Goal: Task Accomplishment & Management: Complete application form

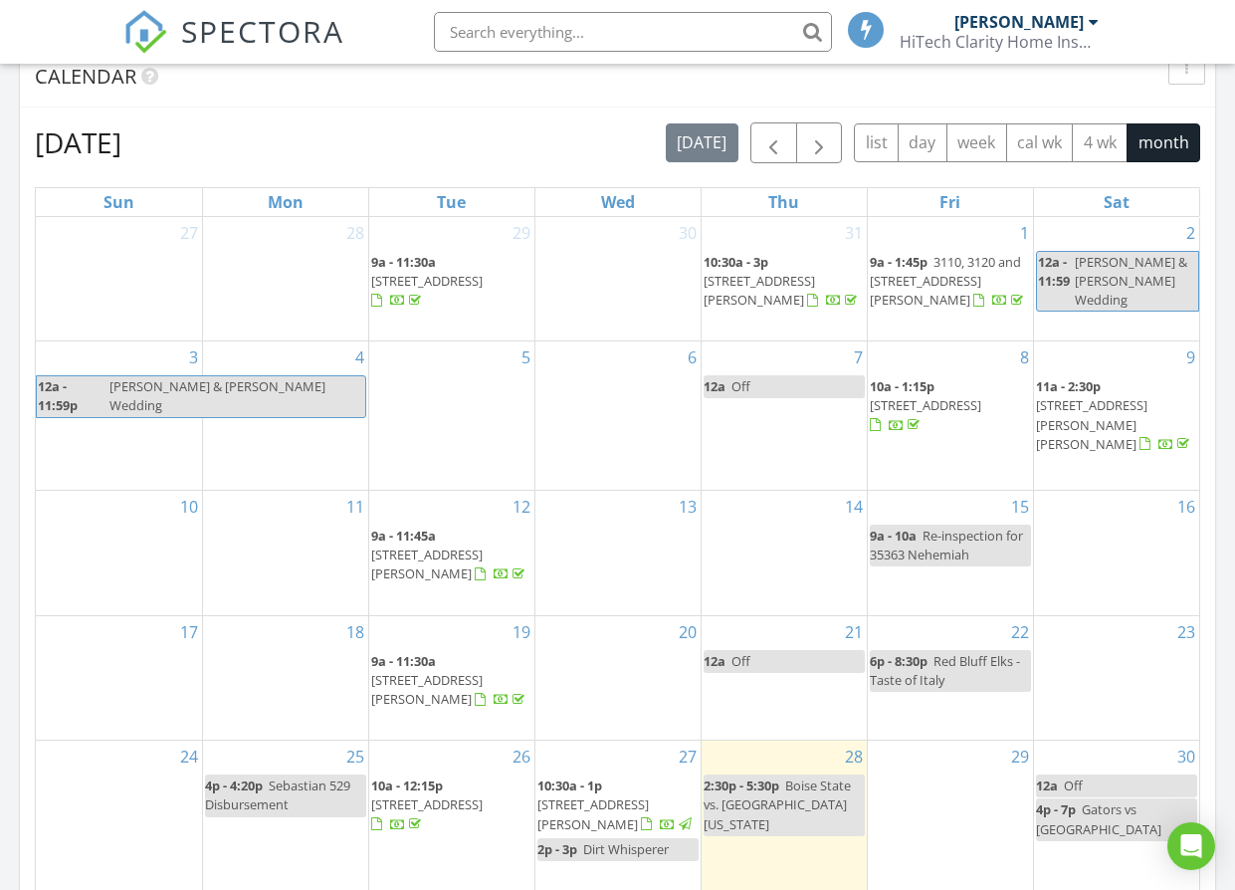
scroll to position [995, 0]
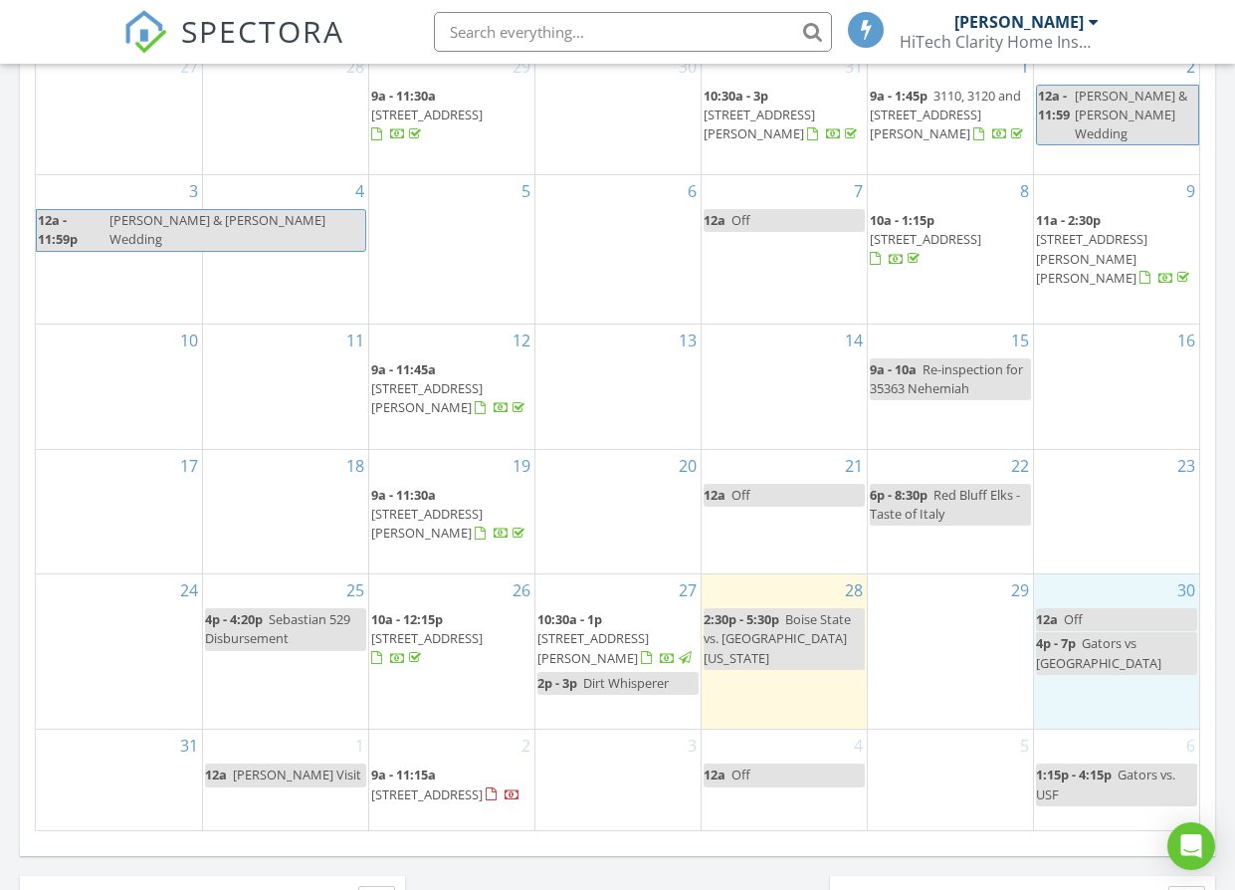
click at [1130, 574] on div "30 12a Off 4p - 7p Gators vs [GEOGRAPHIC_DATA]" at bounding box center [1117, 651] width 166 height 154
click at [1126, 608] on link "12a Off" at bounding box center [1117, 619] width 162 height 23
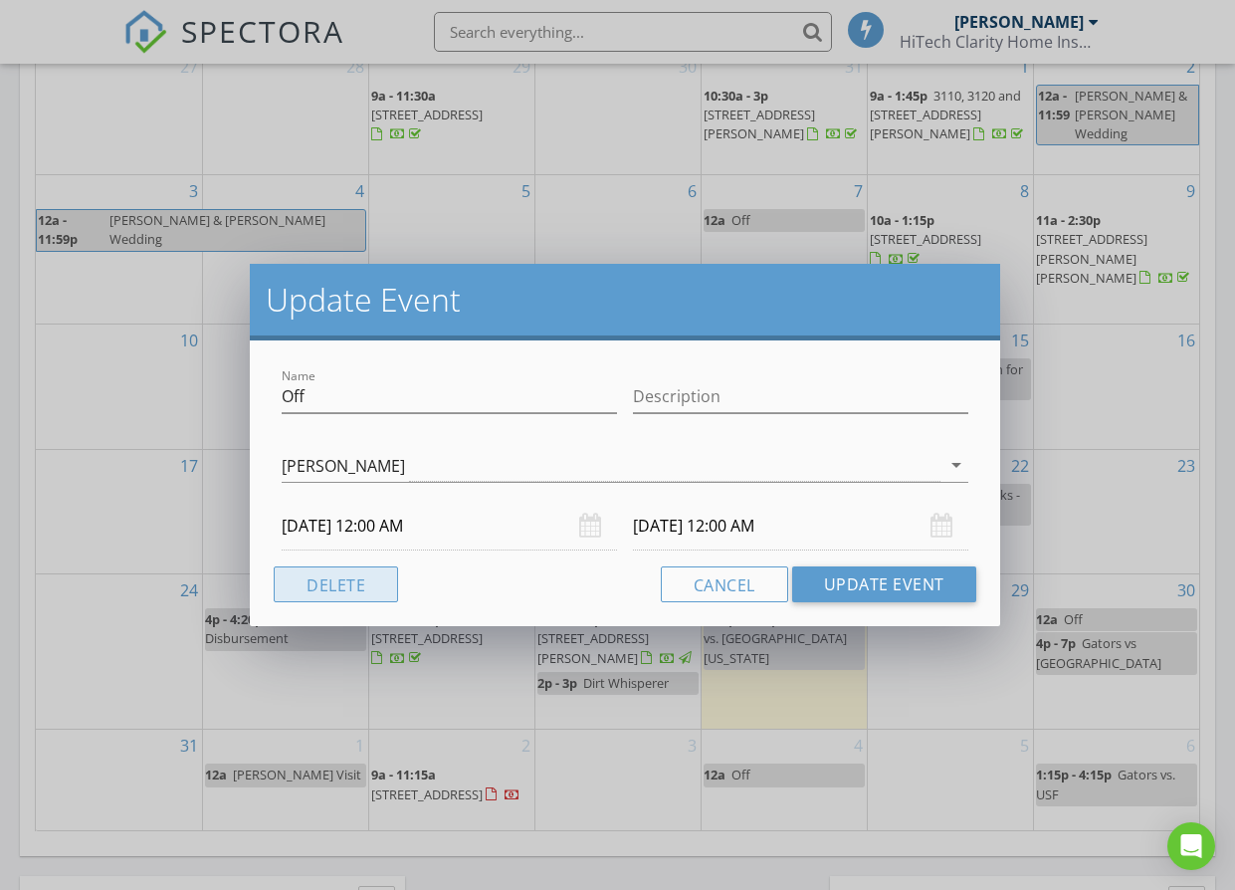
click at [303, 572] on button "Delete" at bounding box center [336, 584] width 124 height 36
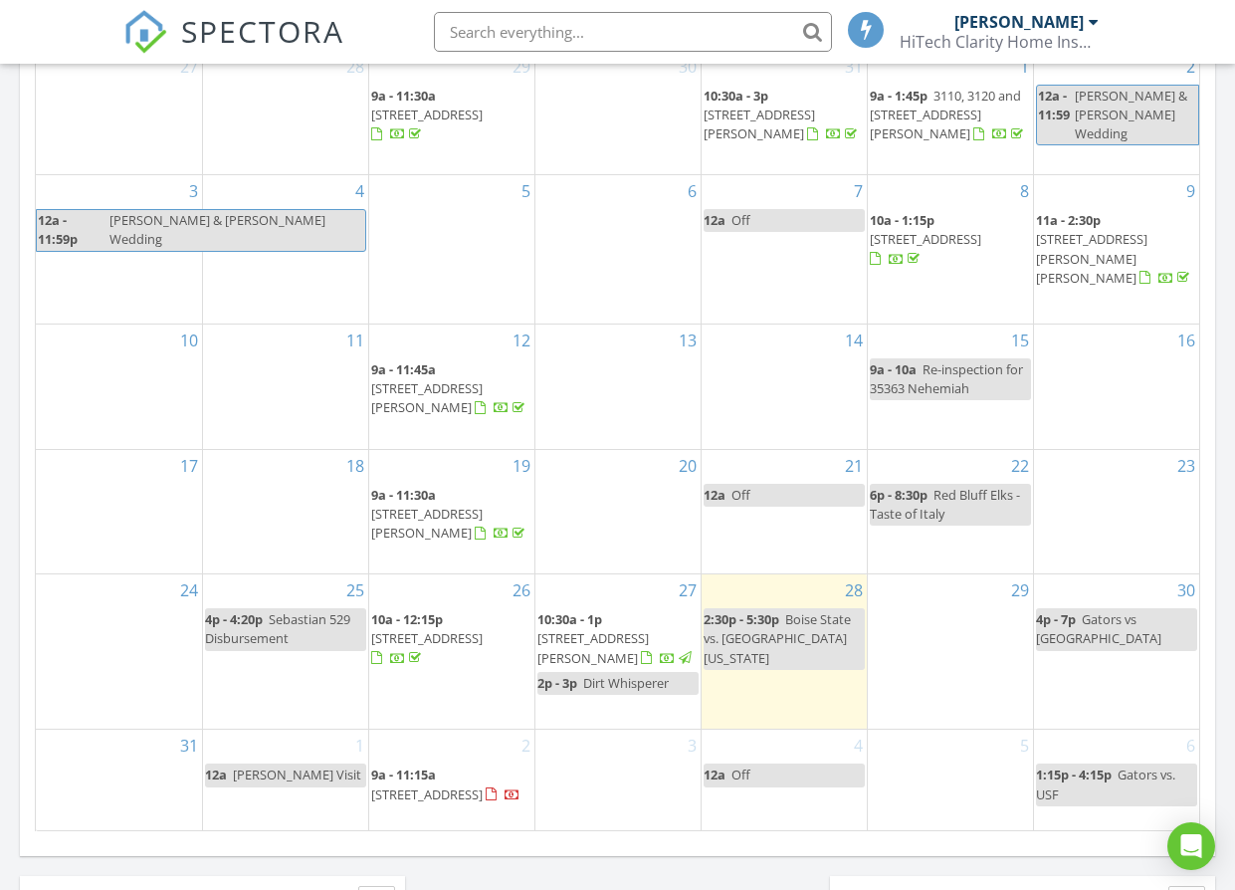
click at [1070, 574] on div "30 4p - 7p Gators vs Long Island" at bounding box center [1117, 651] width 166 height 154
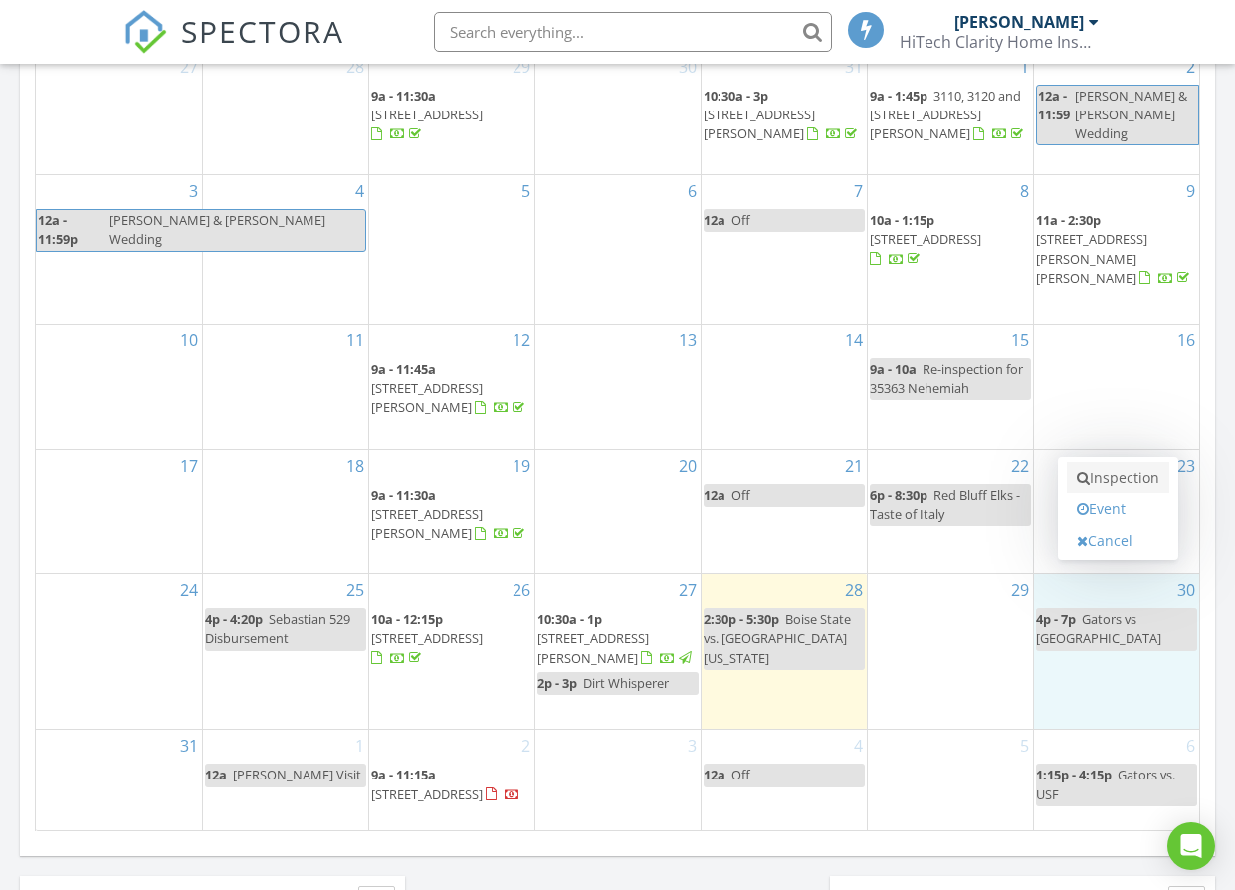
click at [1119, 479] on link "Inspection" at bounding box center [1118, 478] width 103 height 32
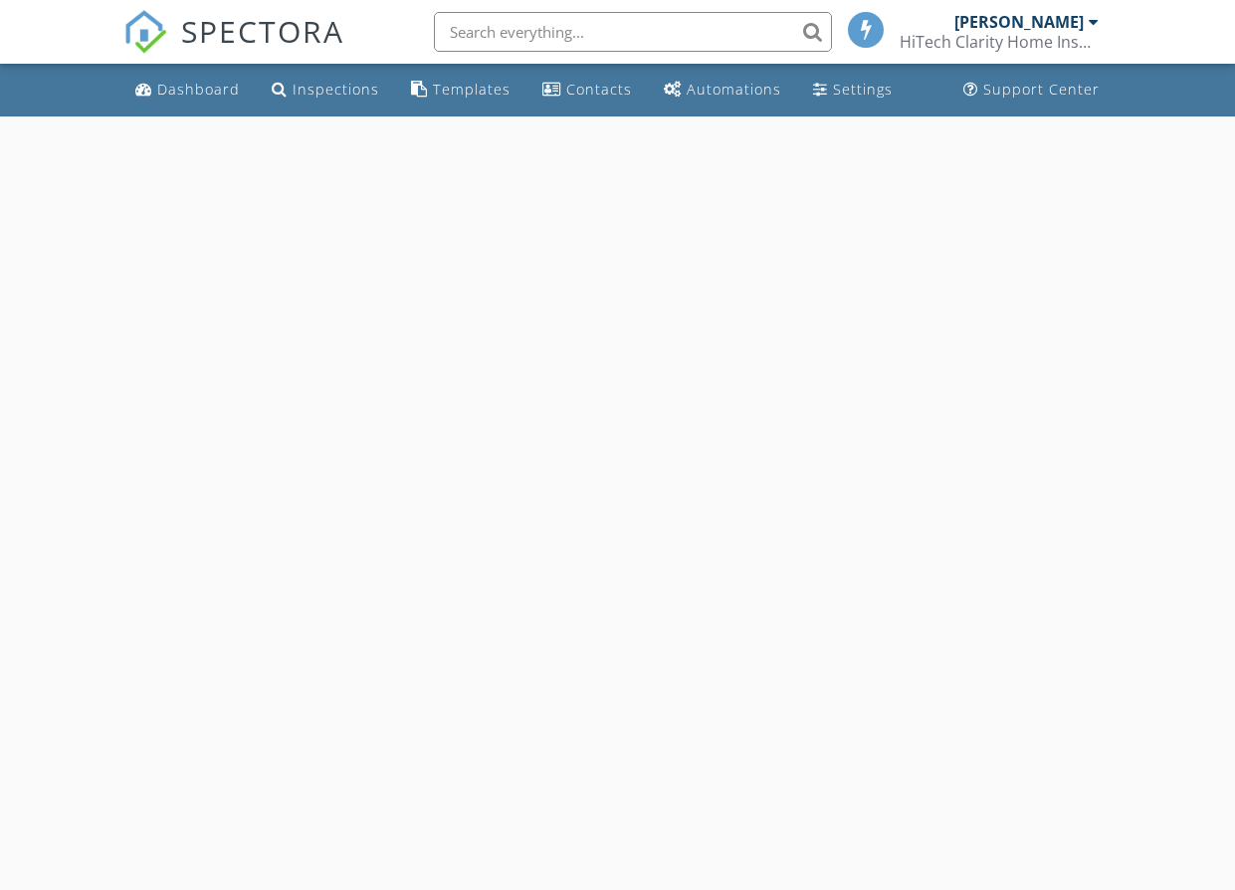
select select "7"
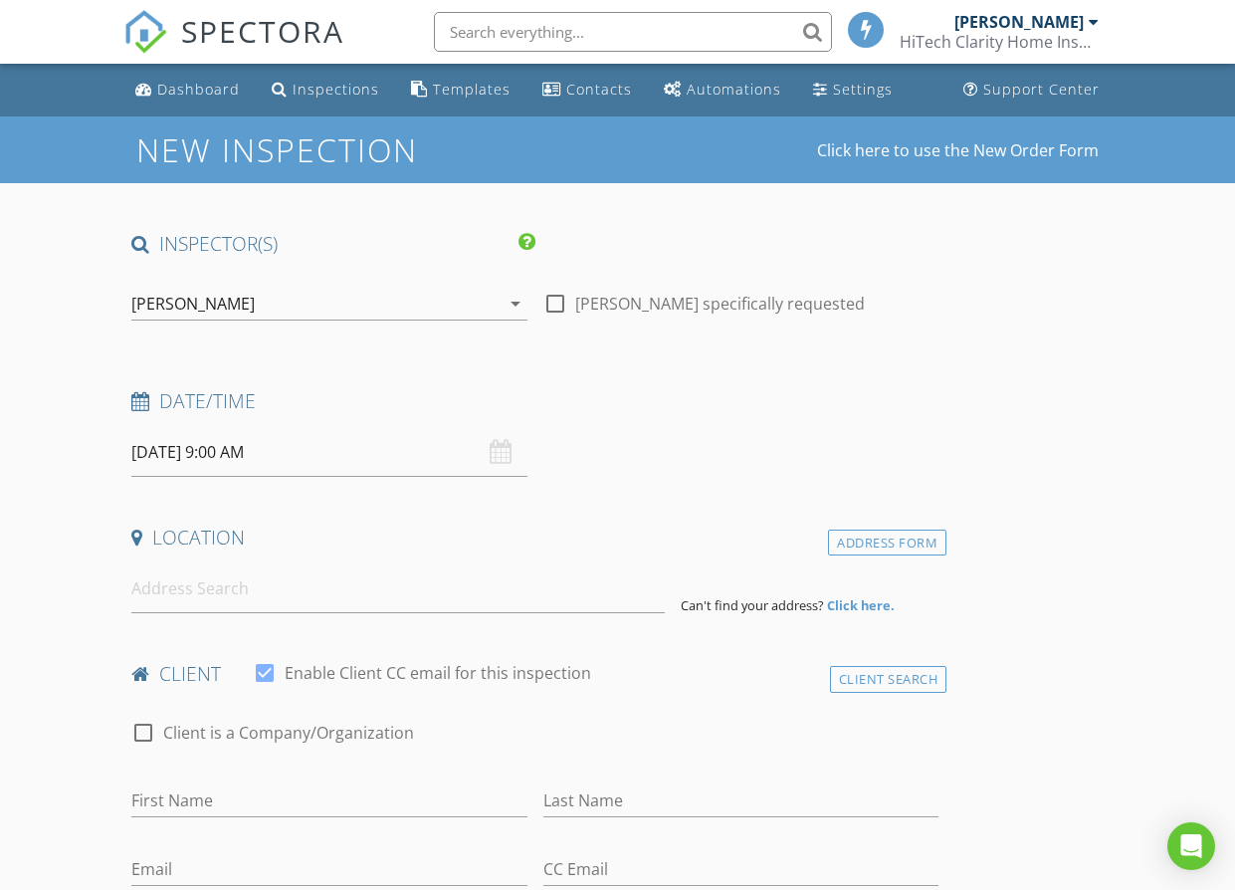
click at [327, 464] on input "08/30/2025 9:00 AM" at bounding box center [329, 452] width 396 height 49
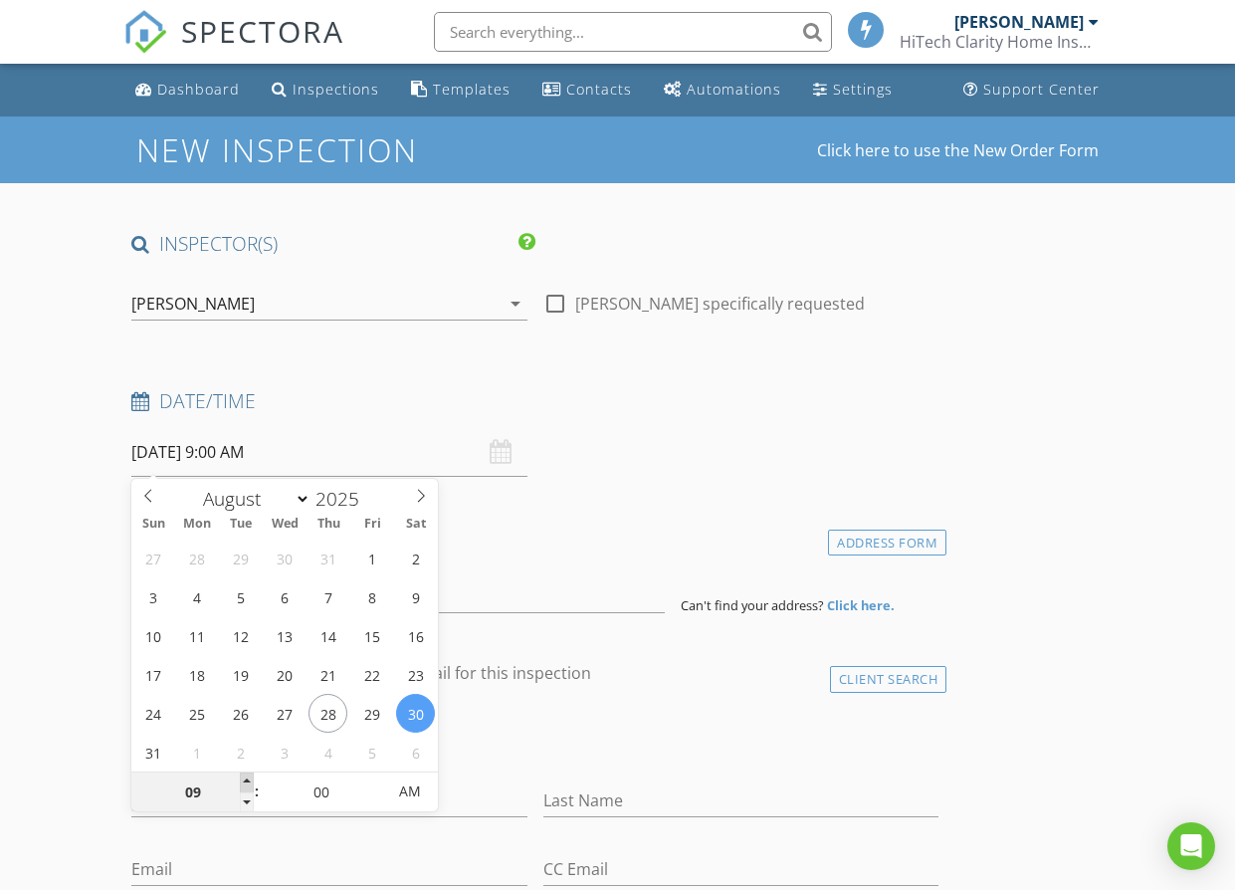
type input "10"
type input "08/30/2025 10:00 AM"
click at [240, 779] on span at bounding box center [247, 782] width 14 height 20
type input "11"
type input "08/30/2025 11:00 AM"
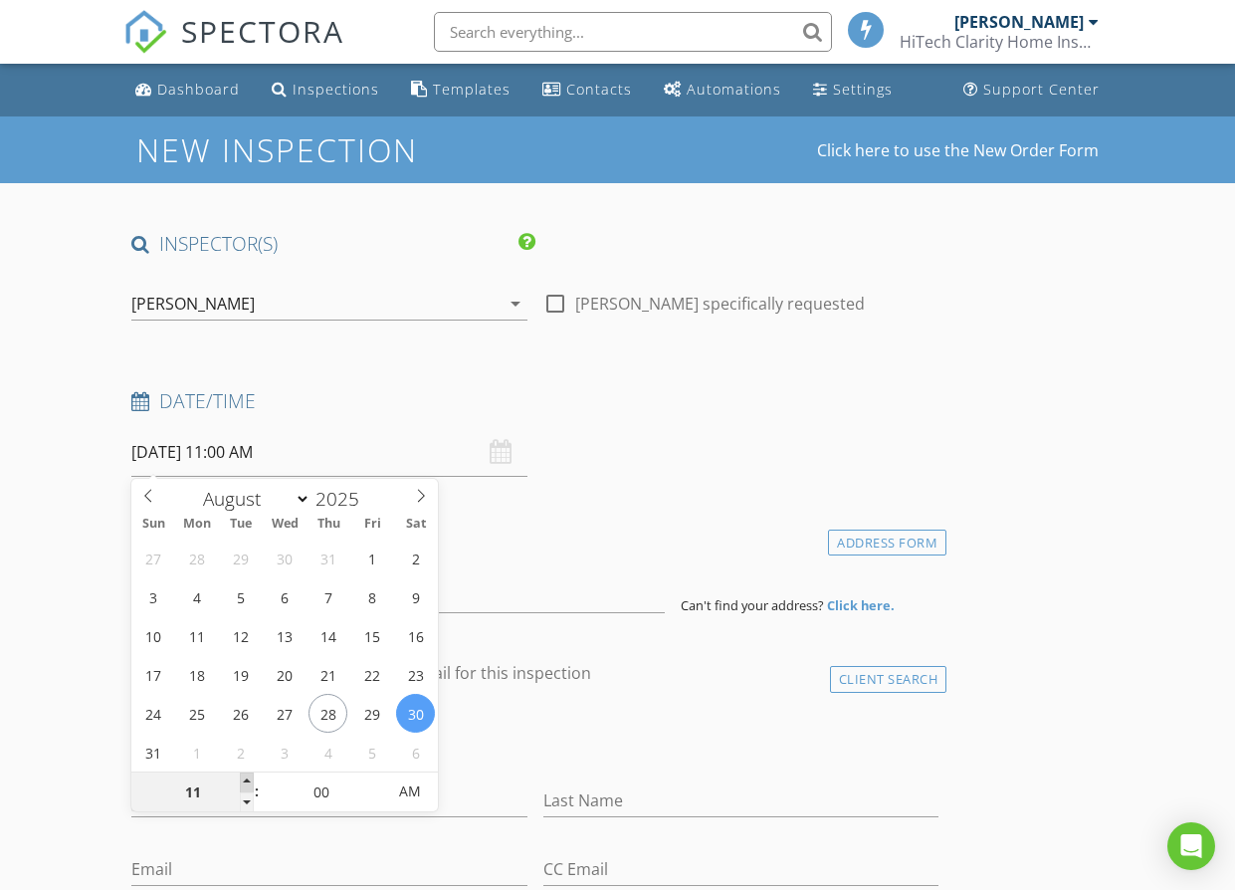
click at [240, 779] on span at bounding box center [247, 782] width 14 height 20
type input "12"
type input "08/30/2025 12:00 PM"
click at [240, 779] on span at bounding box center [247, 782] width 14 height 20
type input "01"
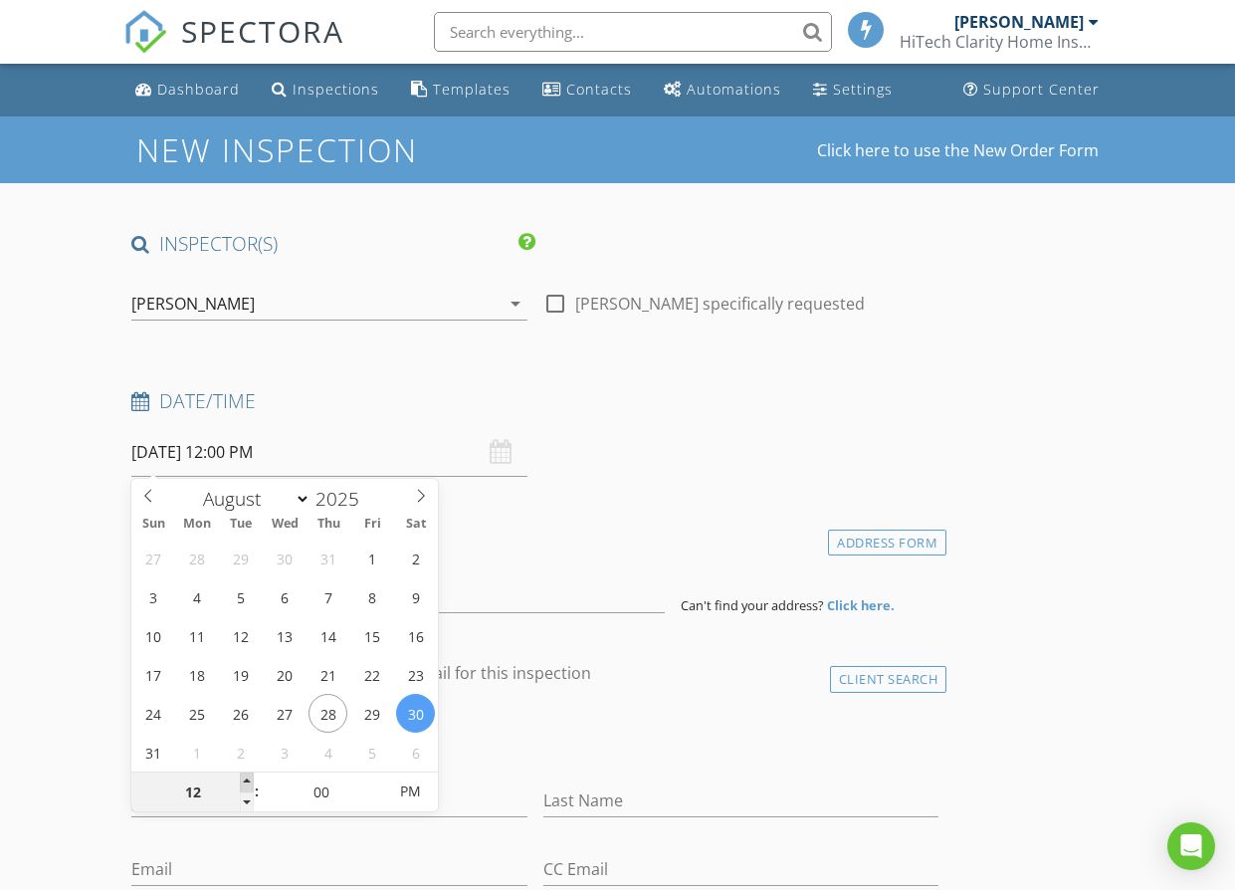
type input "08/30/2025 1:00 PM"
click at [240, 779] on span at bounding box center [247, 782] width 14 height 20
type input "02"
type input "[DATE] 2:00 PM"
click at [240, 779] on span at bounding box center [247, 782] width 14 height 20
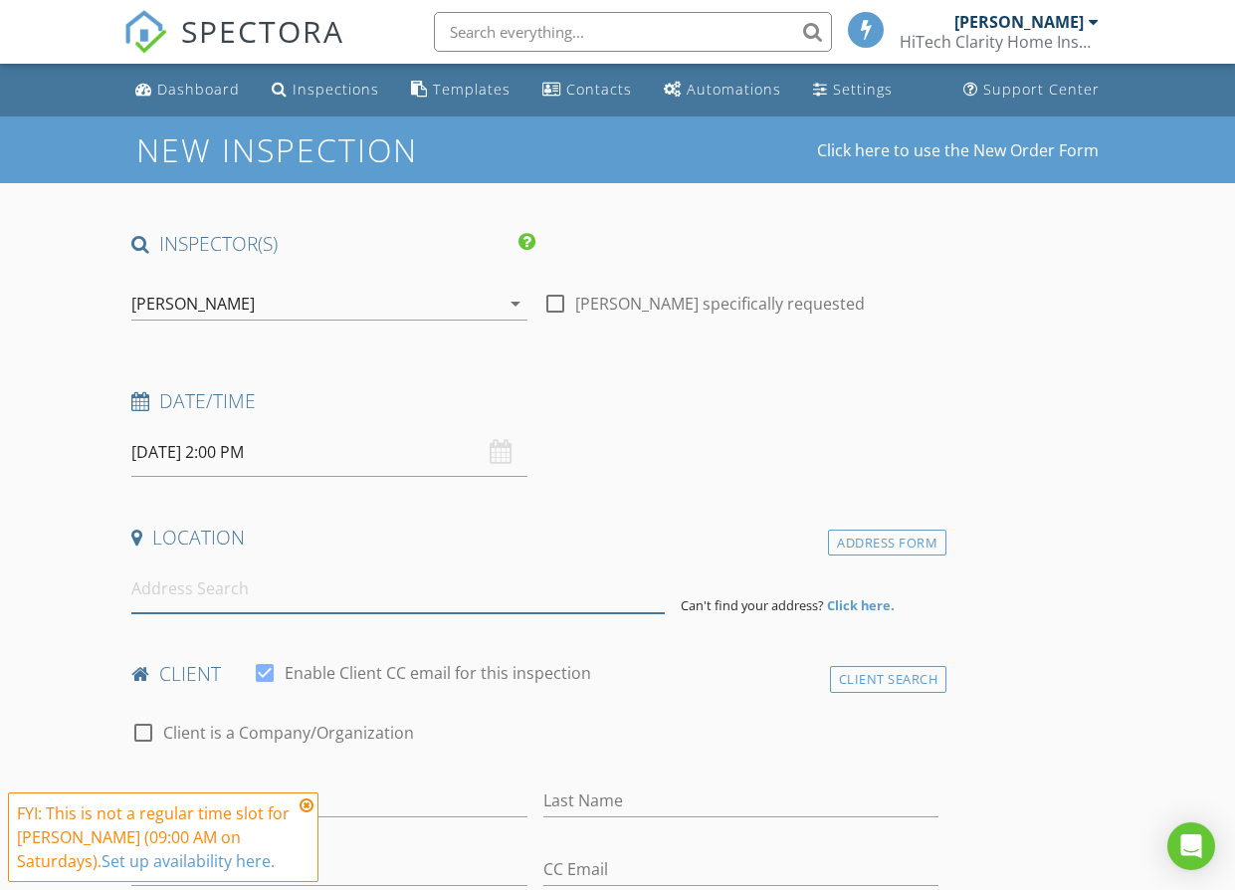
click at [250, 591] on input at bounding box center [398, 588] width 534 height 49
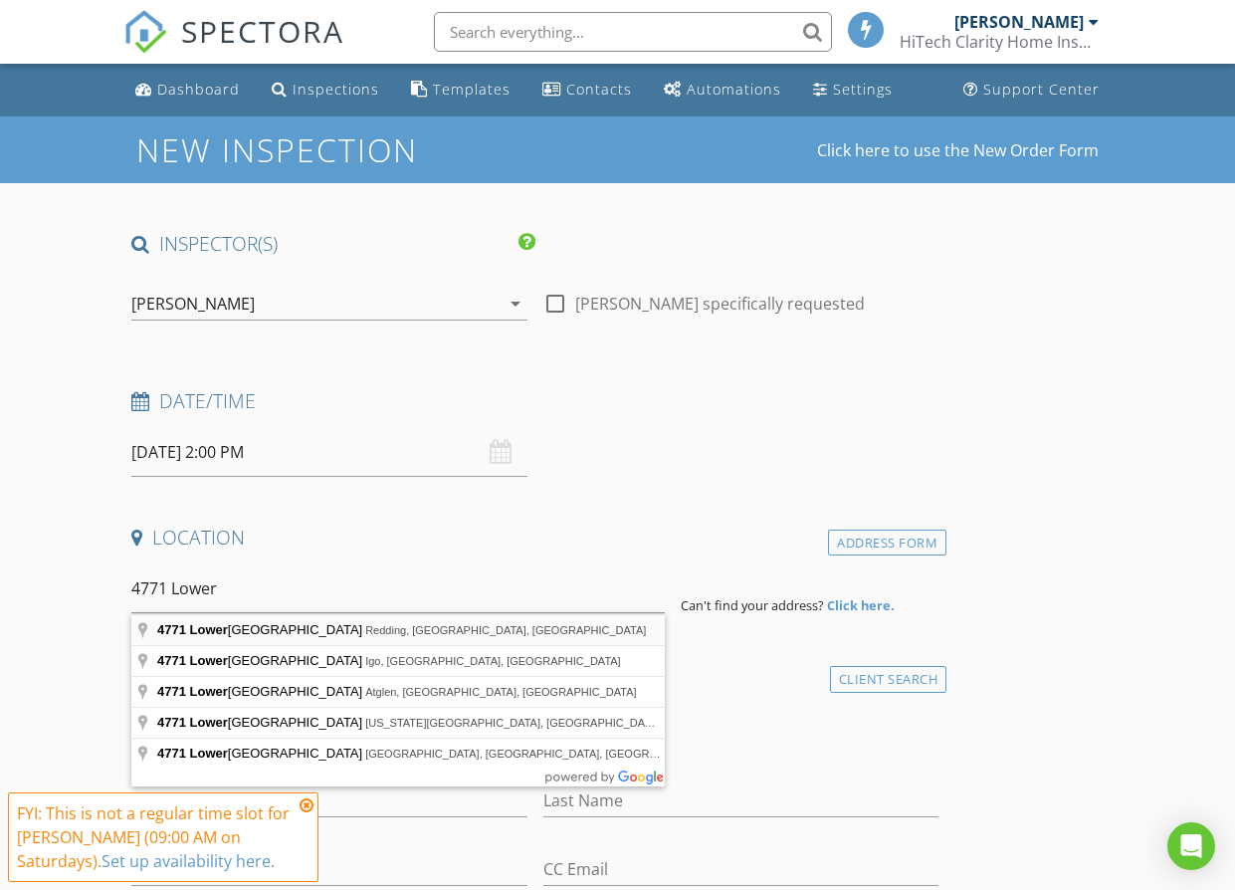
type input "4771 Lower Springs Road, Redding, CA, USA"
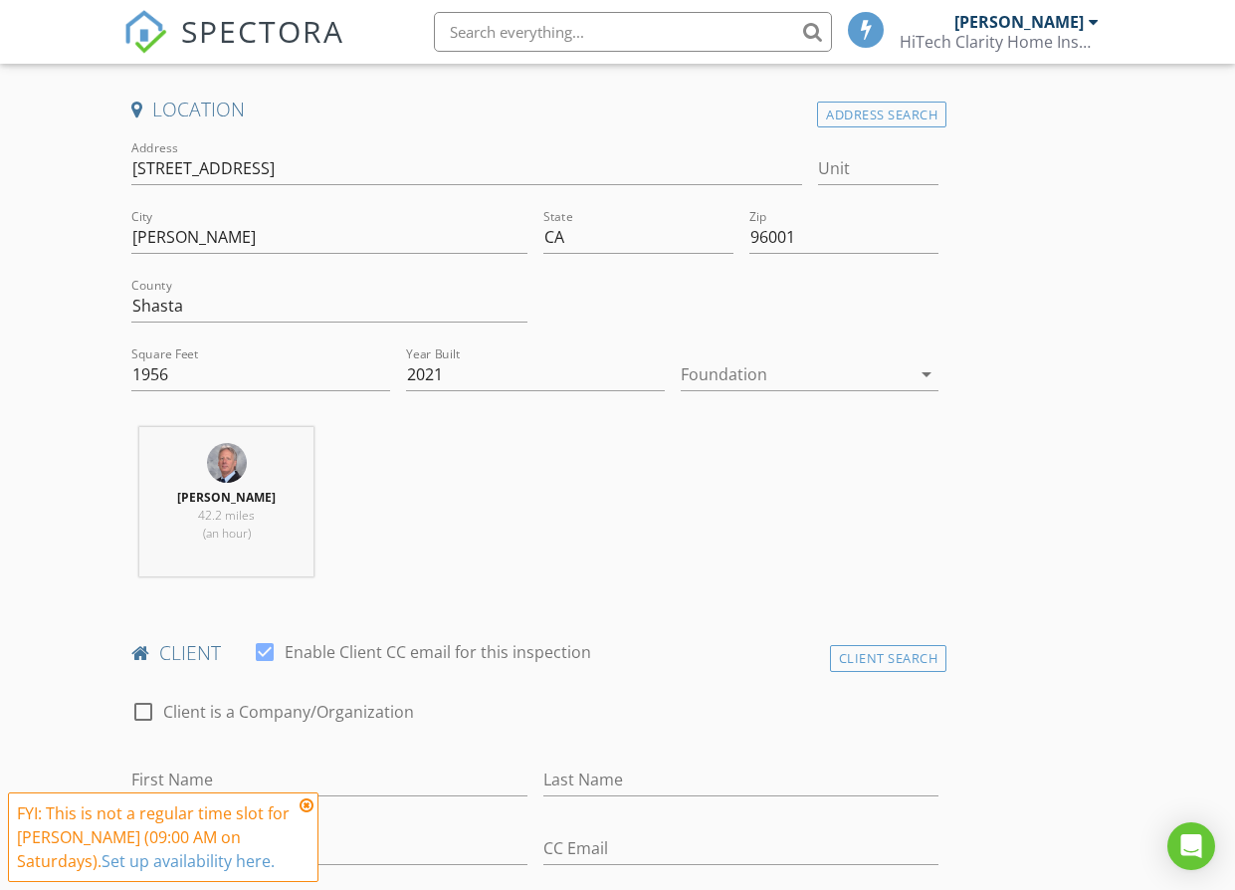
scroll to position [498, 0]
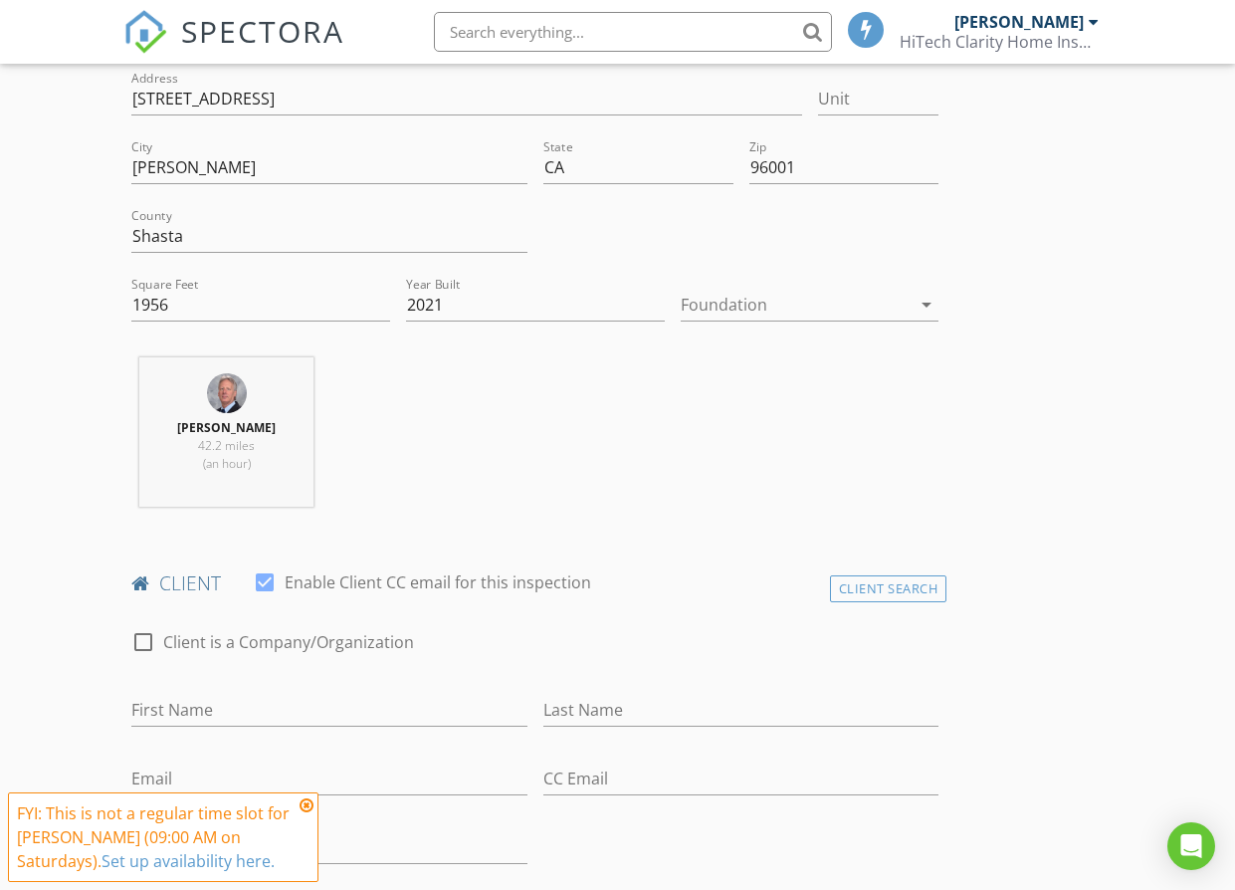
click at [786, 299] on div at bounding box center [796, 305] width 231 height 32
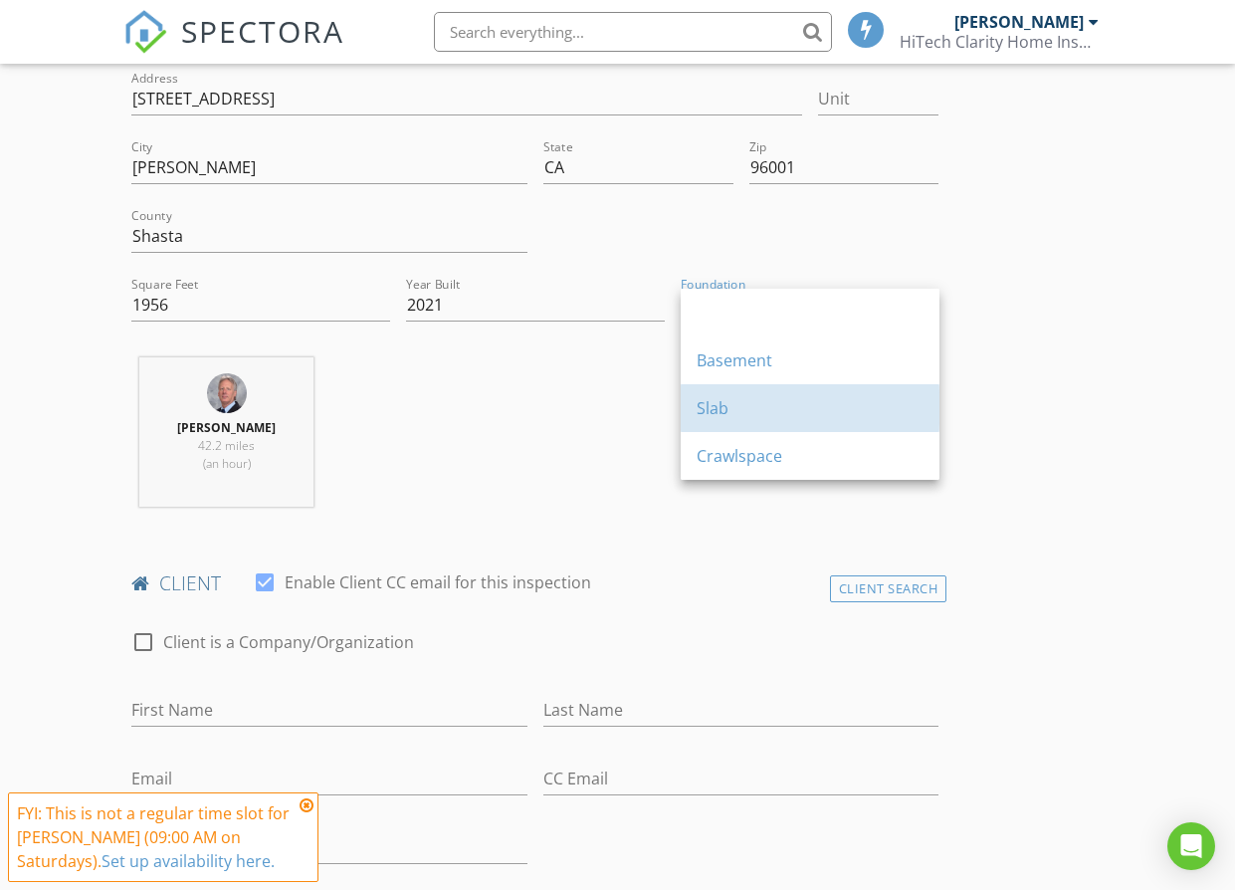
drag, startPoint x: 750, startPoint y: 396, endPoint x: 486, endPoint y: 443, distance: 267.9
click at [750, 396] on div "Slab" at bounding box center [810, 408] width 227 height 24
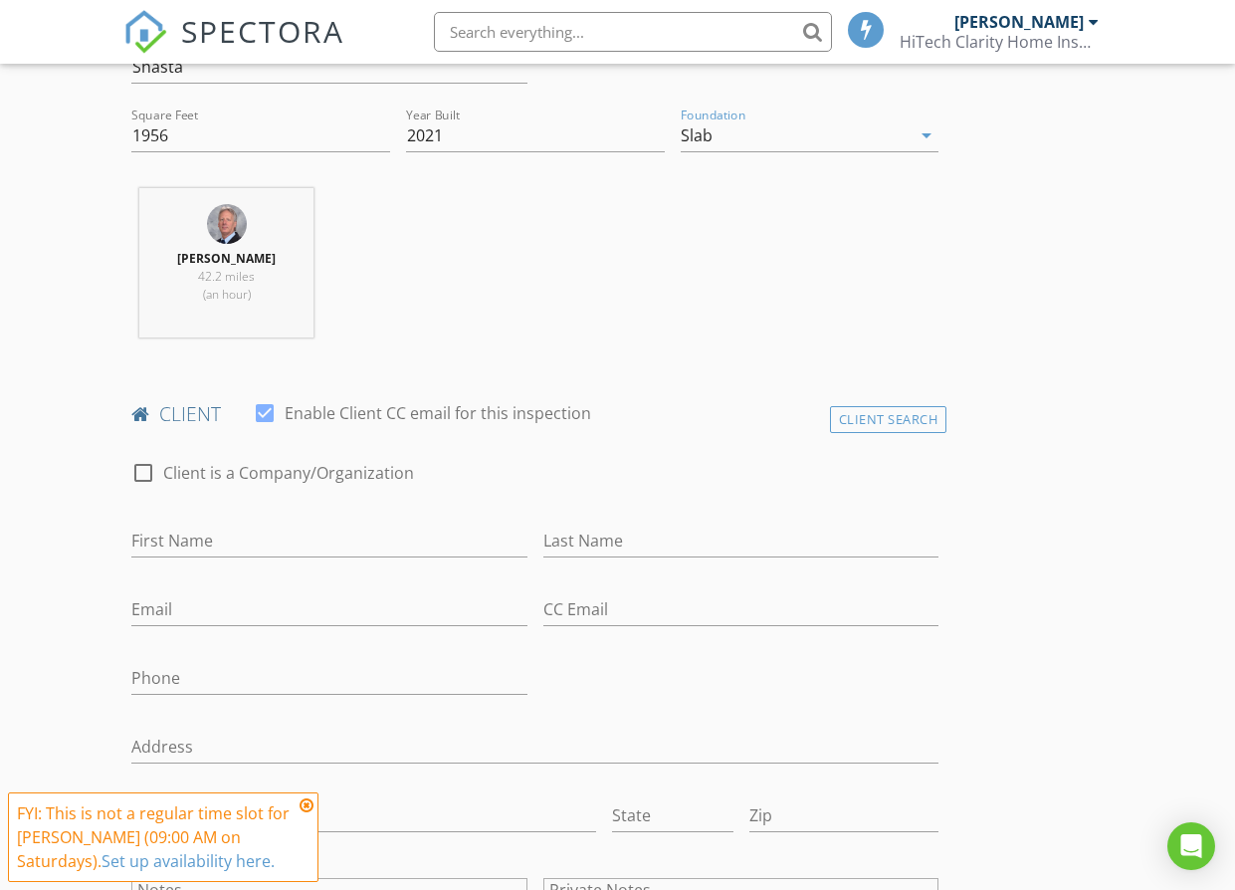
scroll to position [829, 0]
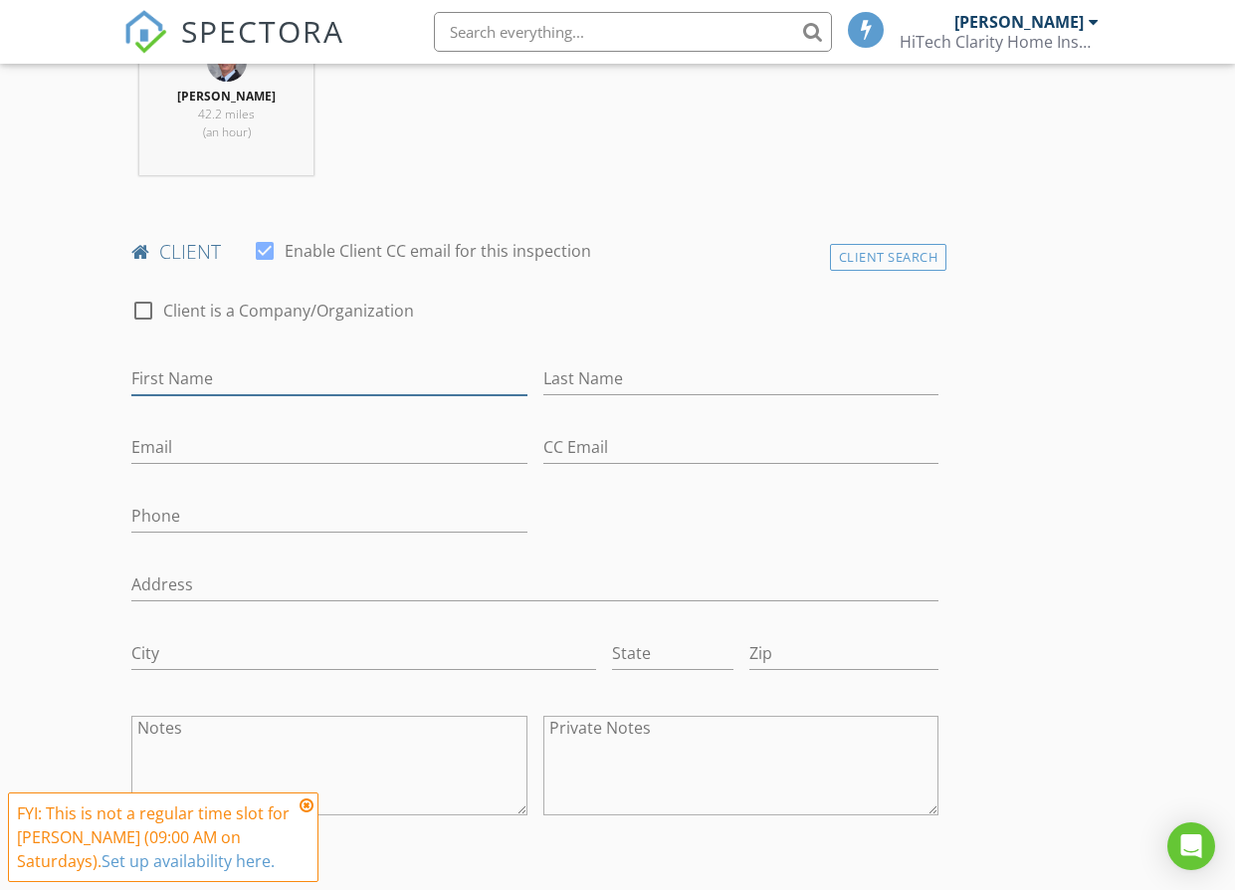
click at [209, 389] on input "First Name" at bounding box center [329, 378] width 396 height 33
type input "Simi"
click at [742, 376] on input "Last Name" at bounding box center [742, 378] width 396 height 33
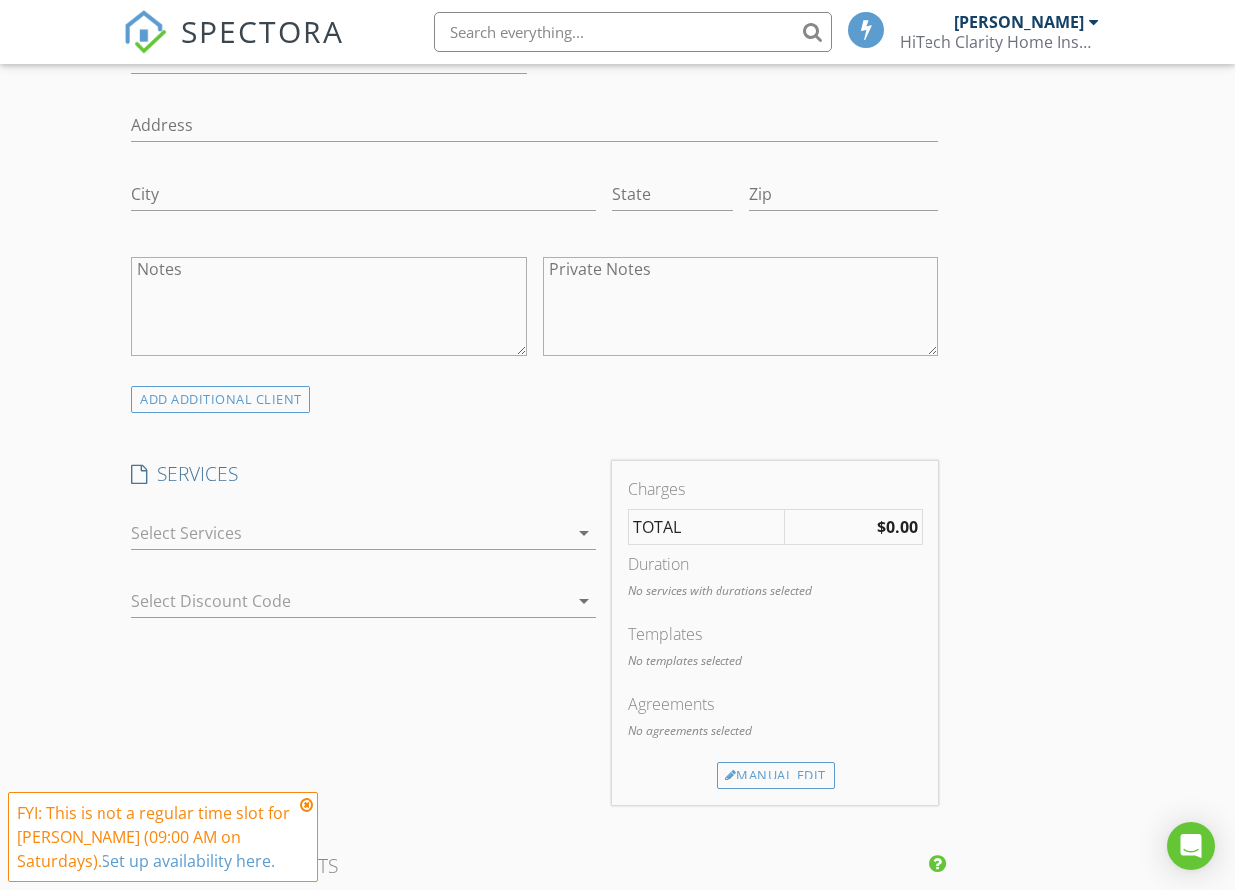
scroll to position [1327, 0]
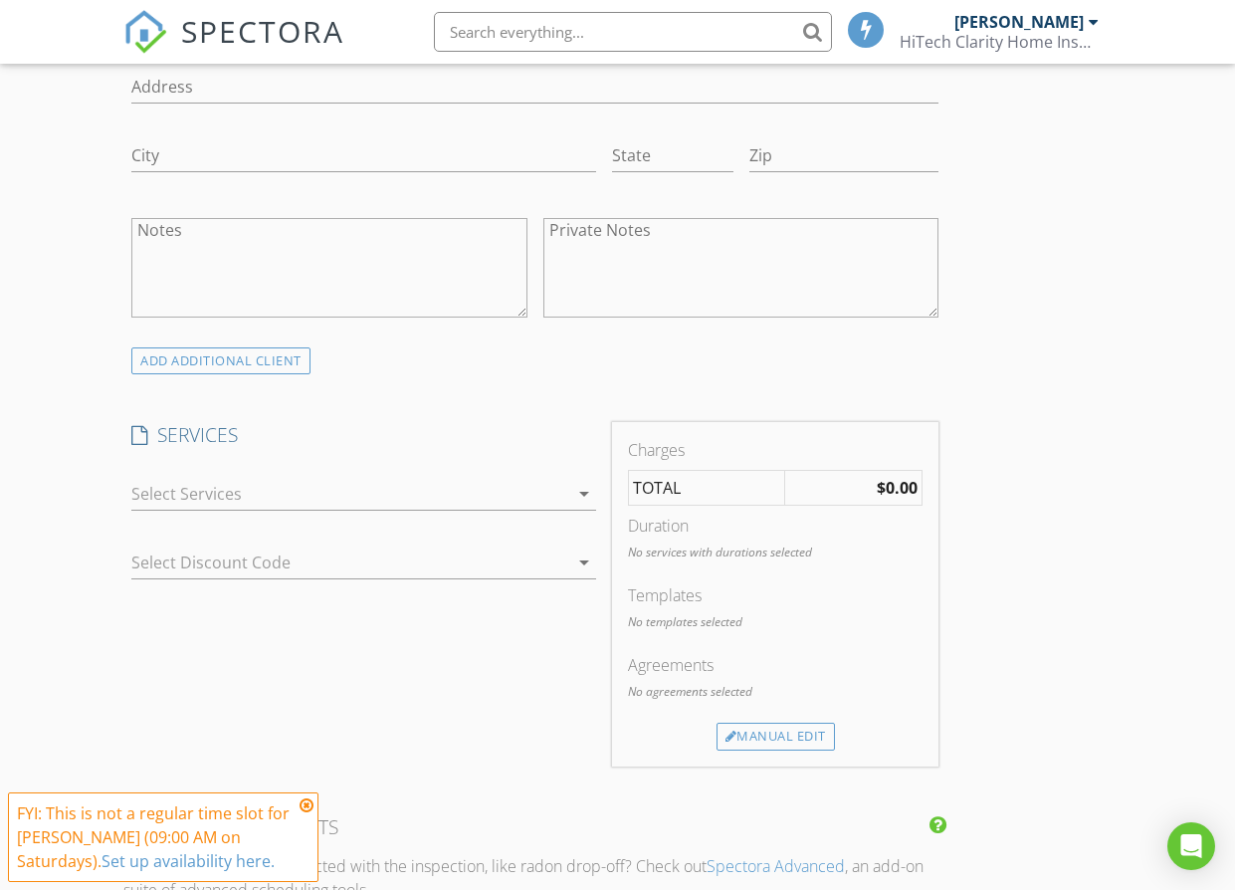
type input "Sandhu"
click at [305, 805] on icon at bounding box center [307, 805] width 14 height 16
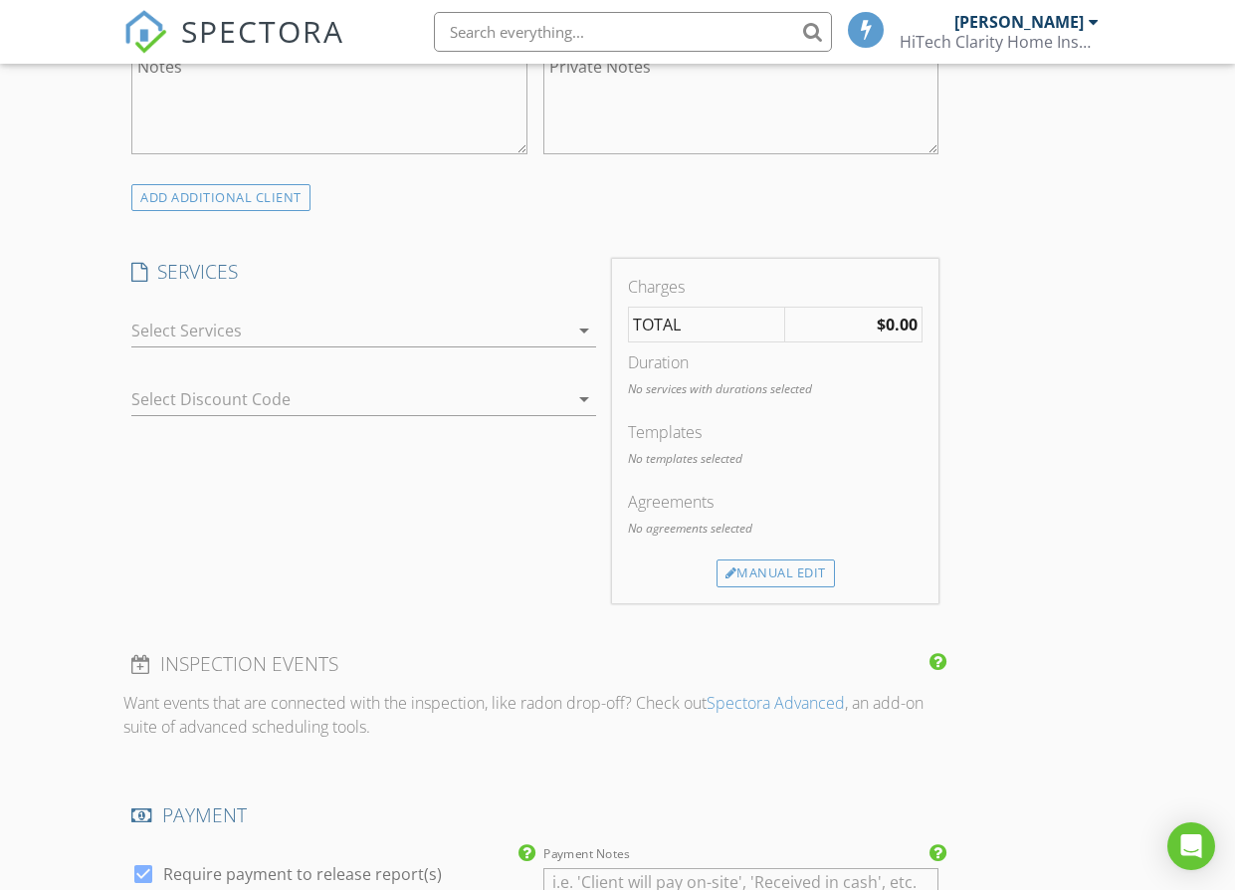
scroll to position [1493, 0]
click at [222, 340] on div at bounding box center [349, 328] width 437 height 32
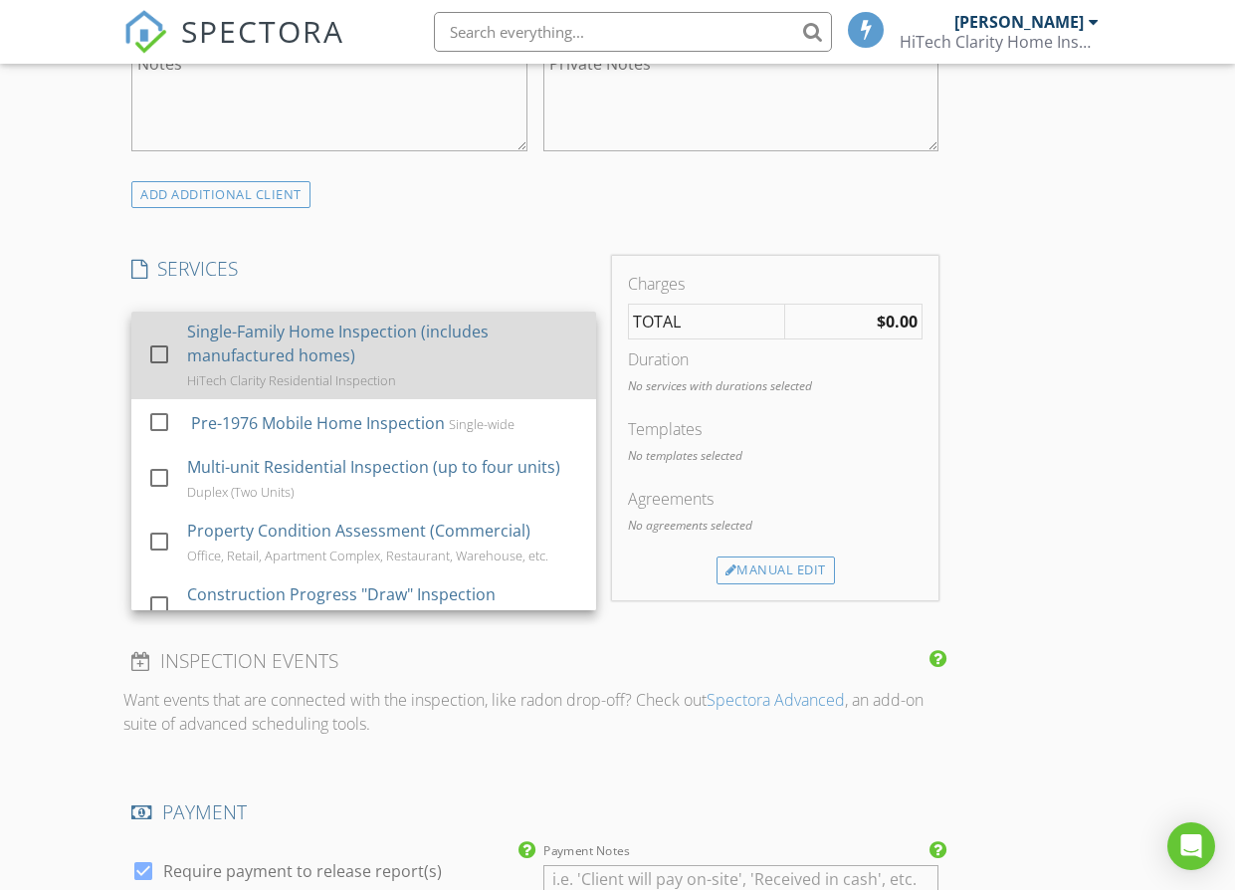
click at [221, 345] on div "Single-Family Home Inspection (includes manufactured homes)" at bounding box center [383, 344] width 393 height 48
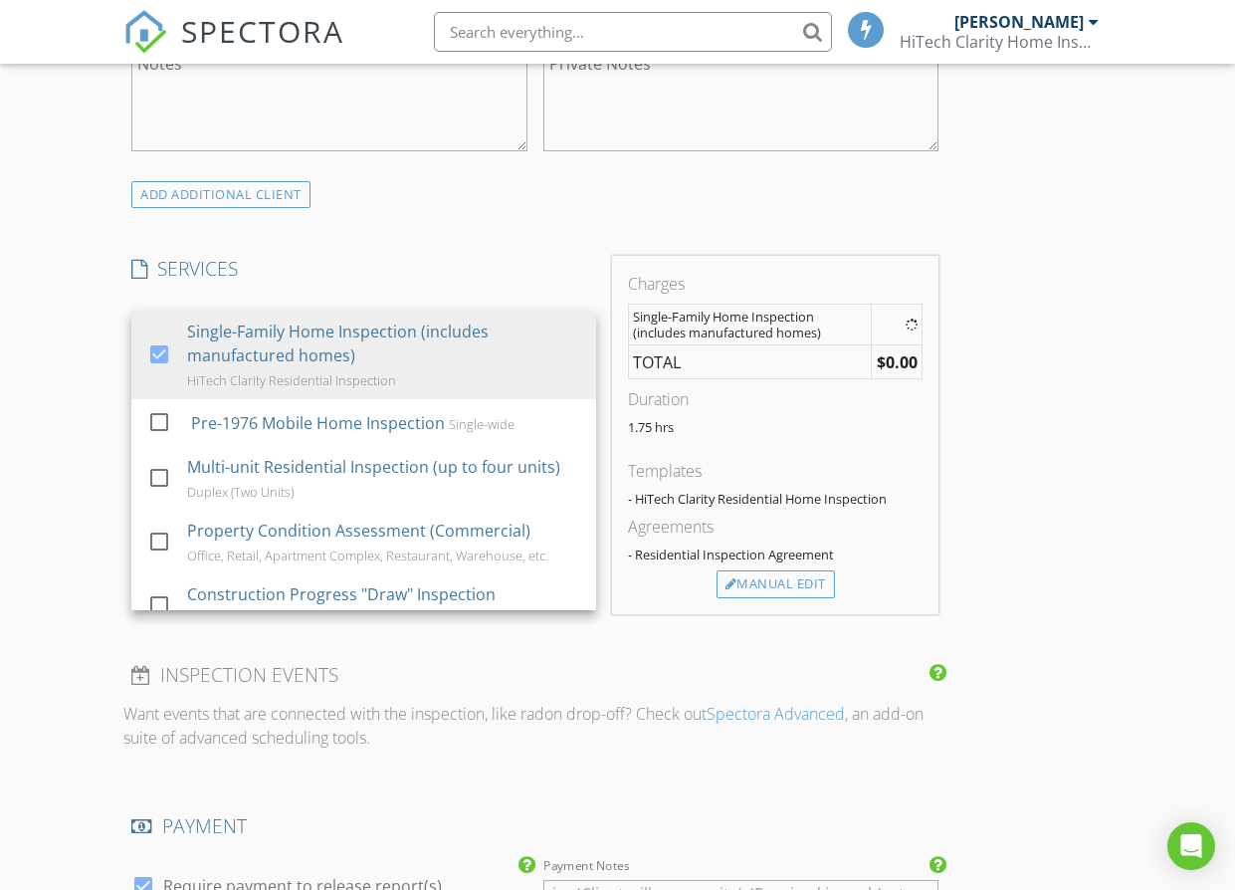
click at [89, 404] on div "New Inspection Click here to use the New Order Form INSPECTOR(S) check_box Bria…" at bounding box center [617, 368] width 1235 height 3491
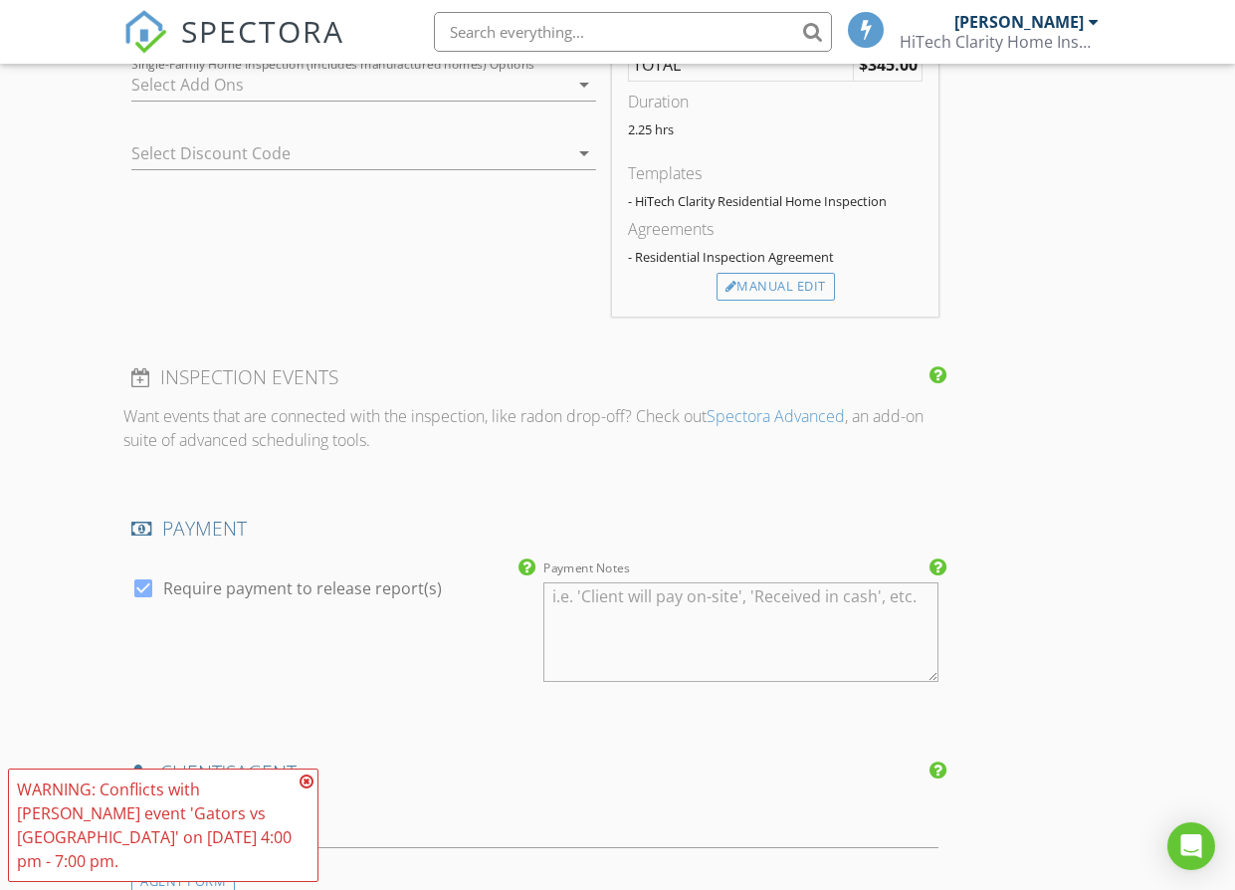
scroll to position [1825, 0]
click at [309, 786] on icon at bounding box center [307, 781] width 14 height 16
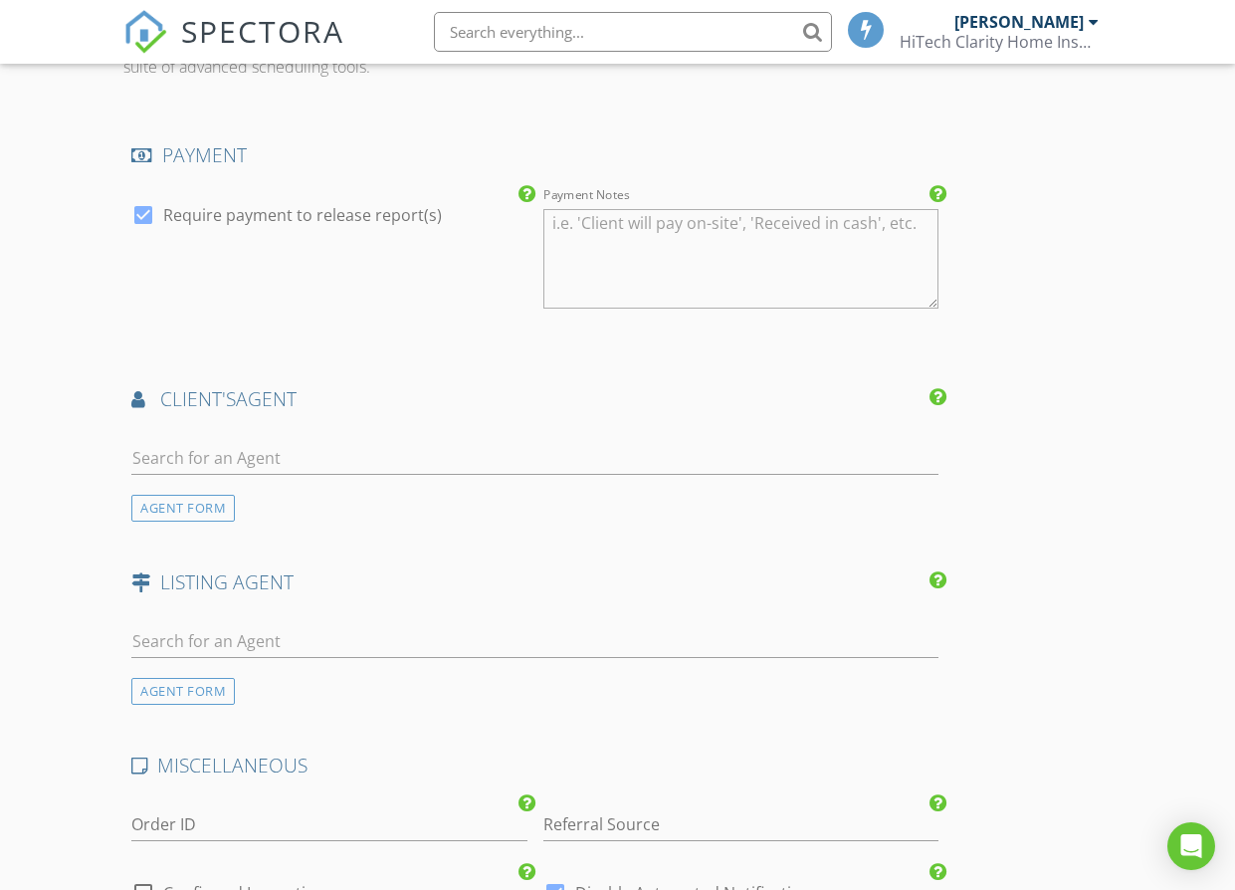
scroll to position [2157, 0]
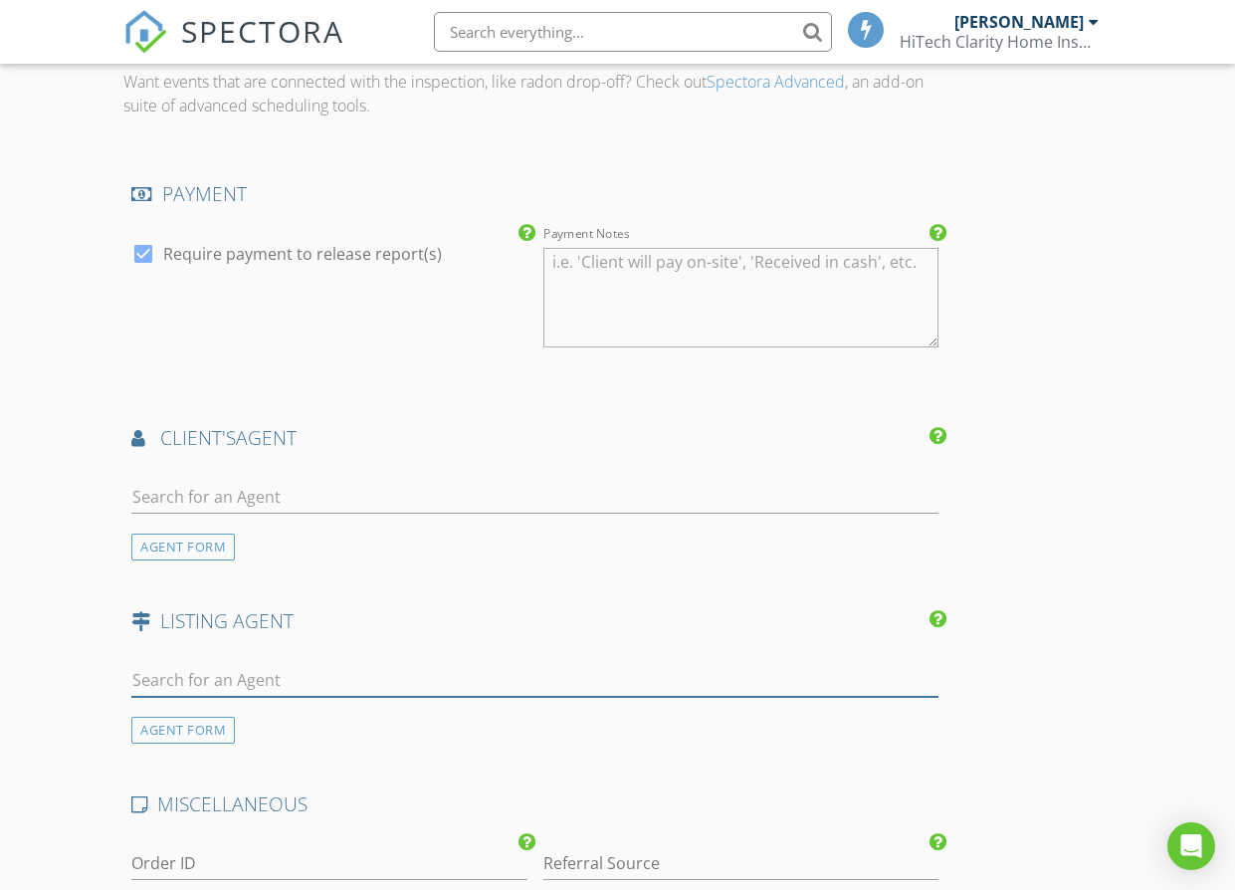
click at [272, 681] on input "text" at bounding box center [534, 680] width 807 height 33
type input "Chel"
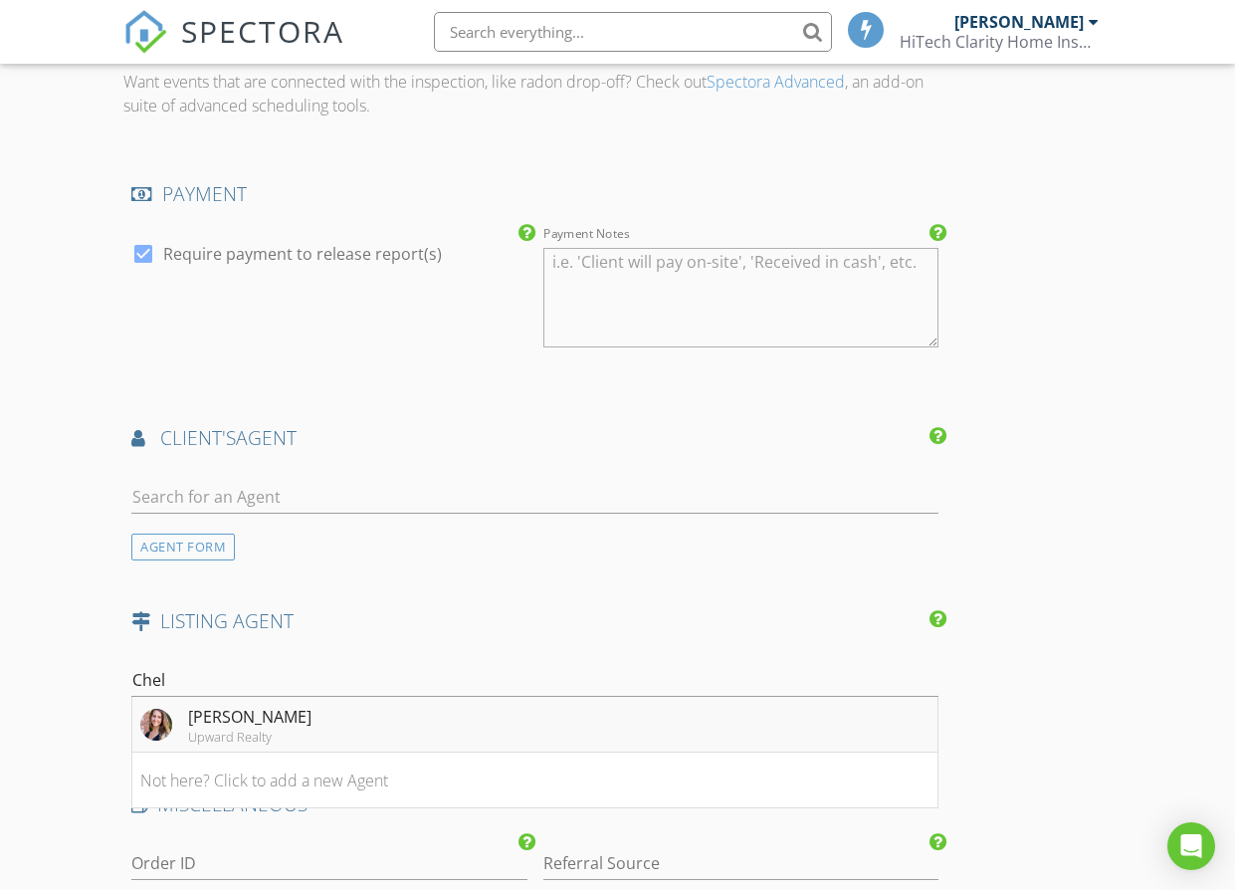
click at [253, 727] on div "[PERSON_NAME]" at bounding box center [249, 717] width 123 height 24
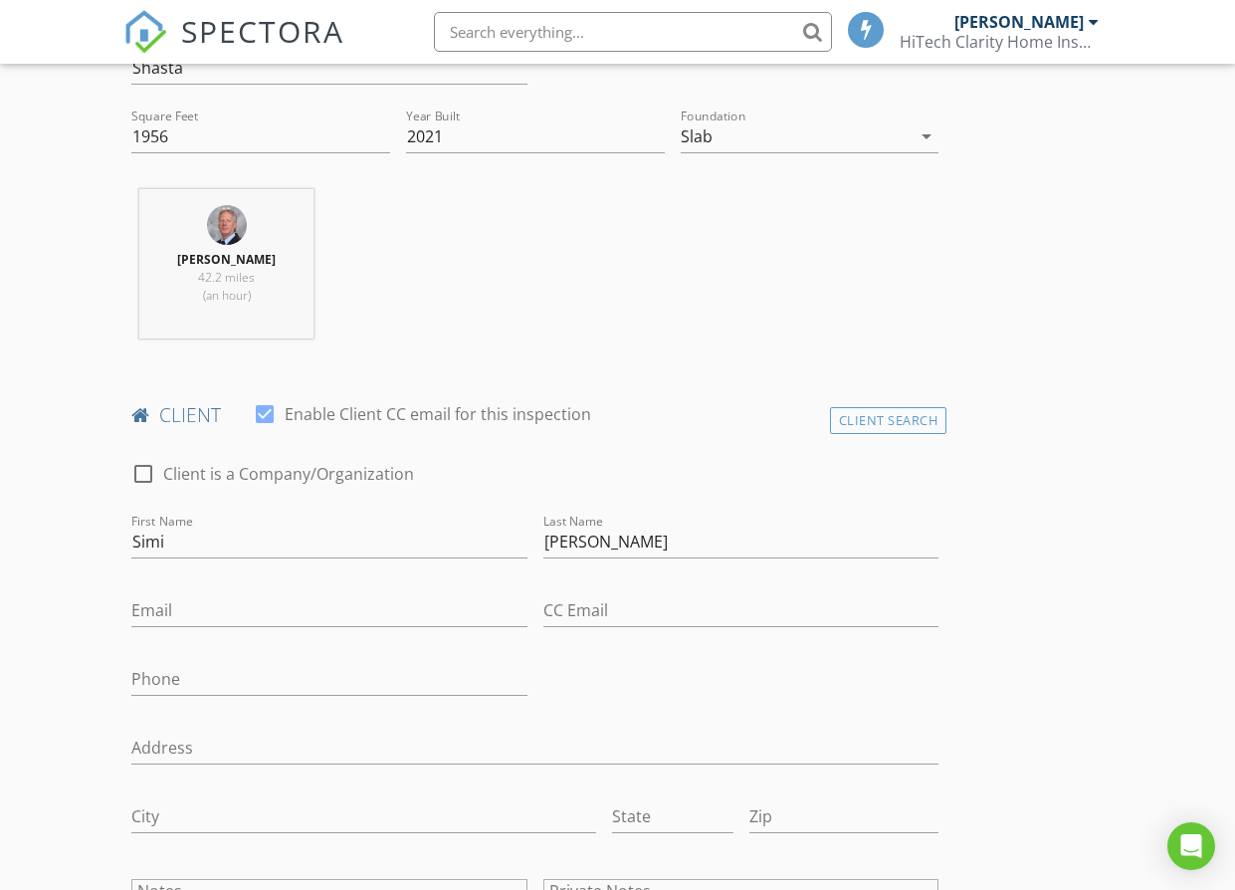
scroll to position [829, 0]
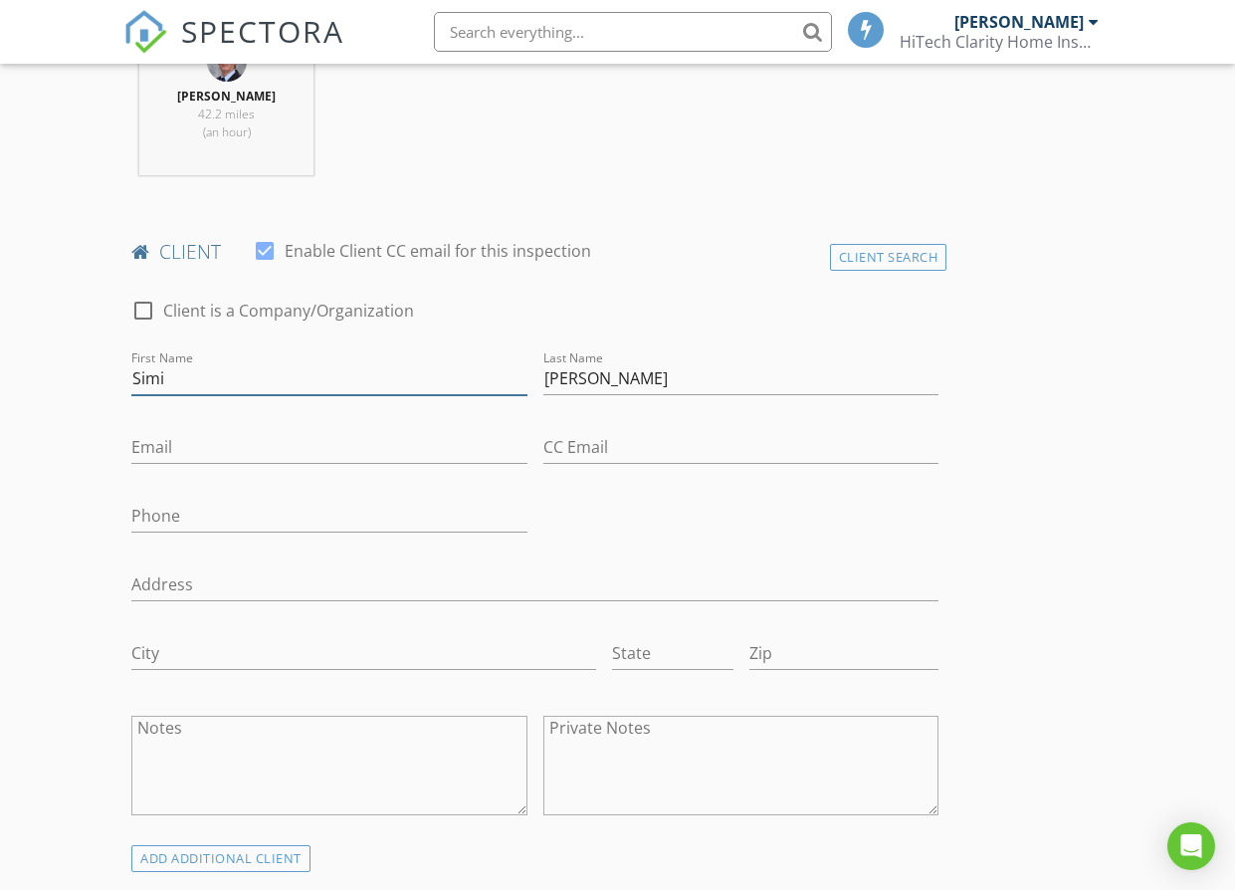
click at [213, 368] on input "Simi" at bounding box center [329, 378] width 396 height 33
type input "[PERSON_NAME]"
click at [229, 452] on input "Email" at bounding box center [329, 447] width 396 height 33
paste input "[EMAIL_ADDRESS][DOMAIN_NAME]"
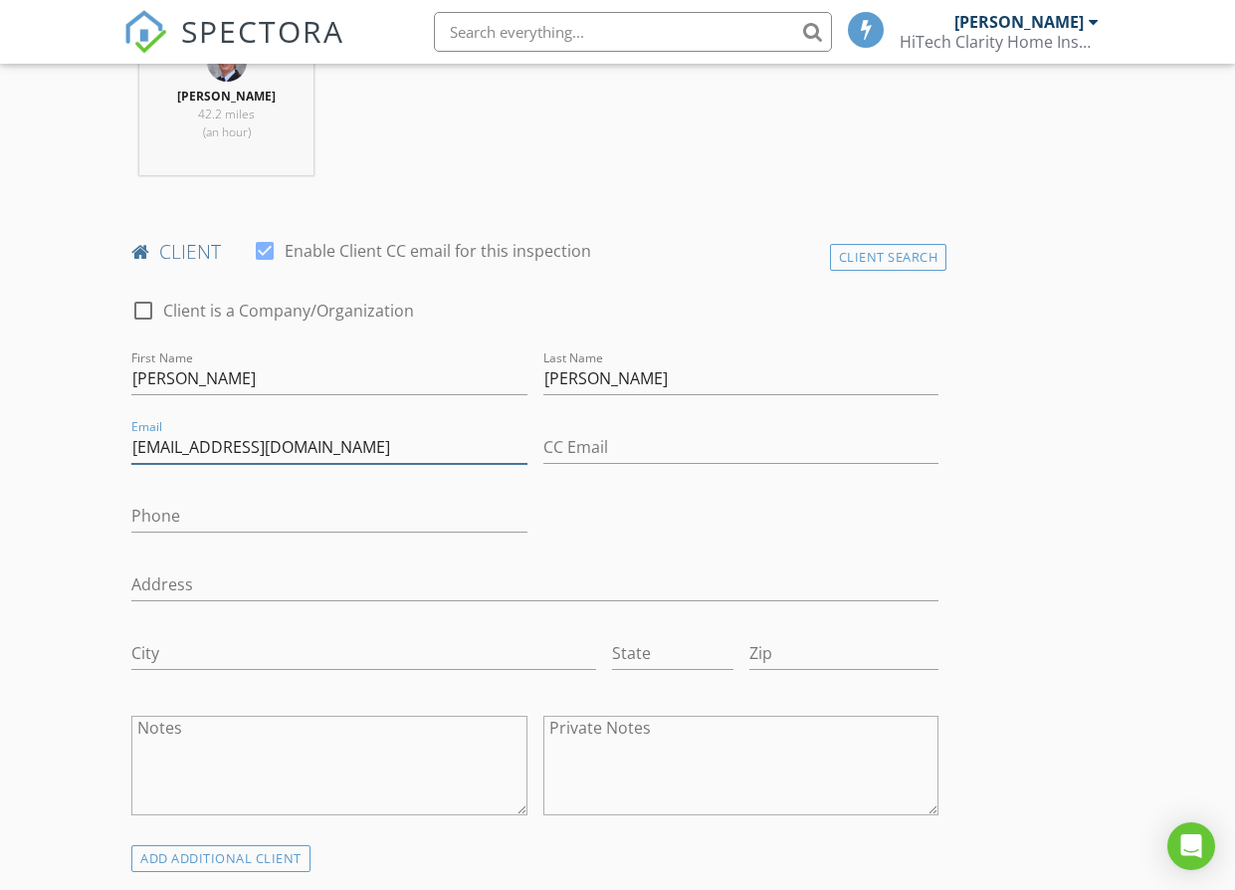
type input "[EMAIL_ADDRESS][DOMAIN_NAME]"
click at [213, 519] on input "Phone" at bounding box center [329, 516] width 396 height 33
type input "917-412-4768"
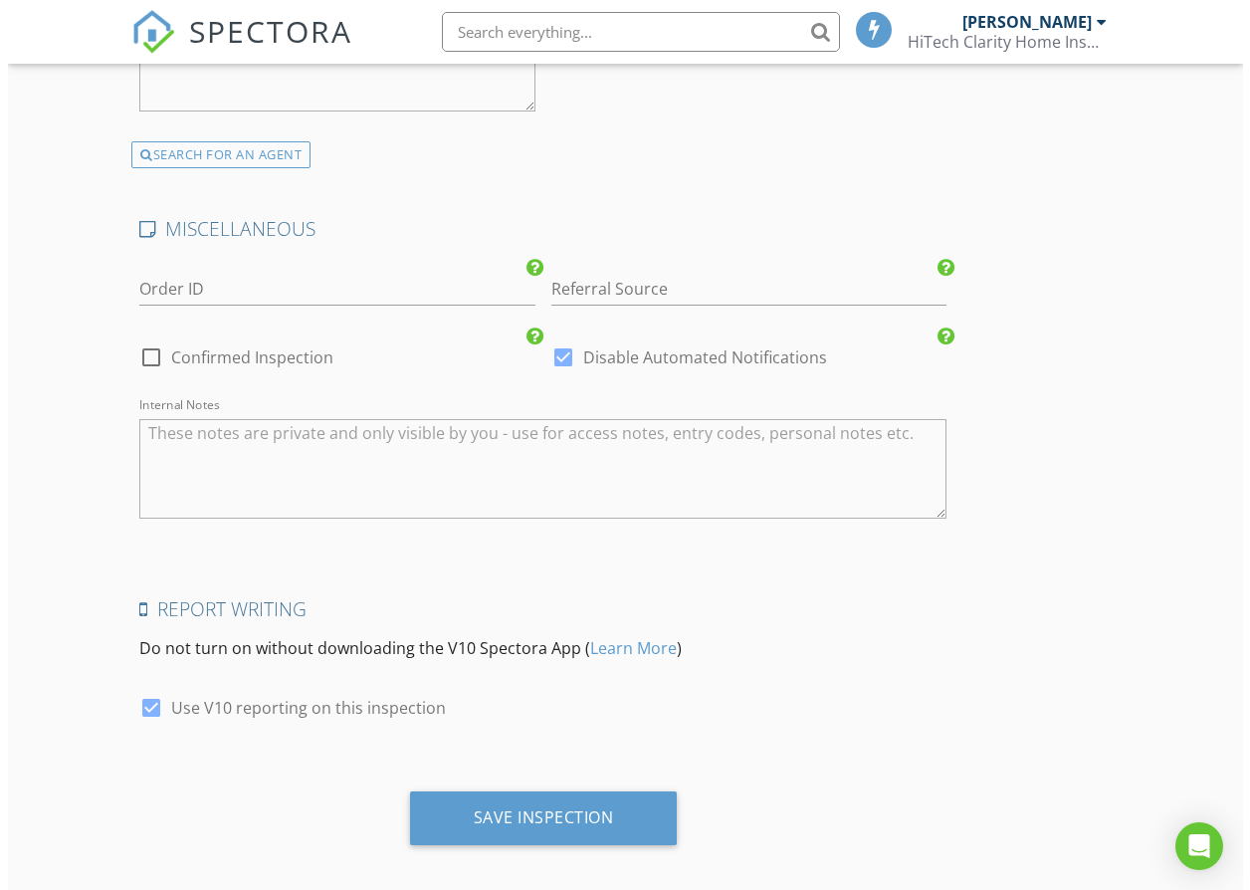
scroll to position [3203, 0]
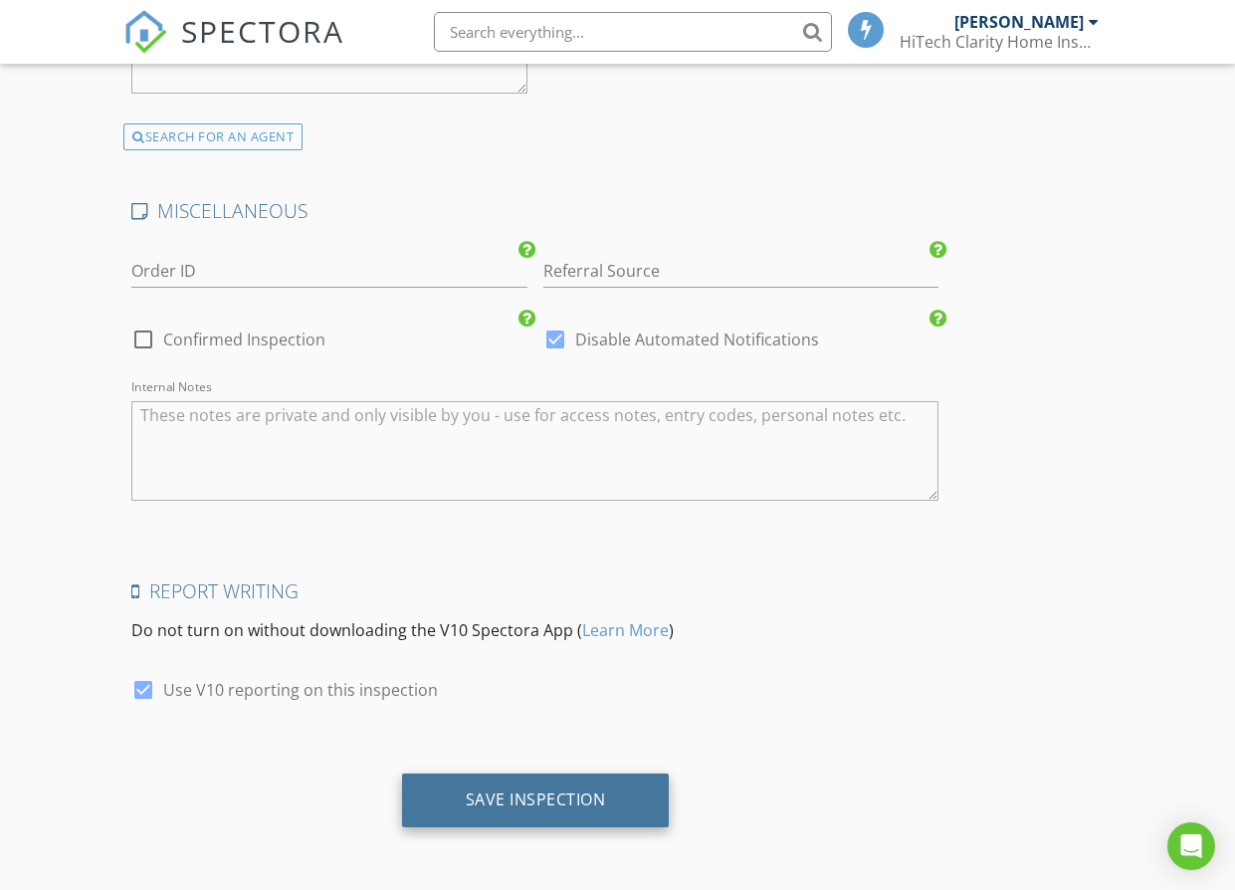
click at [536, 787] on div "Save Inspection" at bounding box center [536, 800] width 268 height 54
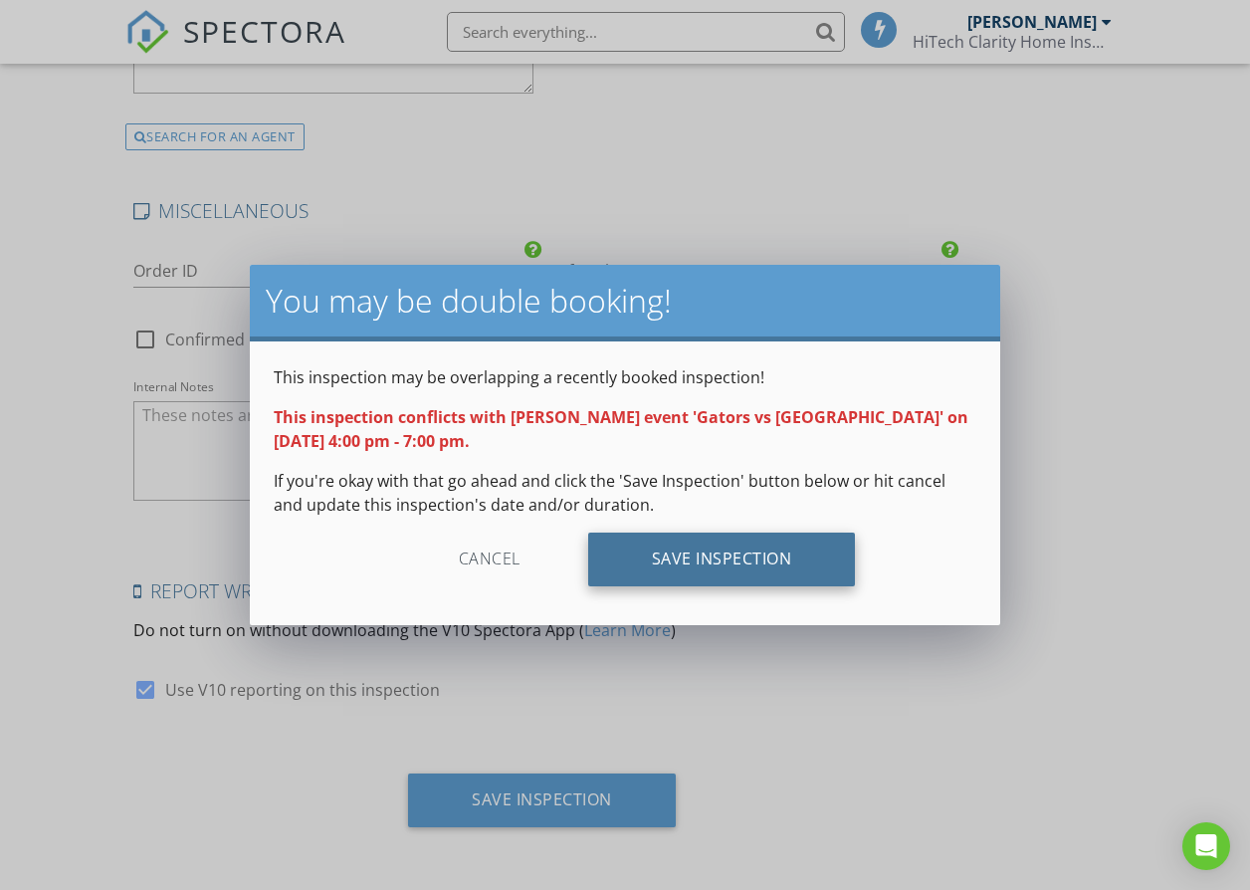
click at [707, 550] on div "Save Inspection" at bounding box center [722, 560] width 268 height 54
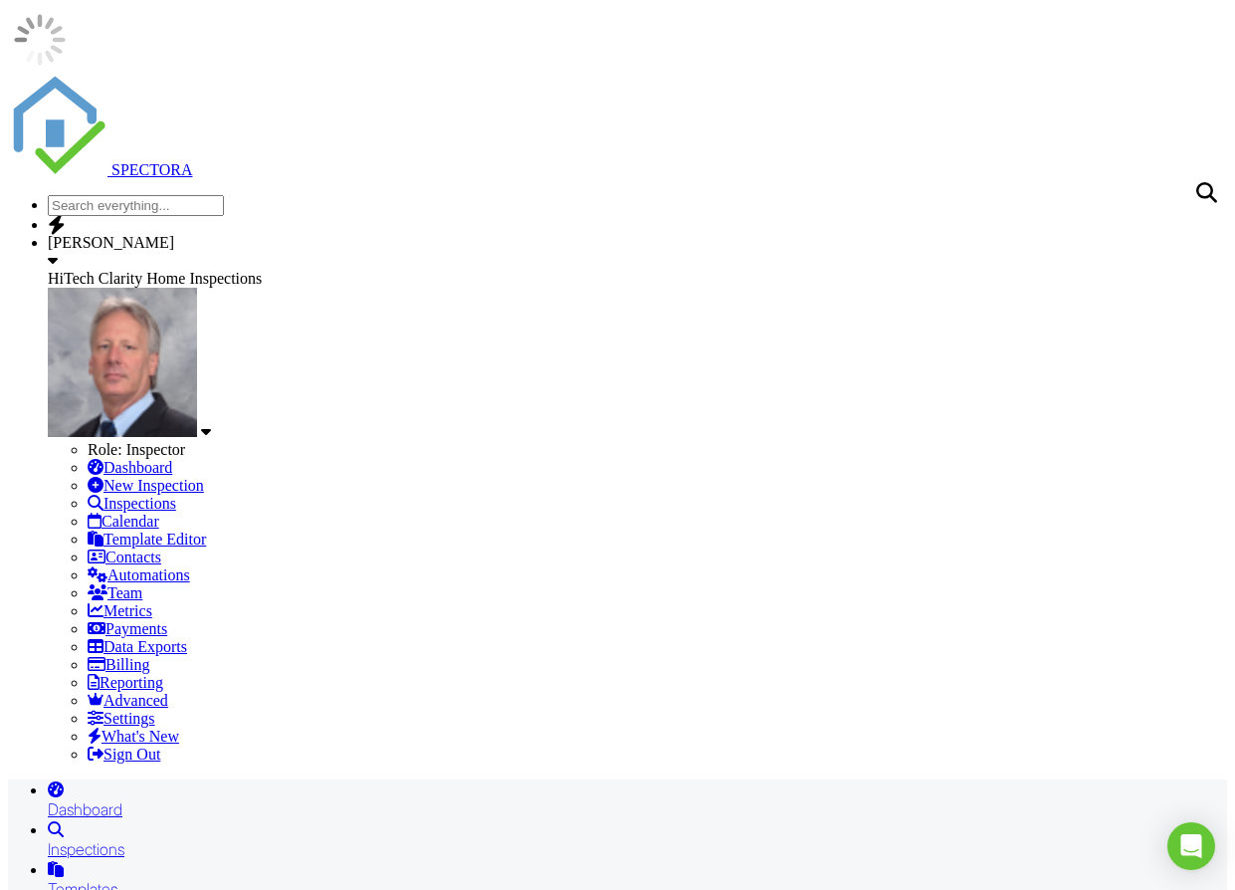
click at [175, 799] on div "Dashboard" at bounding box center [638, 809] width 1180 height 20
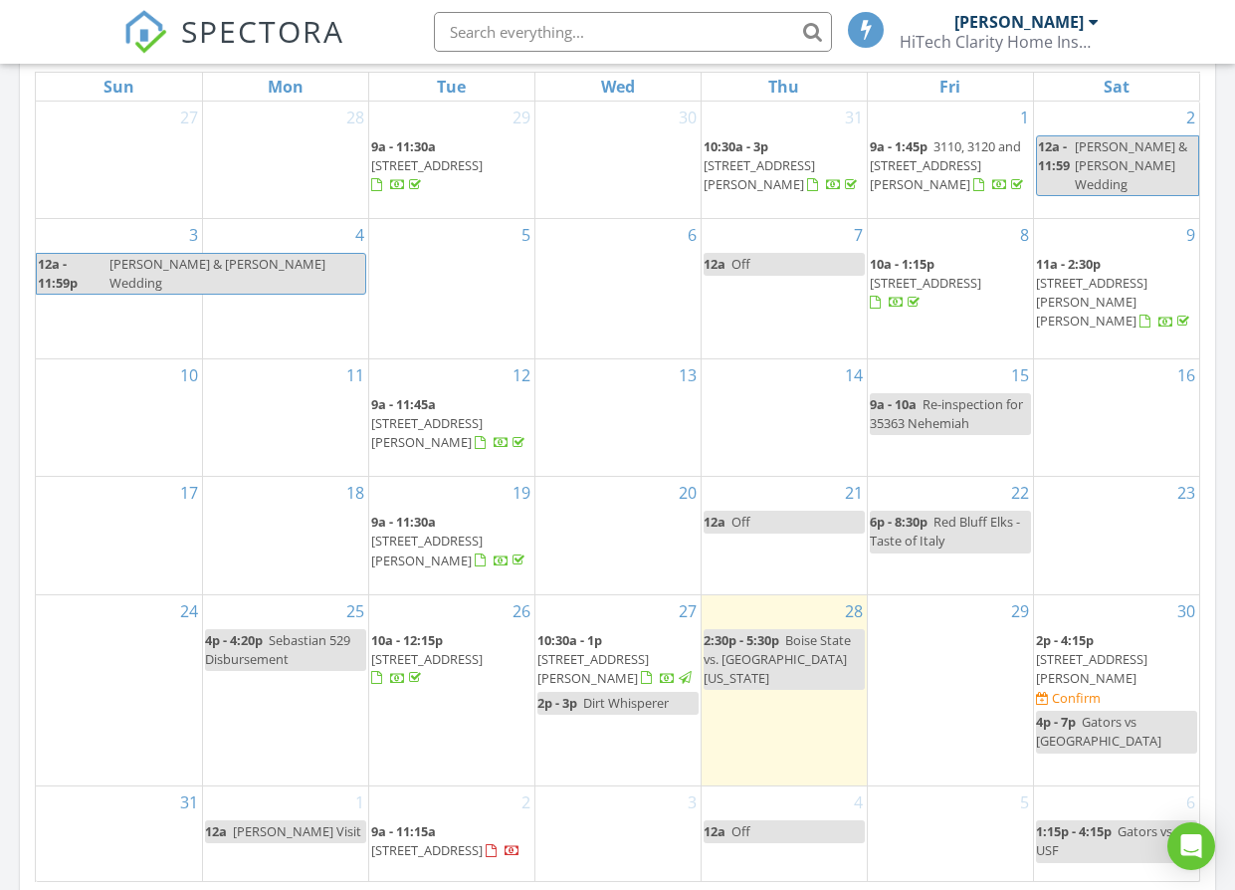
scroll to position [995, 0]
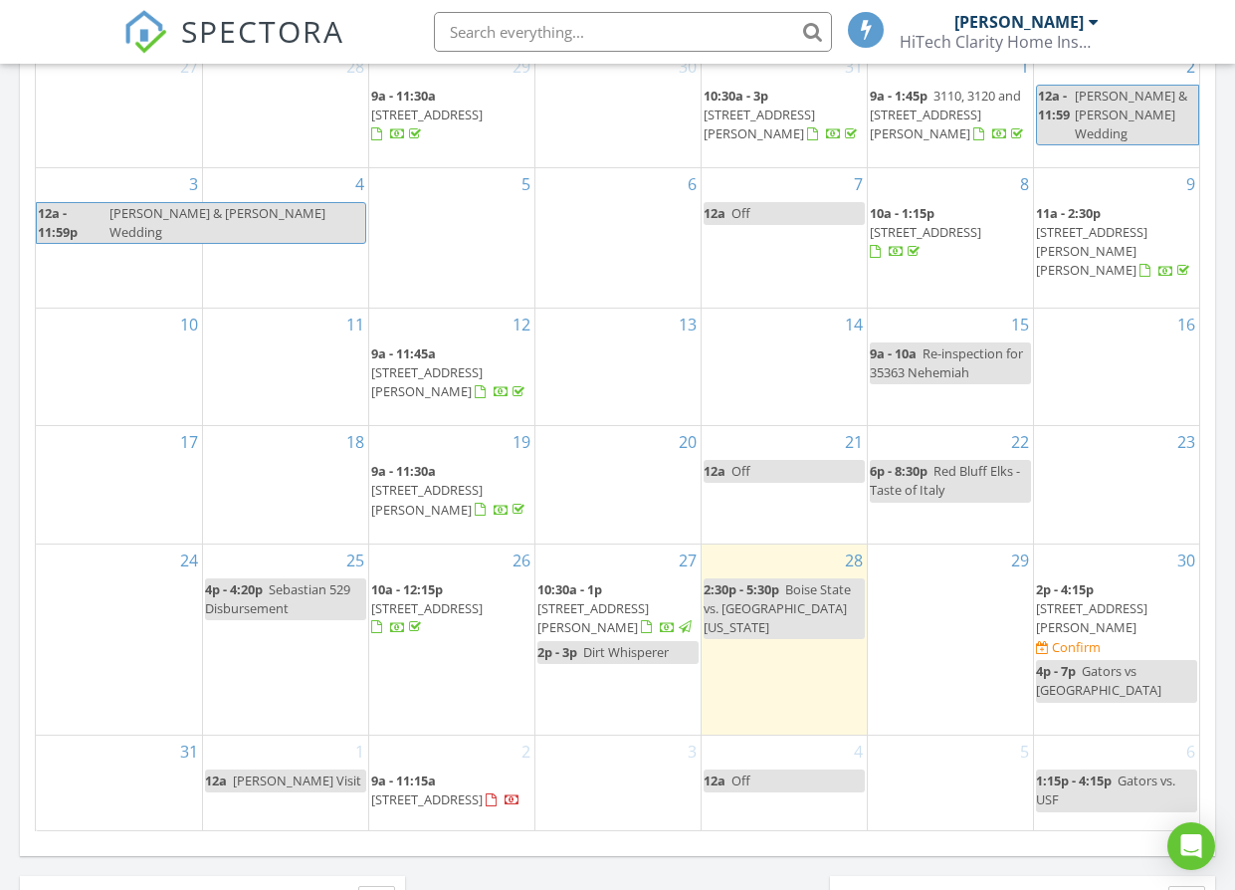
click at [1143, 599] on span "4771 Lower Springs Rd, Redding 96001" at bounding box center [1091, 617] width 111 height 37
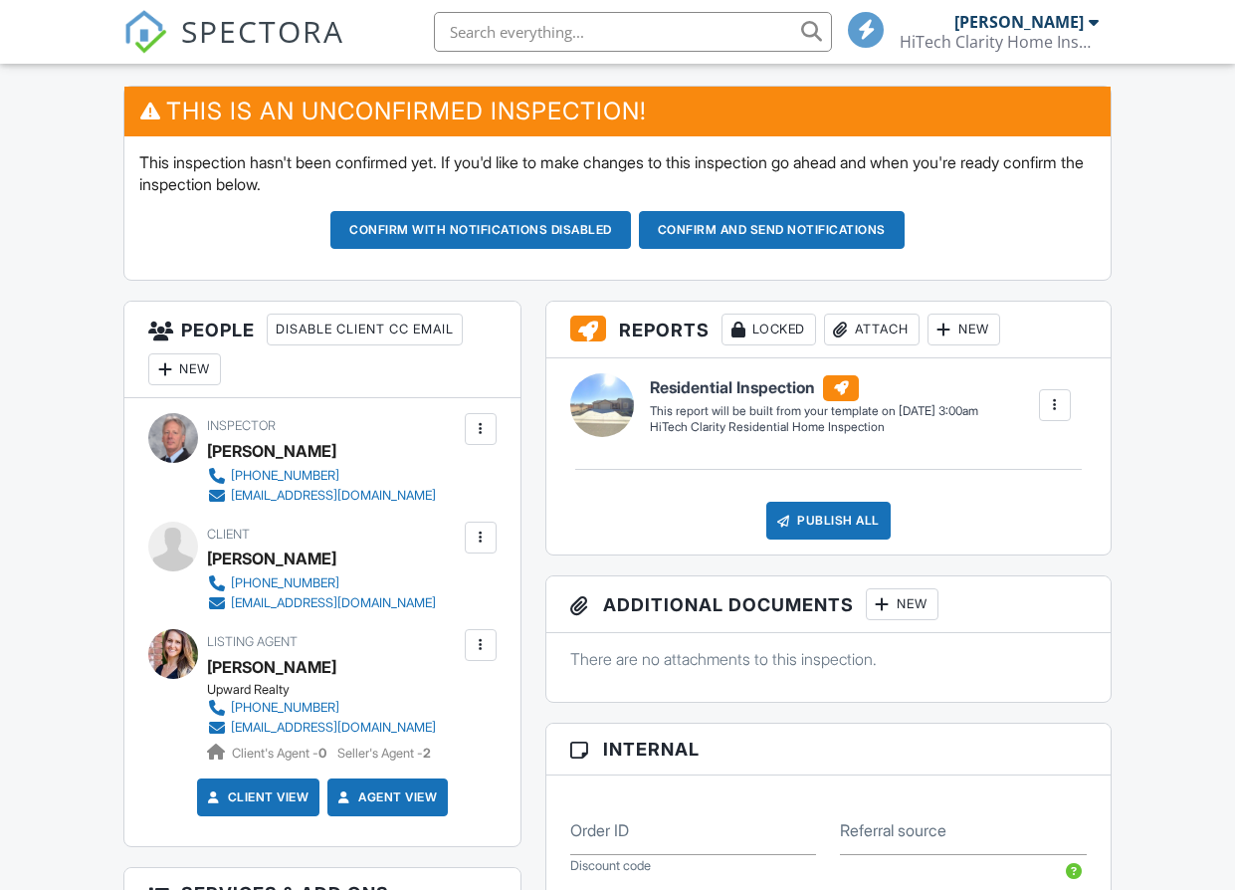
scroll to position [498, 0]
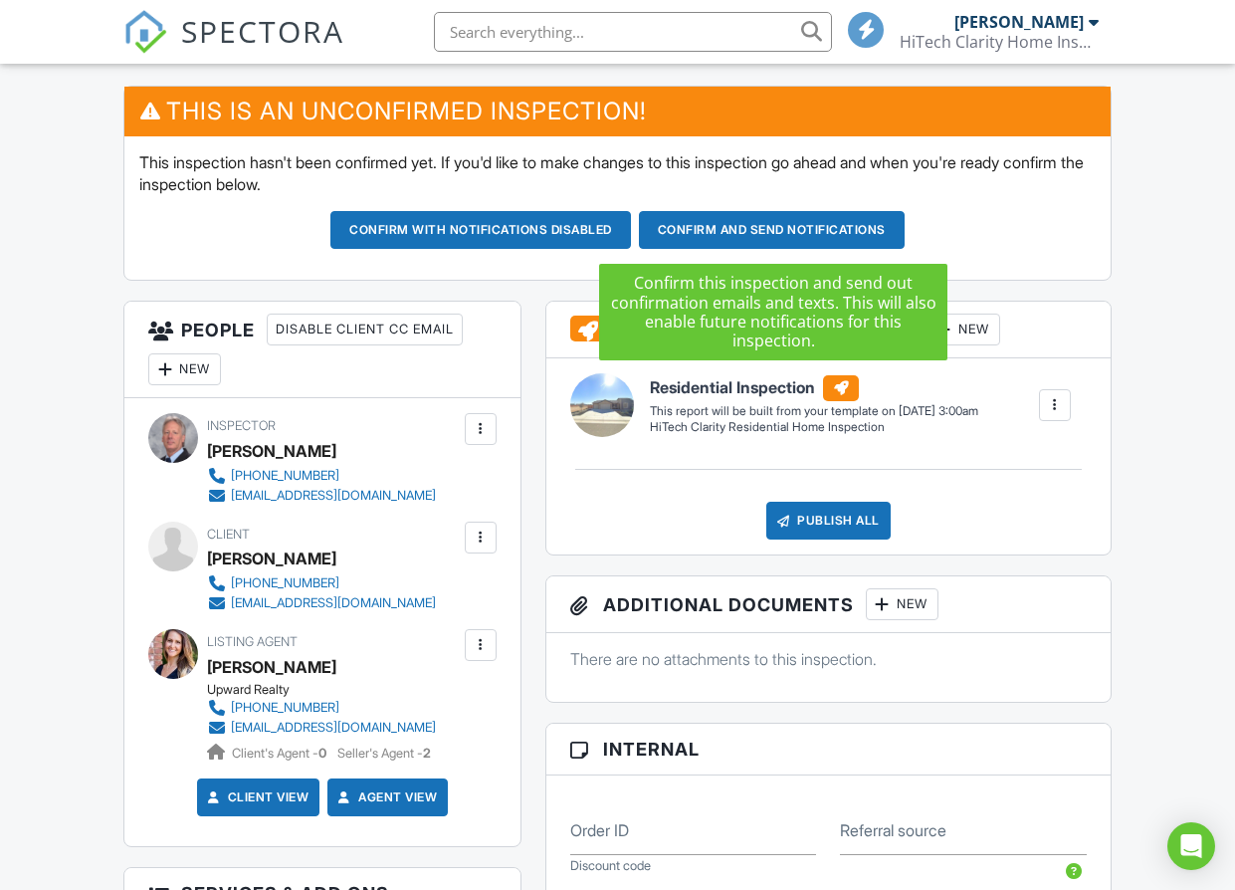
click at [631, 237] on button "Confirm and send notifications" at bounding box center [480, 230] width 301 height 38
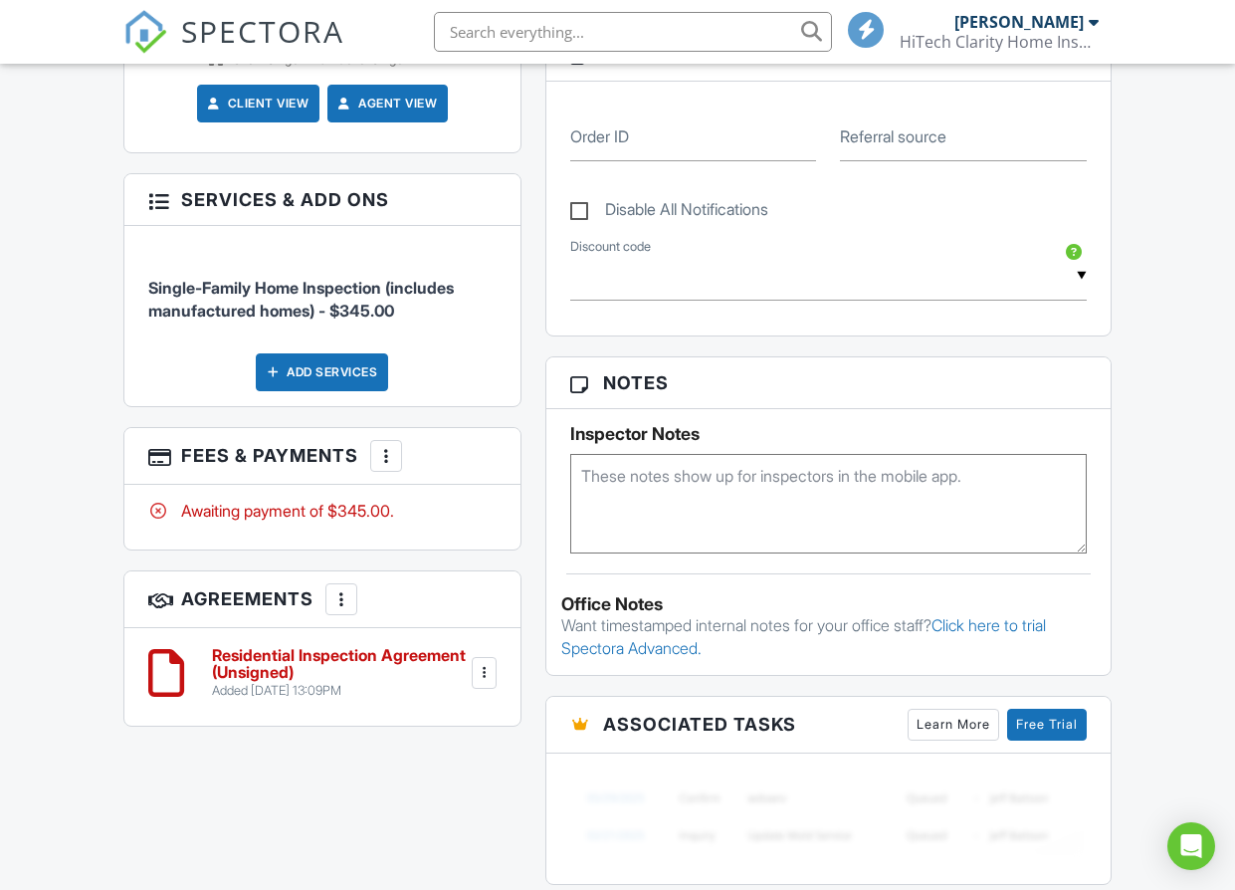
scroll to position [1162, 0]
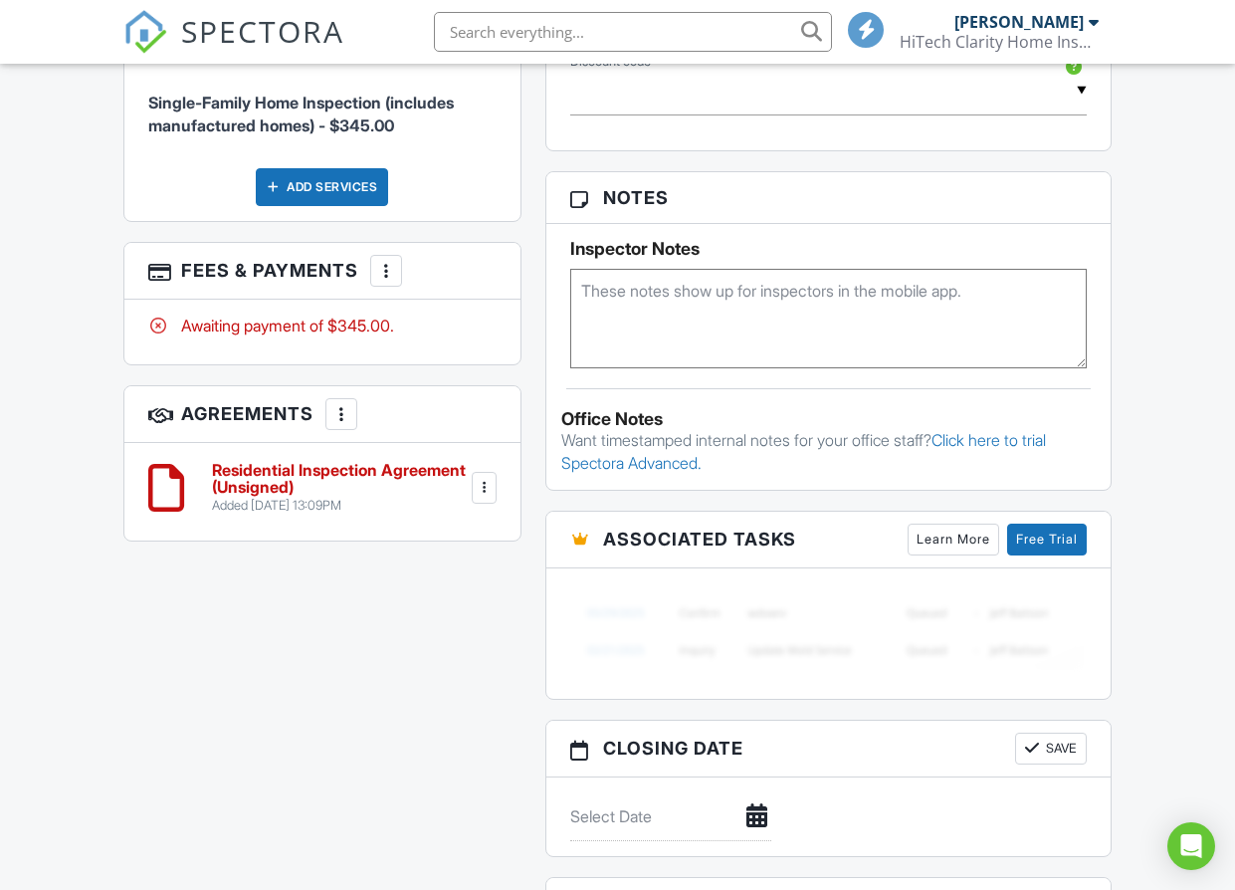
click at [258, 485] on h6 "Residential Inspection Agreement (Unsigned)" at bounding box center [340, 479] width 256 height 35
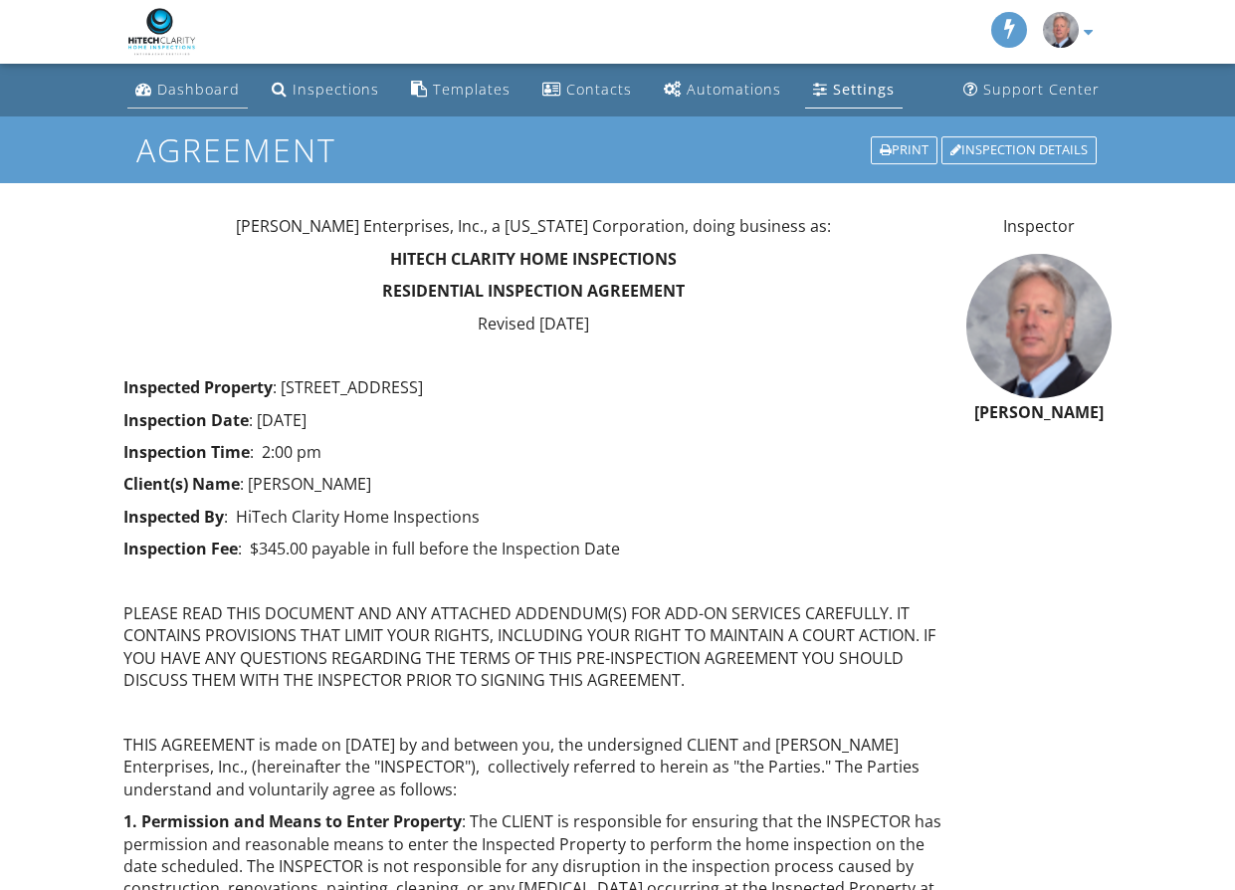
click at [180, 85] on div "Dashboard" at bounding box center [198, 89] width 83 height 19
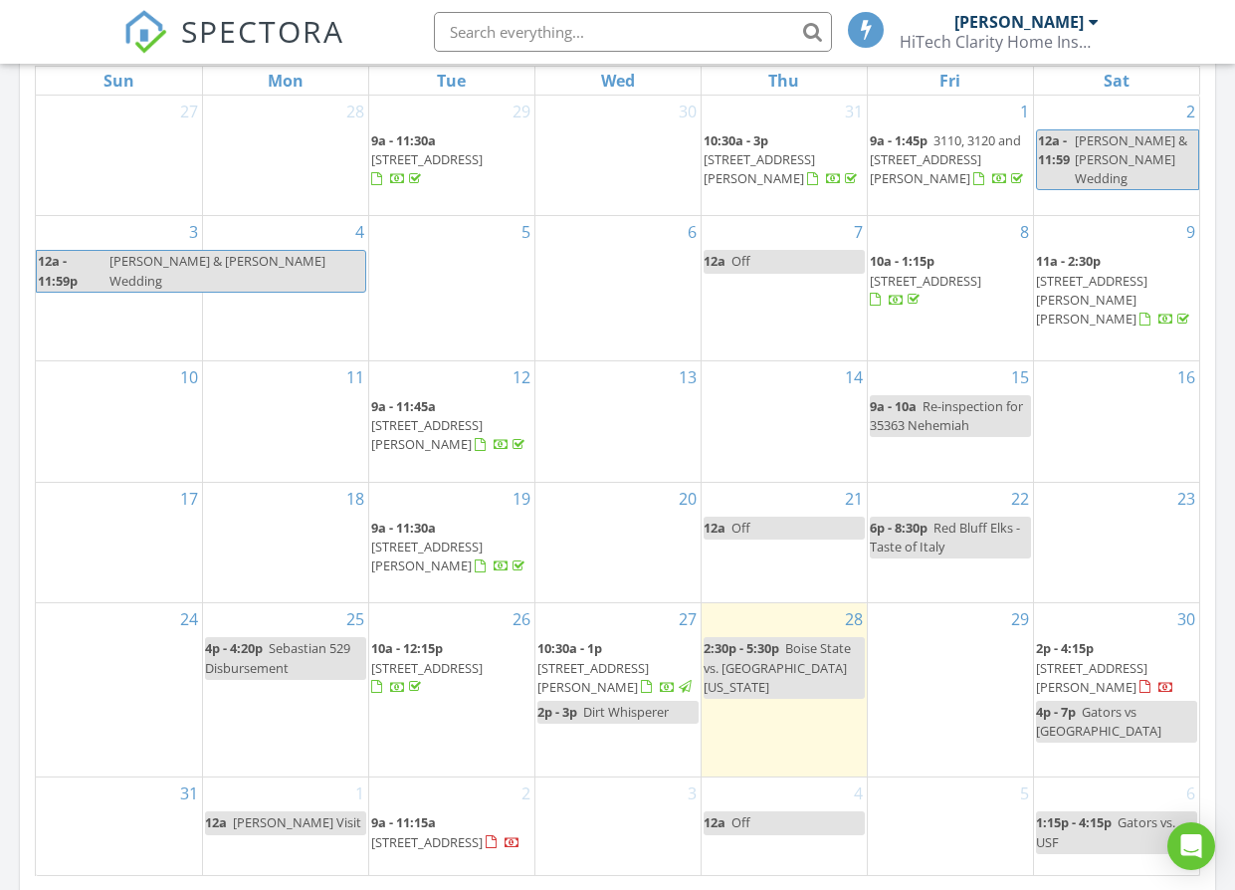
scroll to position [995, 0]
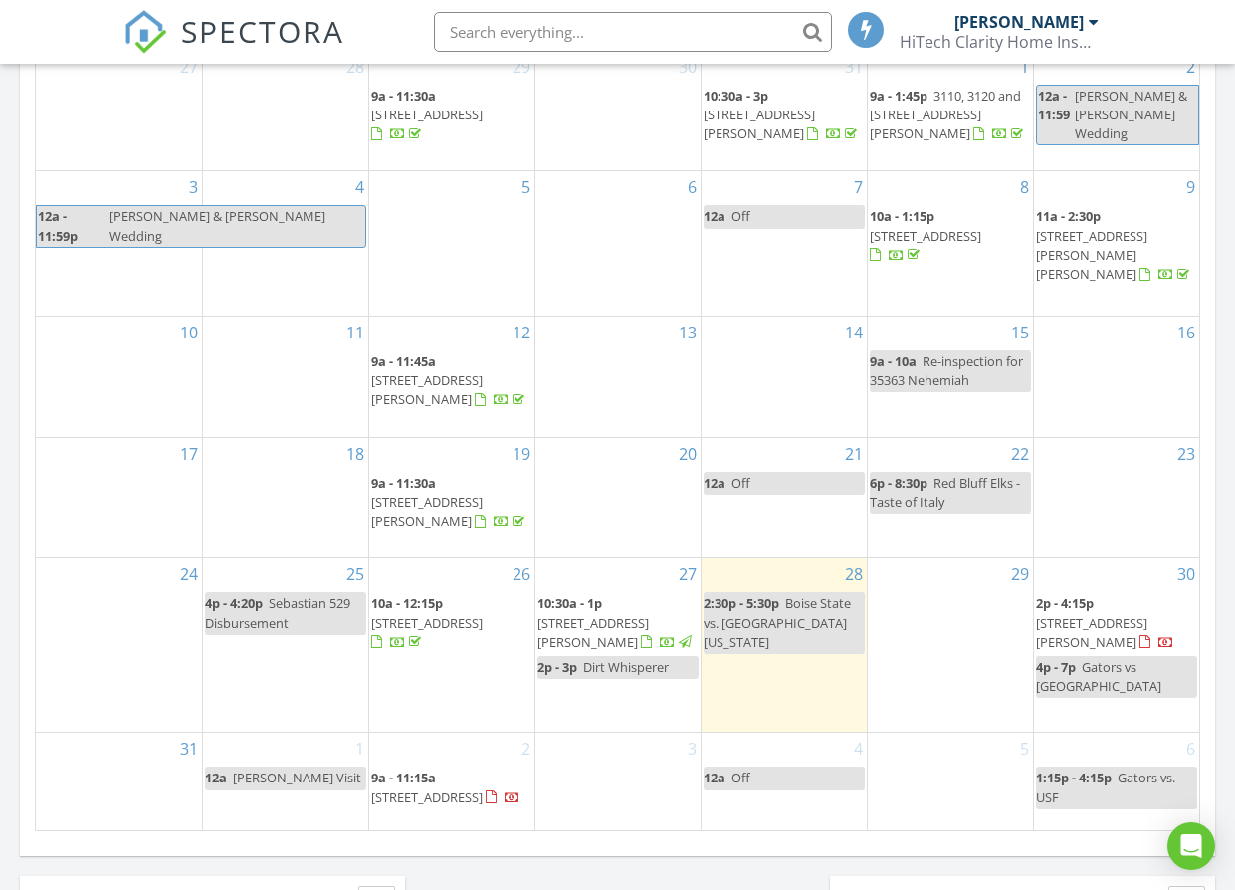
click at [430, 788] on span "14392 Holiday Way, Bella Vista 96008" at bounding box center [426, 797] width 111 height 18
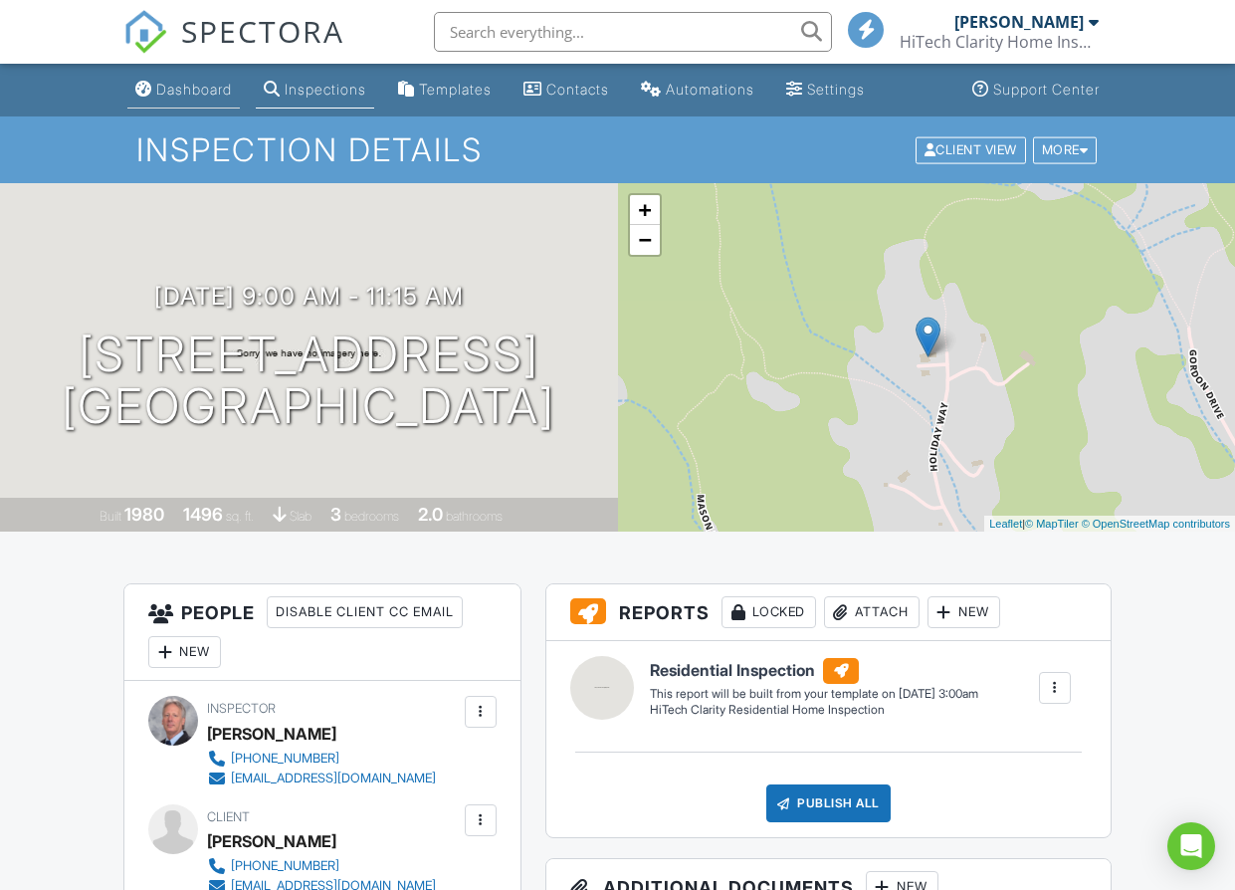
click at [206, 82] on div "Dashboard" at bounding box center [194, 89] width 76 height 17
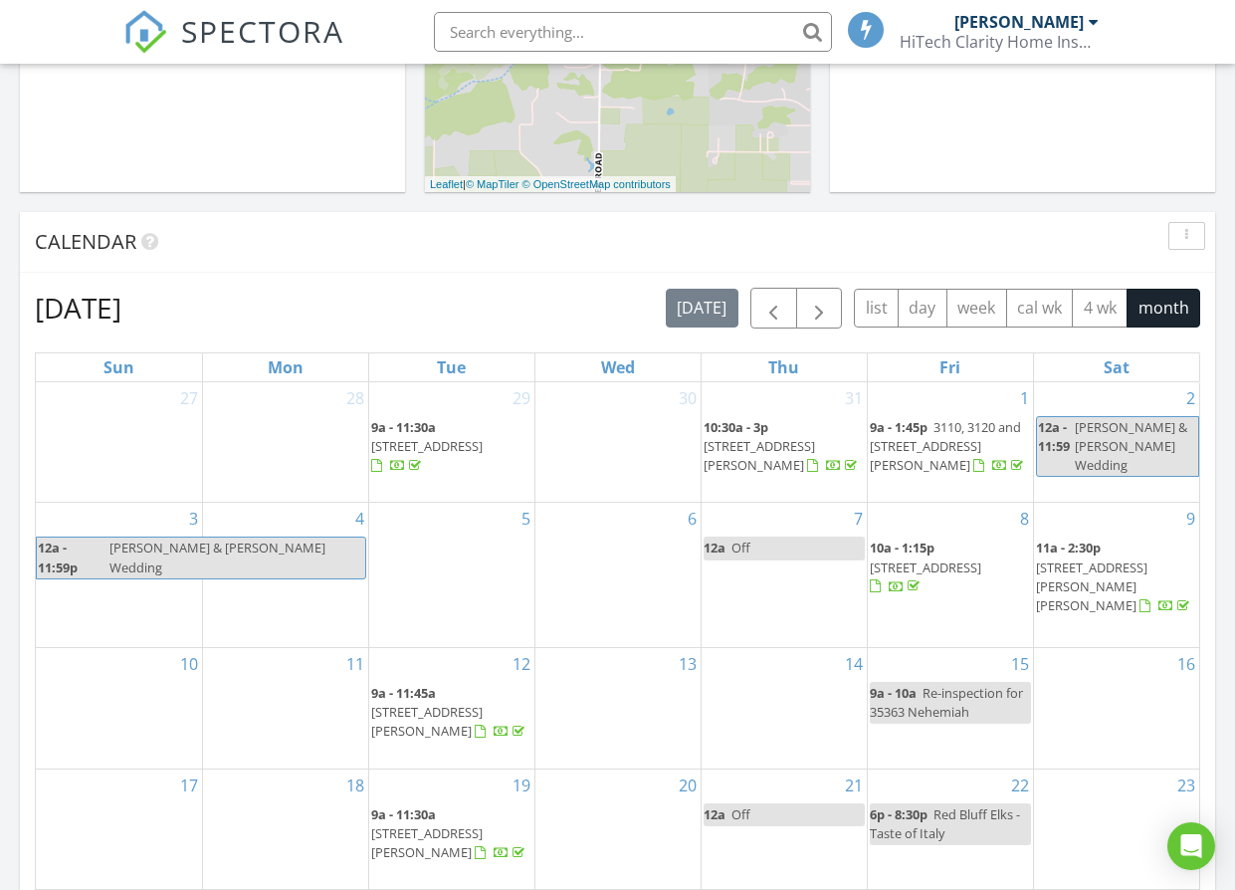
scroll to position [829, 0]
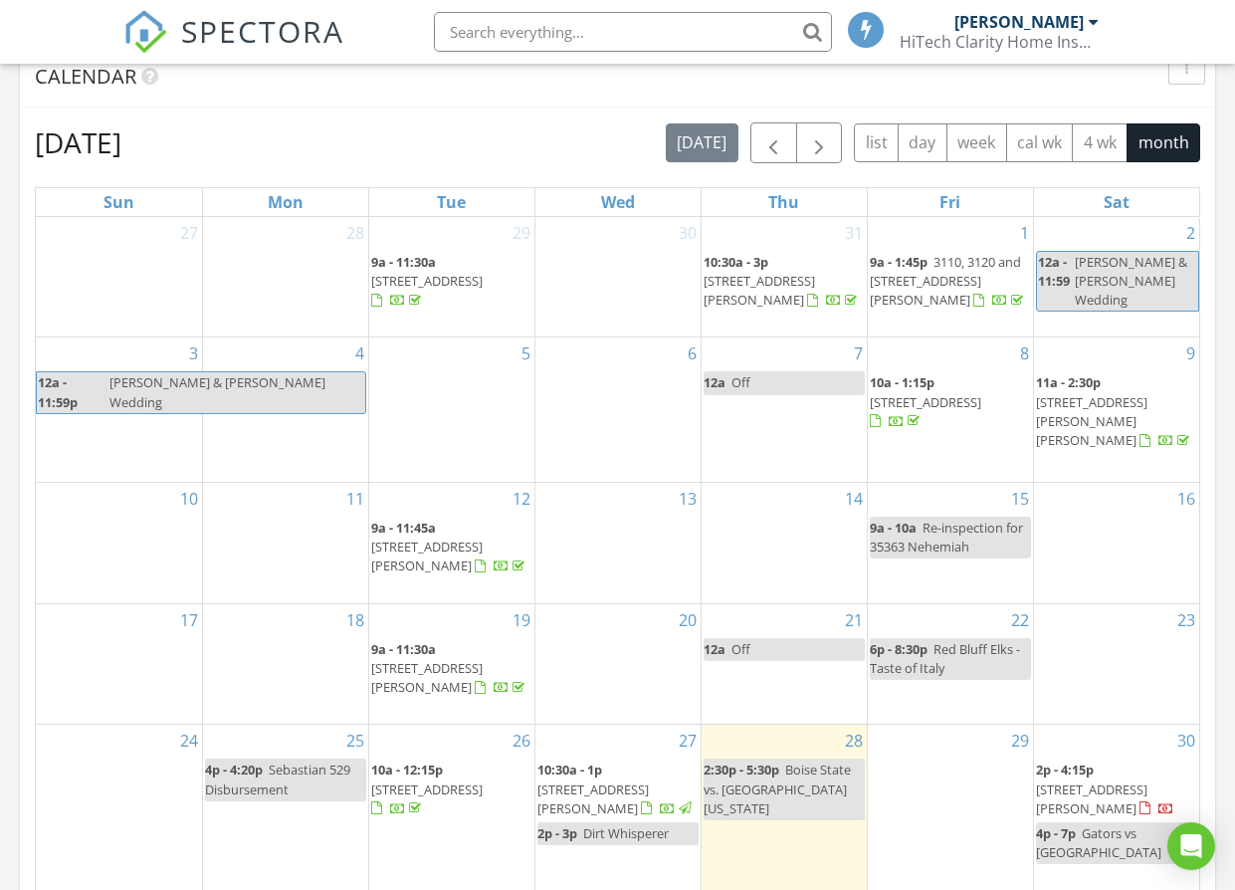
click at [1129, 780] on span "[STREET_ADDRESS][PERSON_NAME]" at bounding box center [1091, 798] width 111 height 37
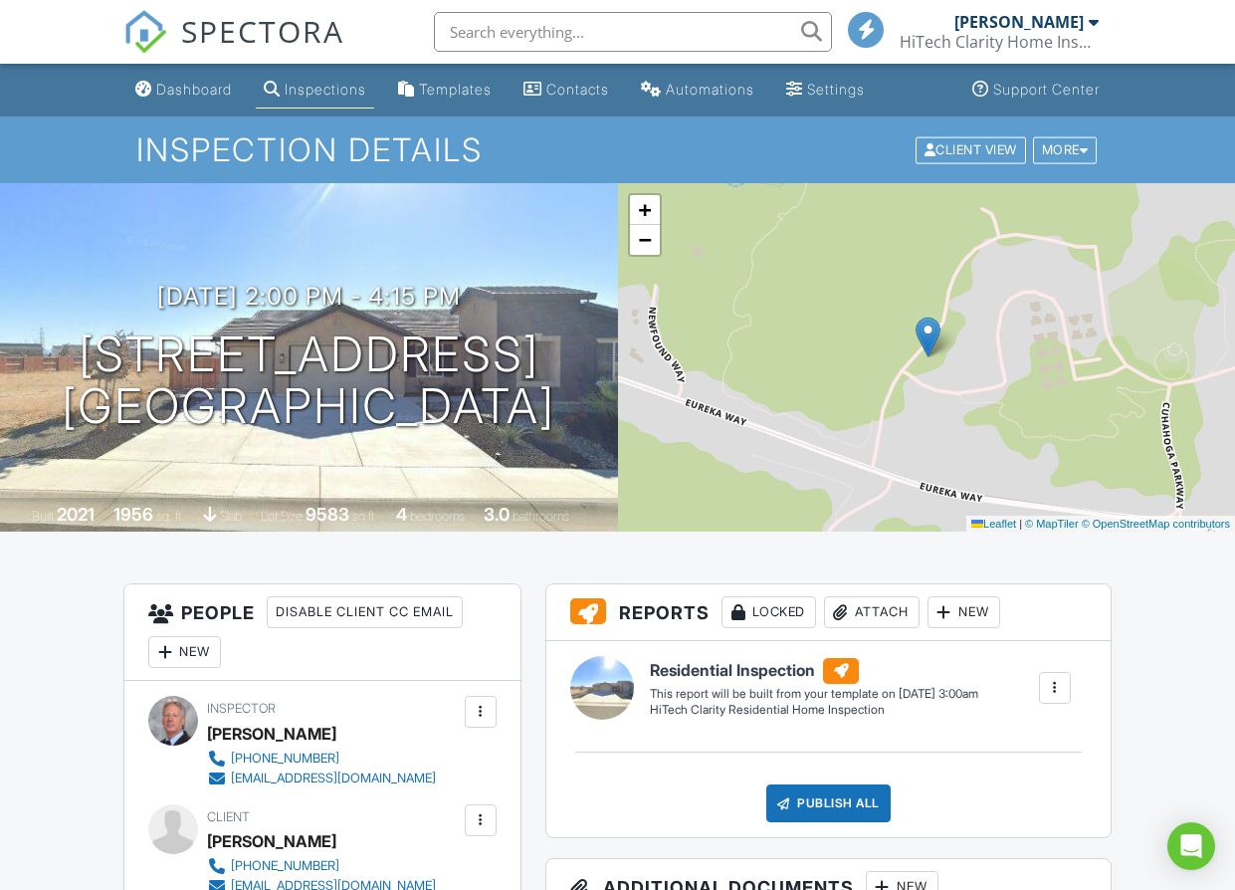
click at [339, 88] on div "Inspections" at bounding box center [326, 89] width 82 height 17
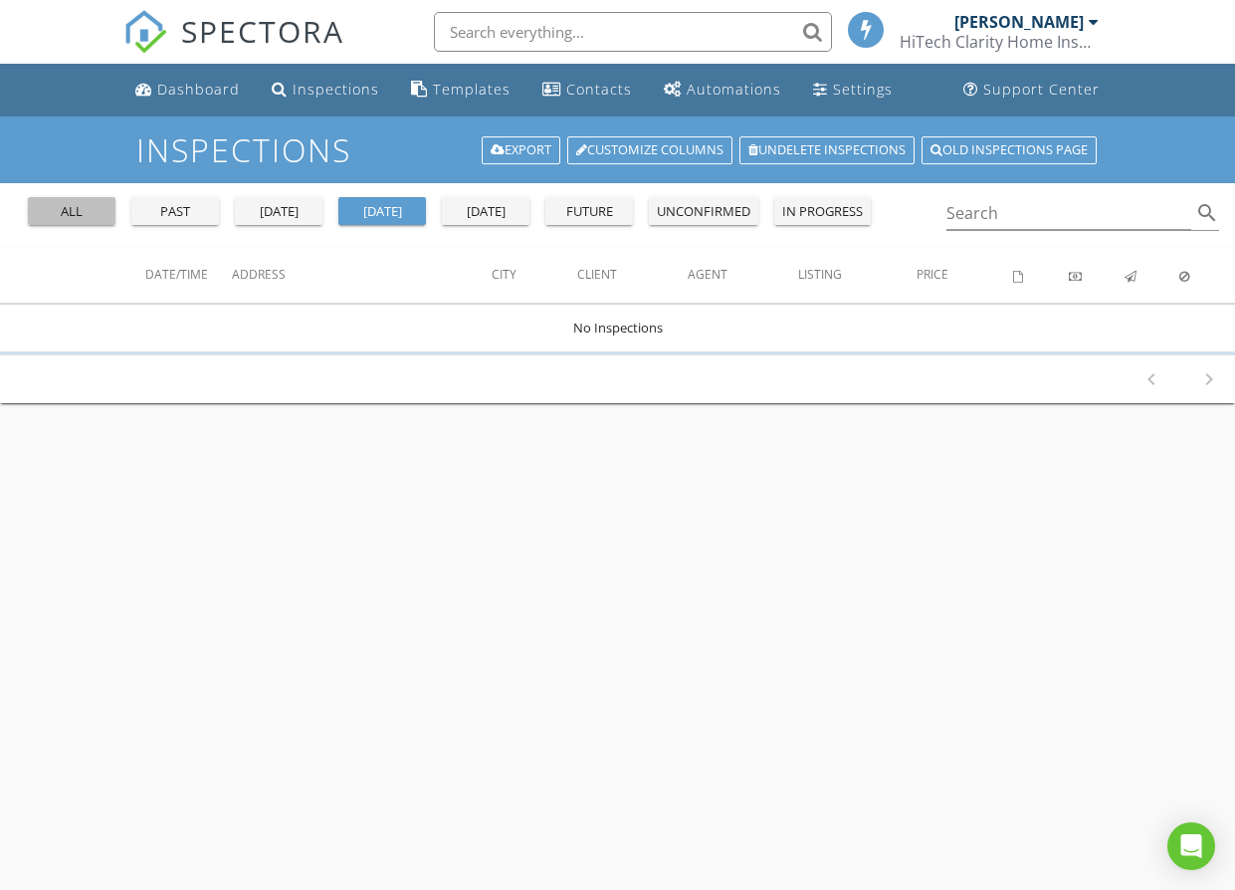
click at [91, 204] on div "all" at bounding box center [72, 212] width 72 height 20
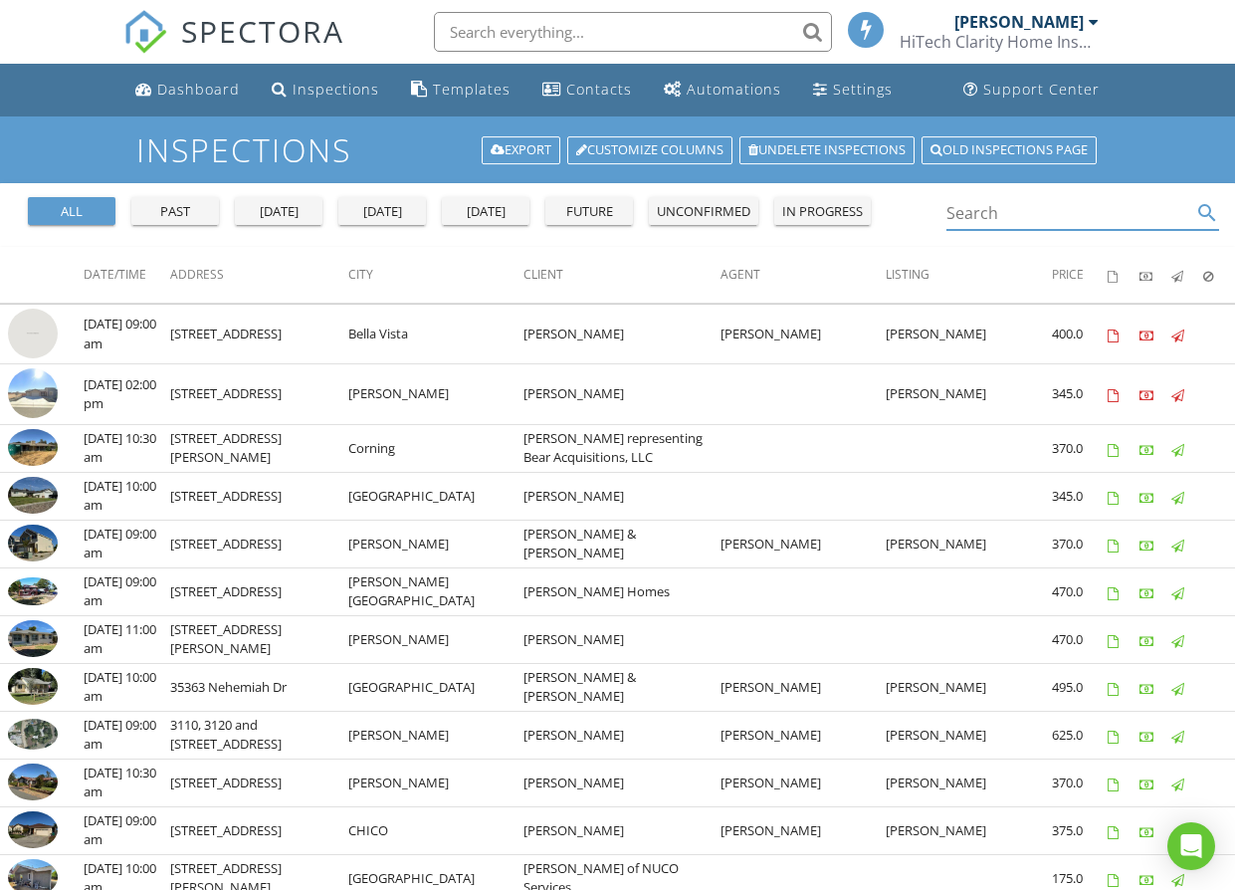
click at [986, 212] on input "Search" at bounding box center [1070, 213] width 246 height 33
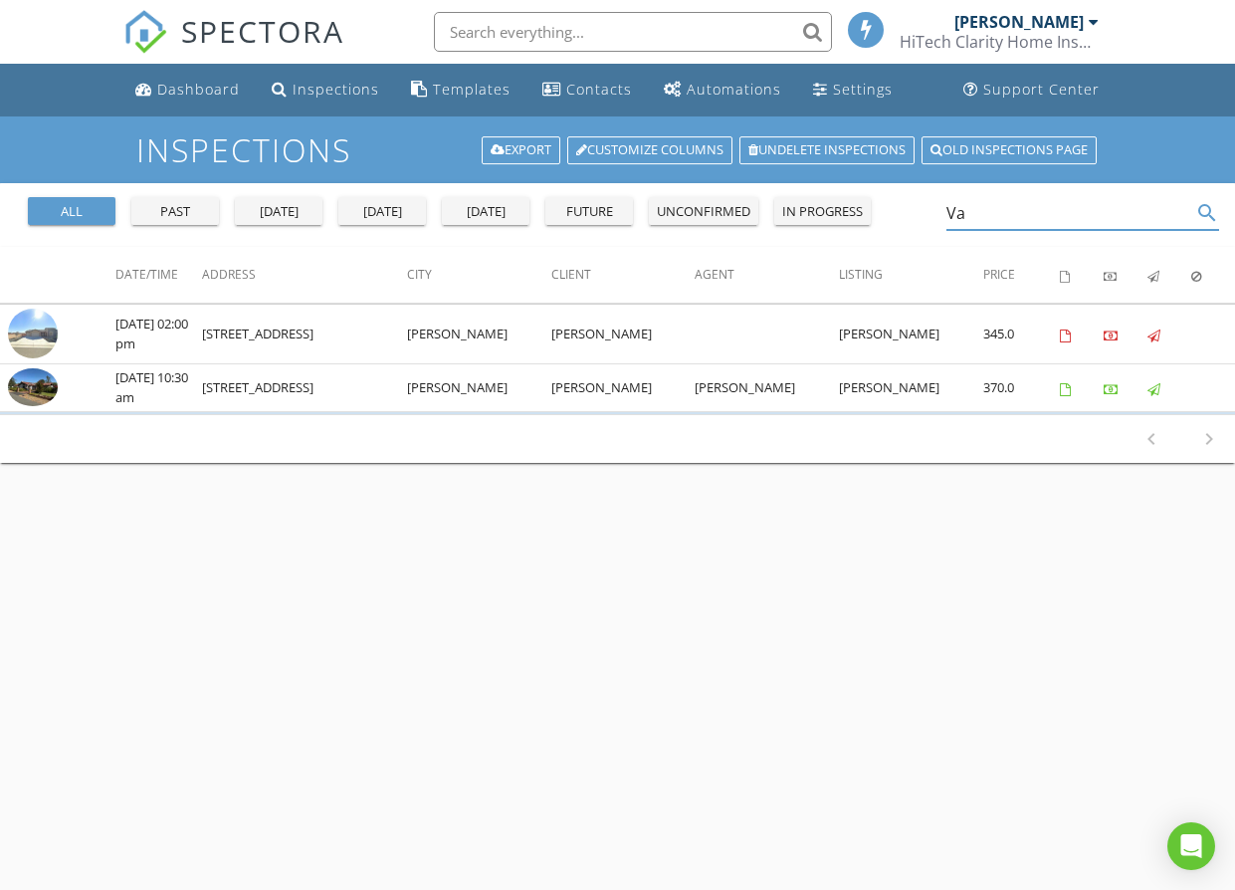
type input "V"
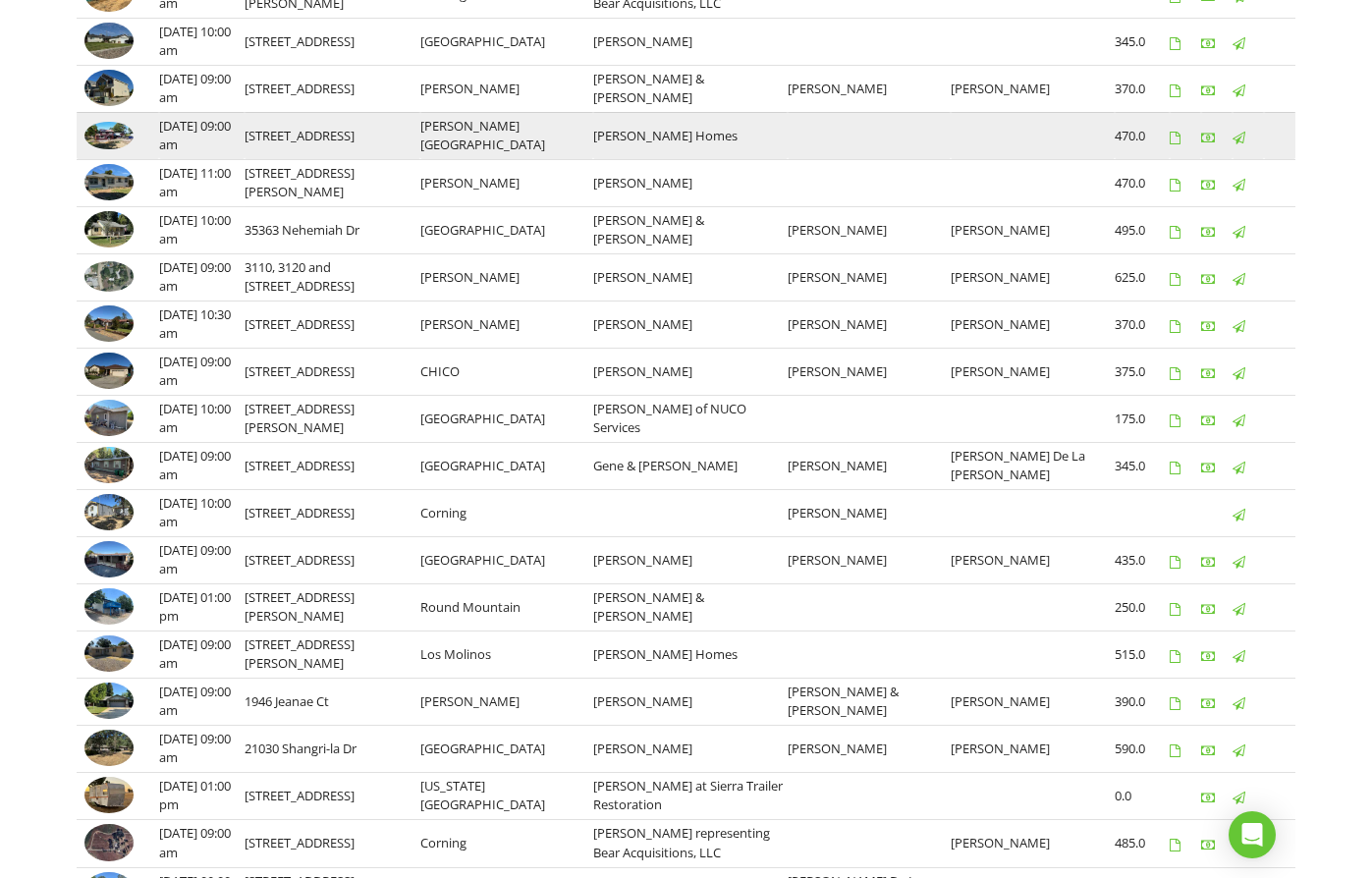
scroll to position [119, 0]
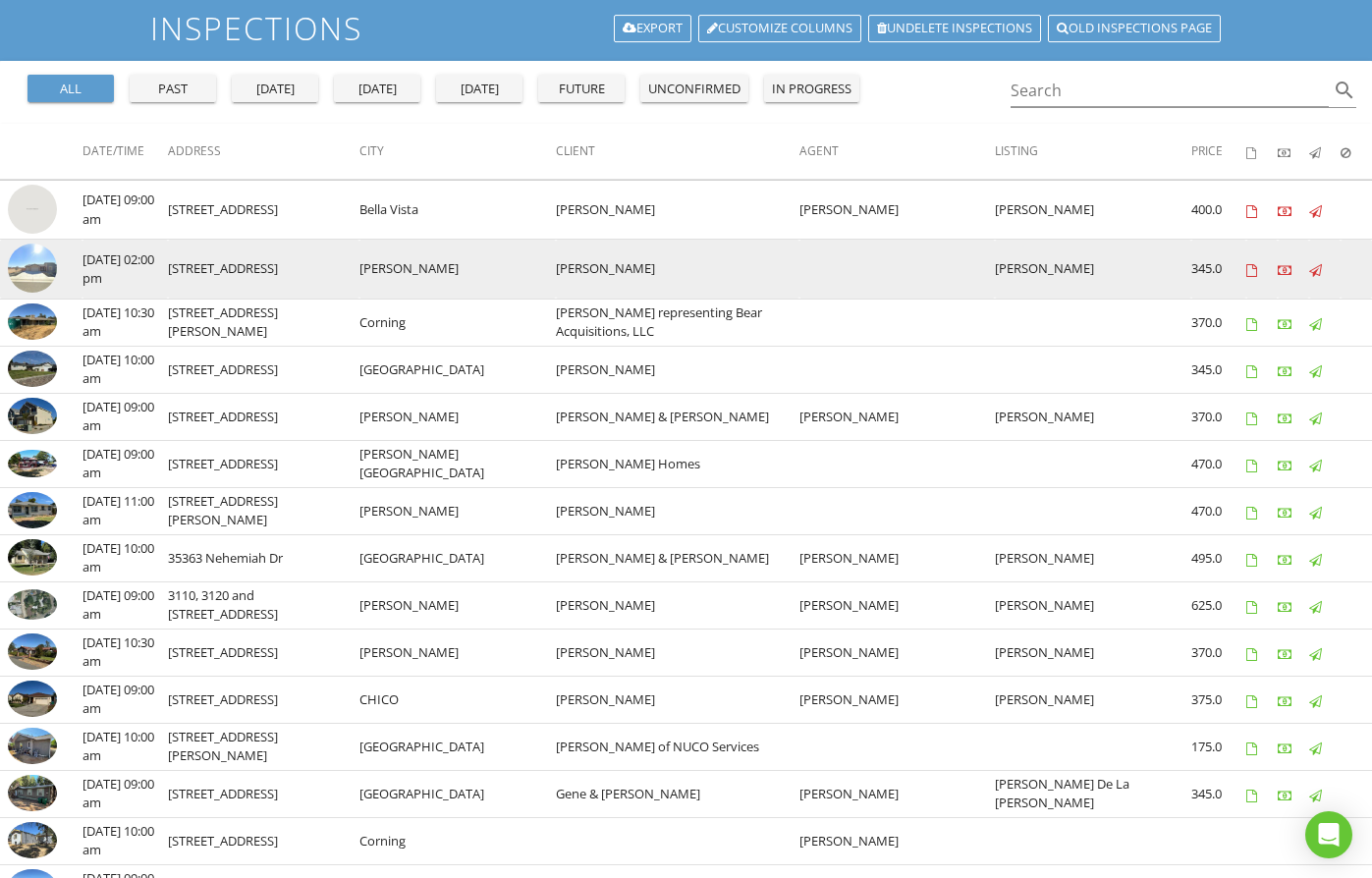
click at [39, 268] on img at bounding box center [33, 268] width 49 height 49
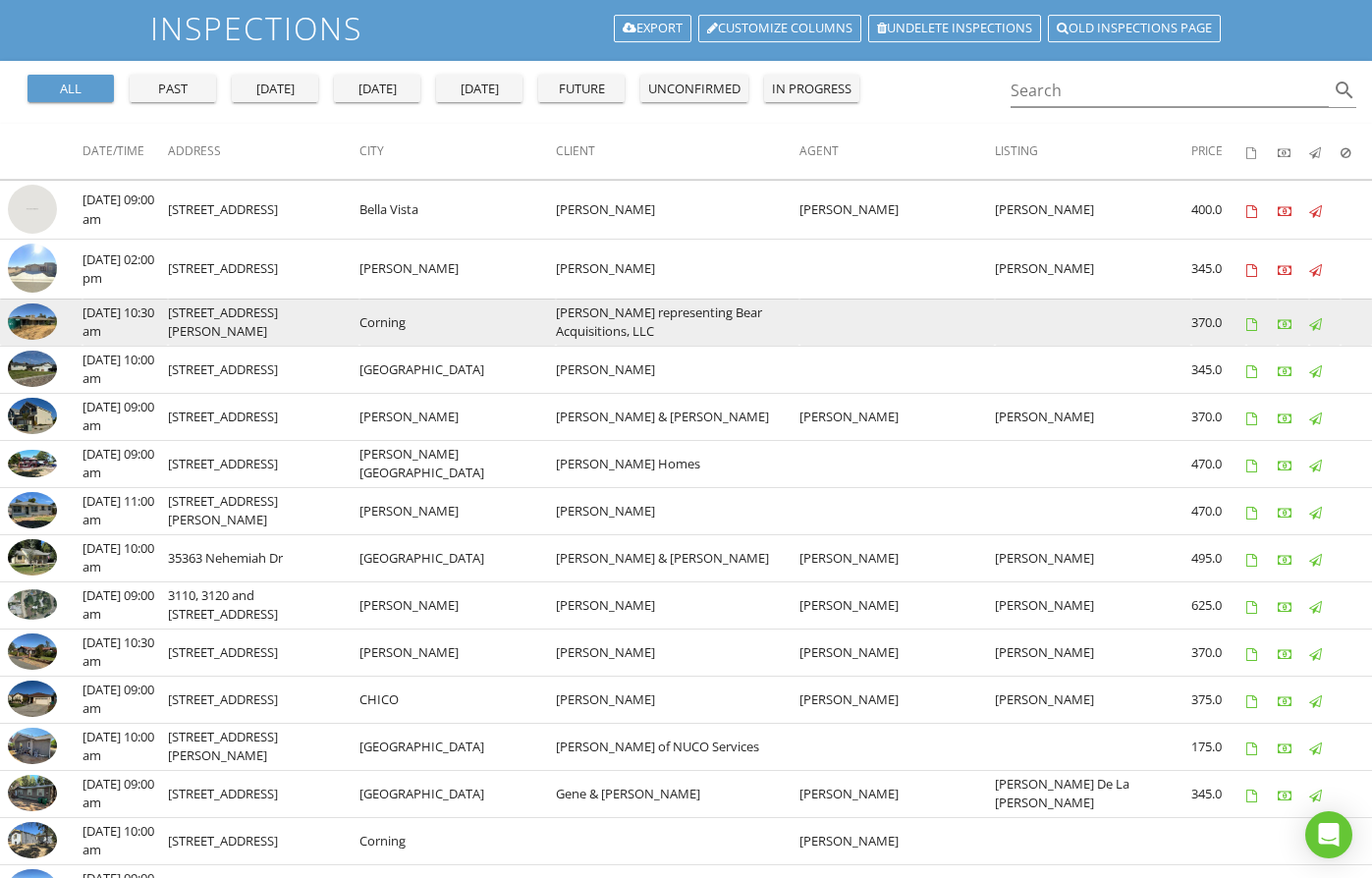
click at [38, 324] on img at bounding box center [33, 323] width 49 height 37
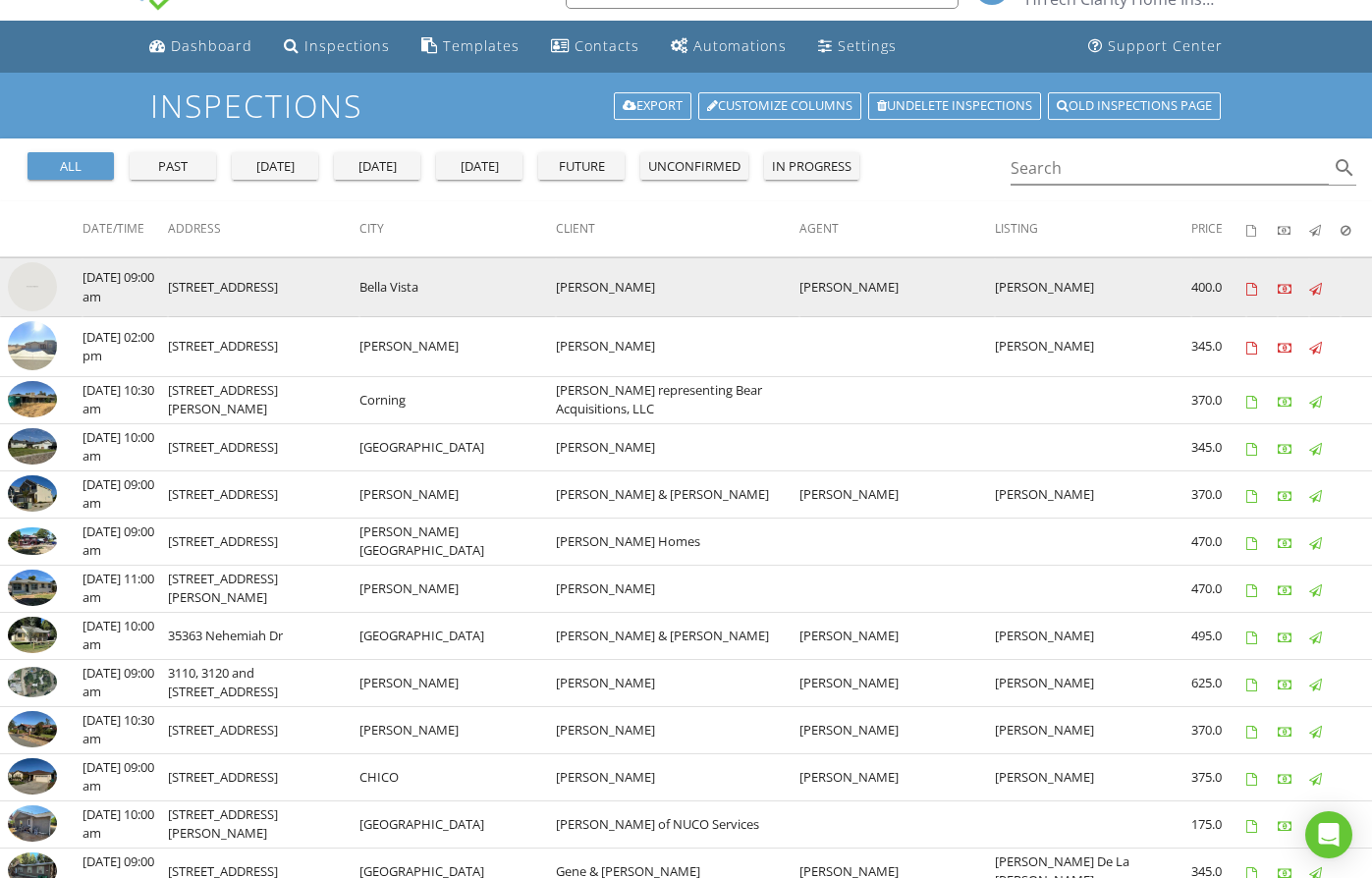
scroll to position [0, 0]
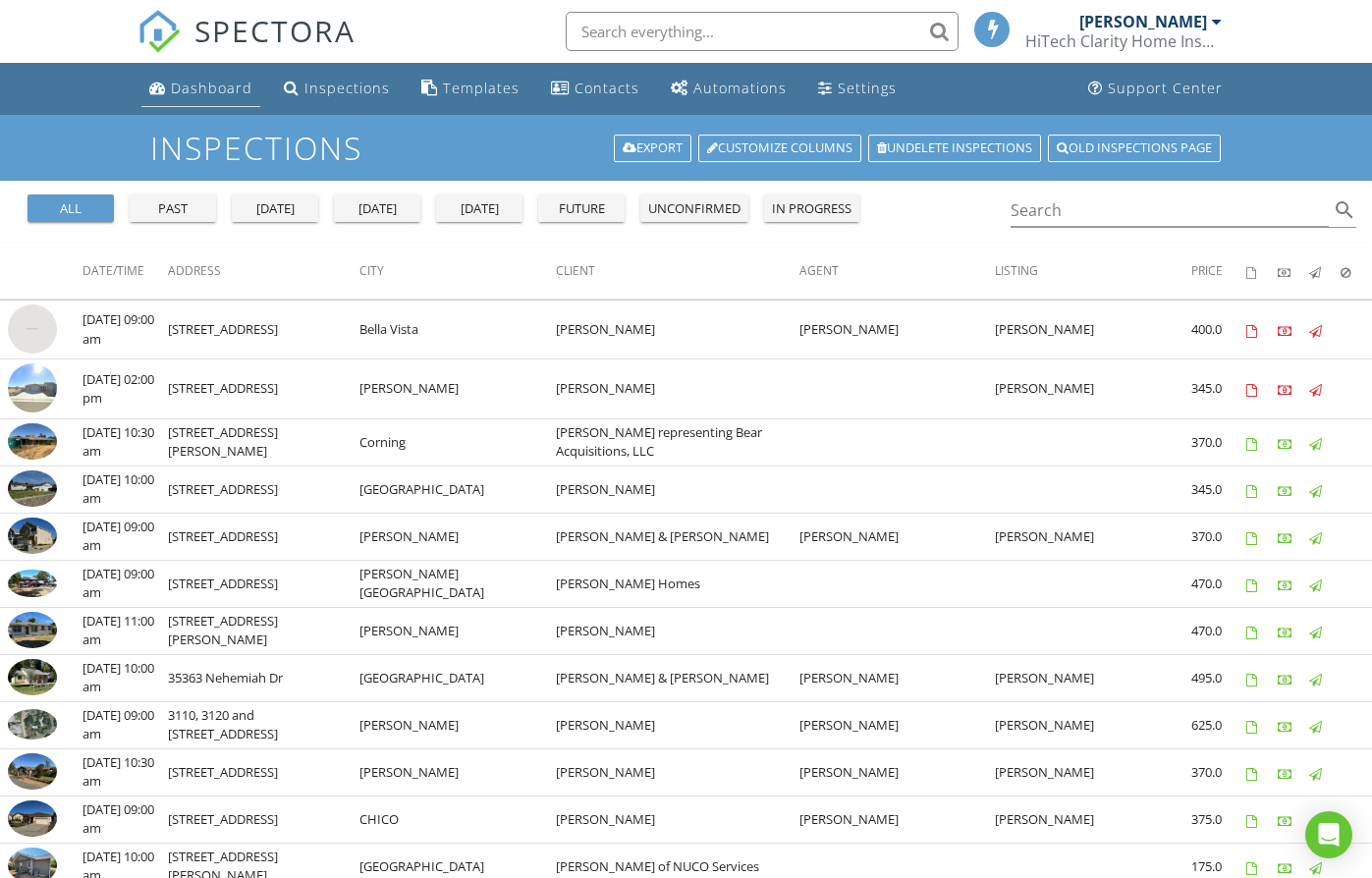
click at [194, 85] on div "Dashboard" at bounding box center [211, 88] width 82 height 19
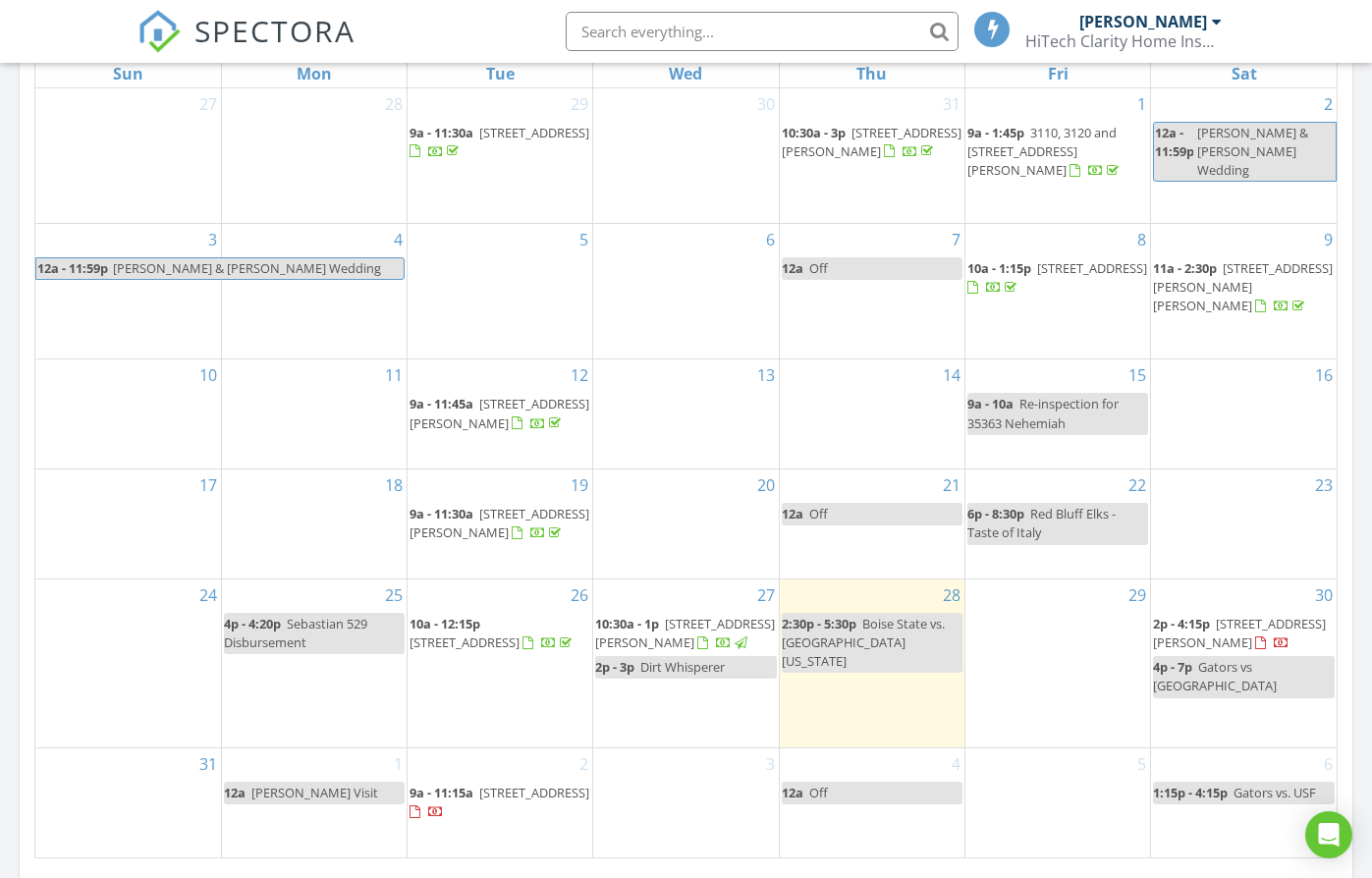
scroll to position [982, 0]
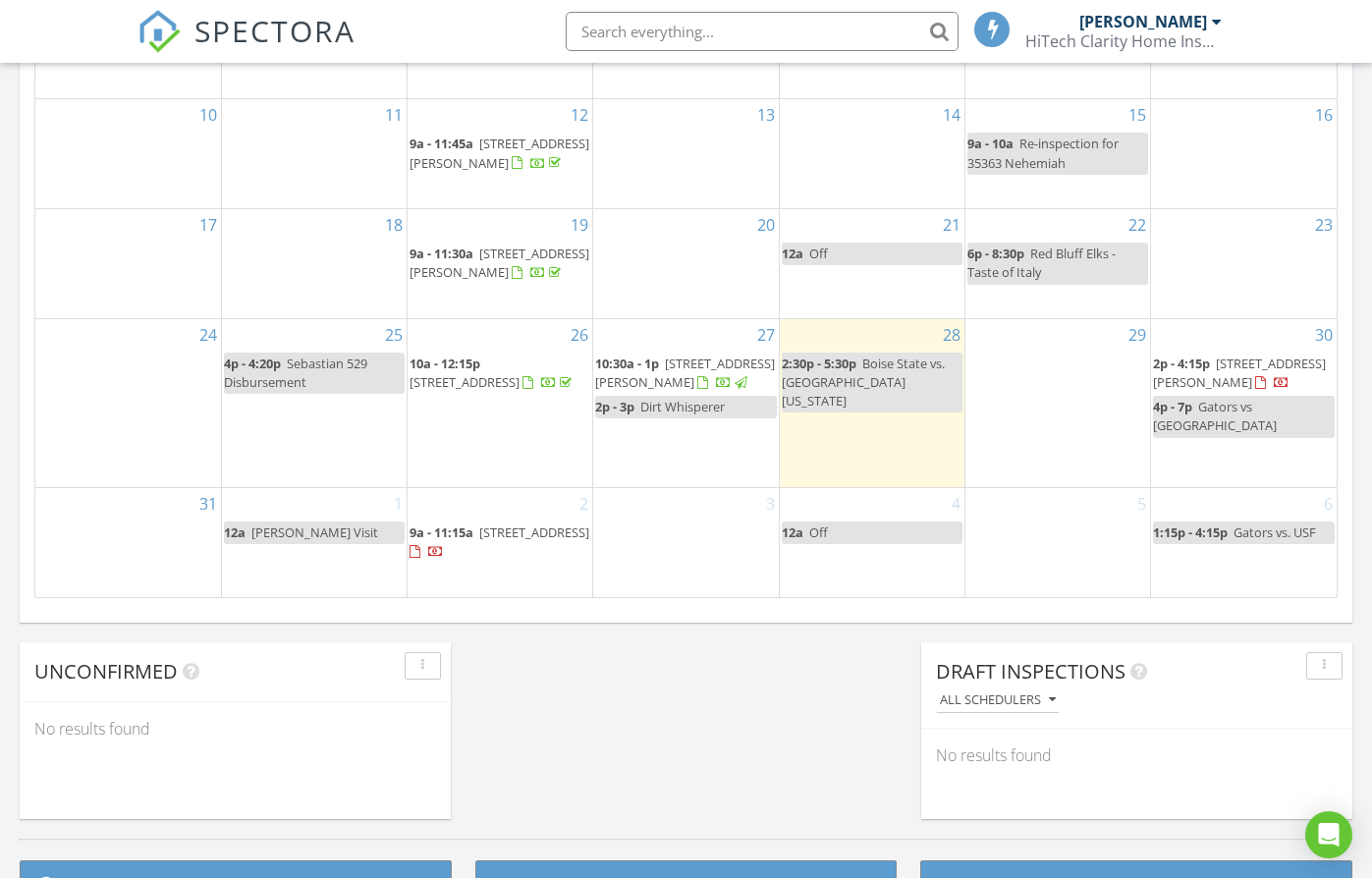
scroll to position [1229, 0]
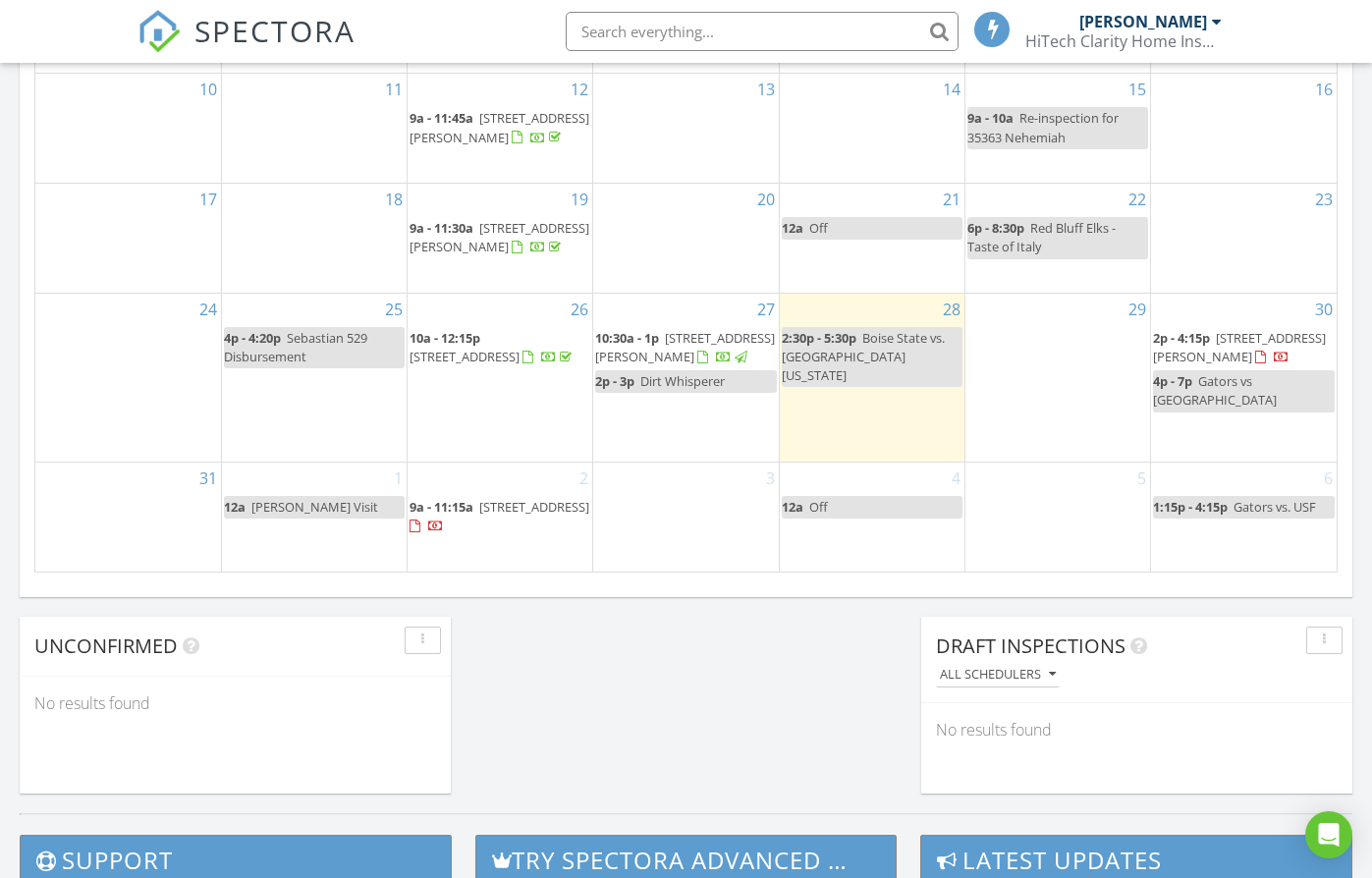
click at [1207, 346] on span "2p - 4:15p" at bounding box center [1182, 337] width 57 height 18
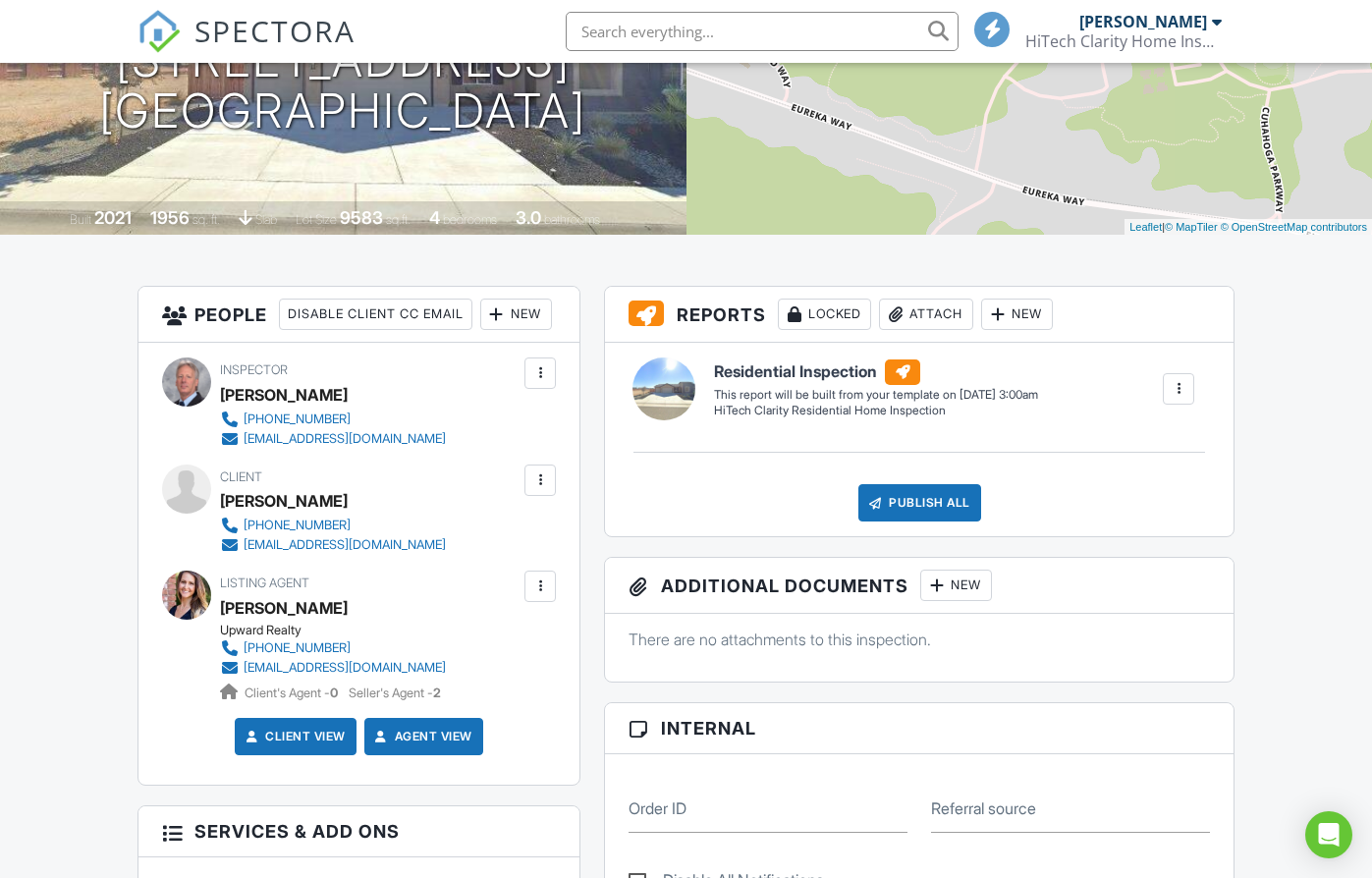
scroll to position [491, 0]
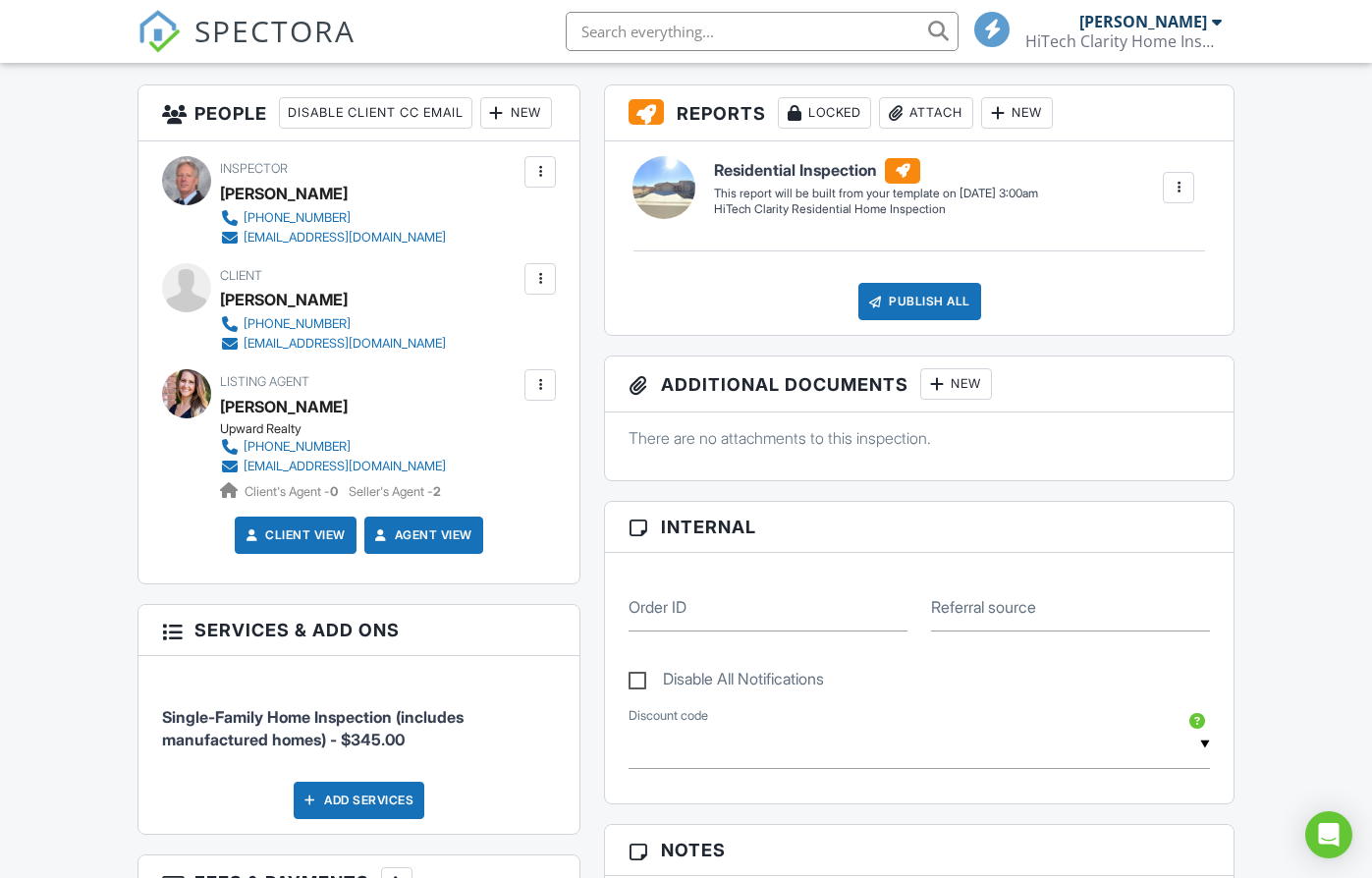
click at [1177, 187] on div at bounding box center [1179, 187] width 20 height 20
click at [1158, 232] on div "Build Now" at bounding box center [1138, 244] width 96 height 24
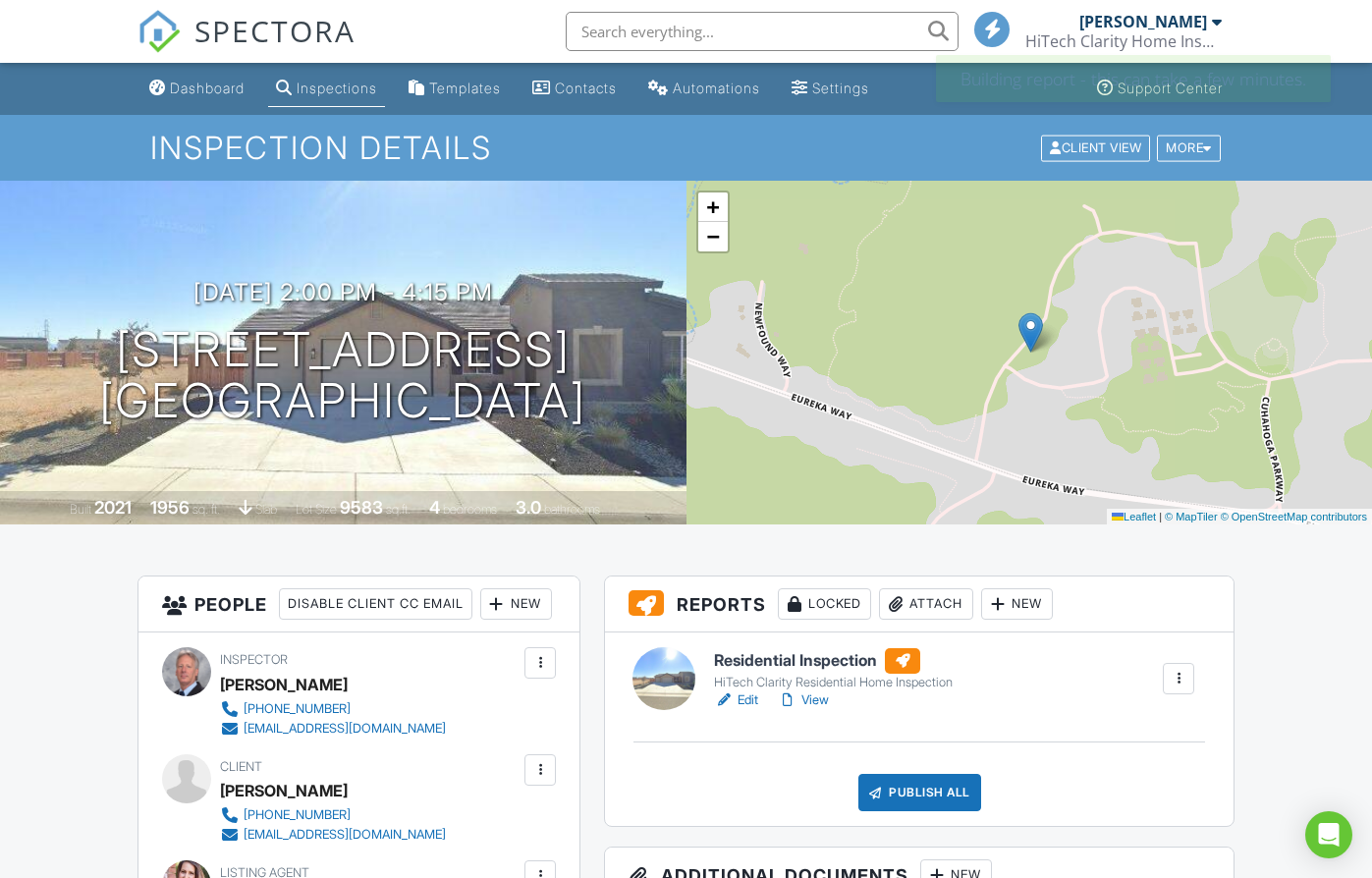
click at [746, 697] on link "Edit" at bounding box center [736, 700] width 44 height 20
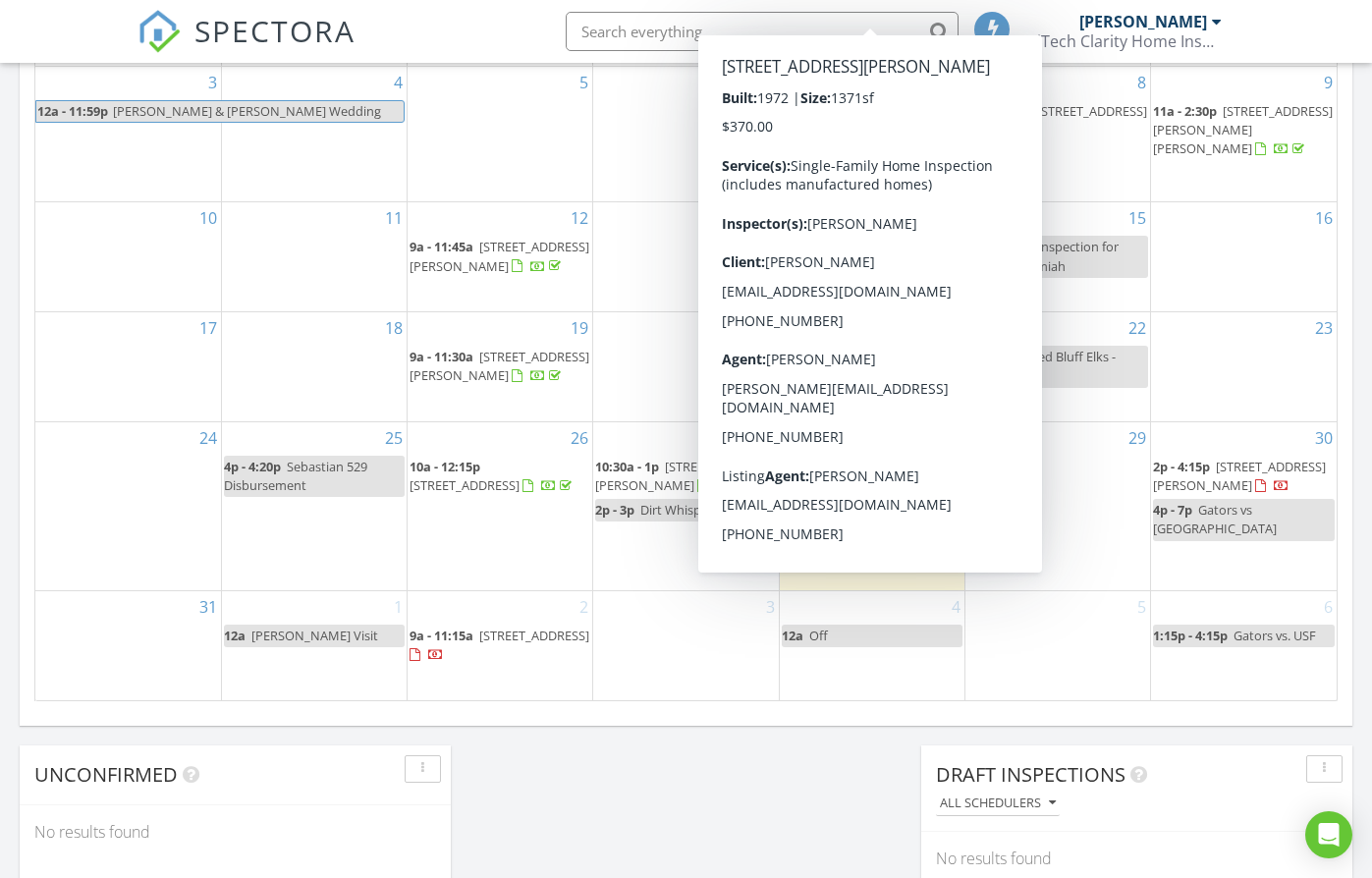
scroll to position [1143, 0]
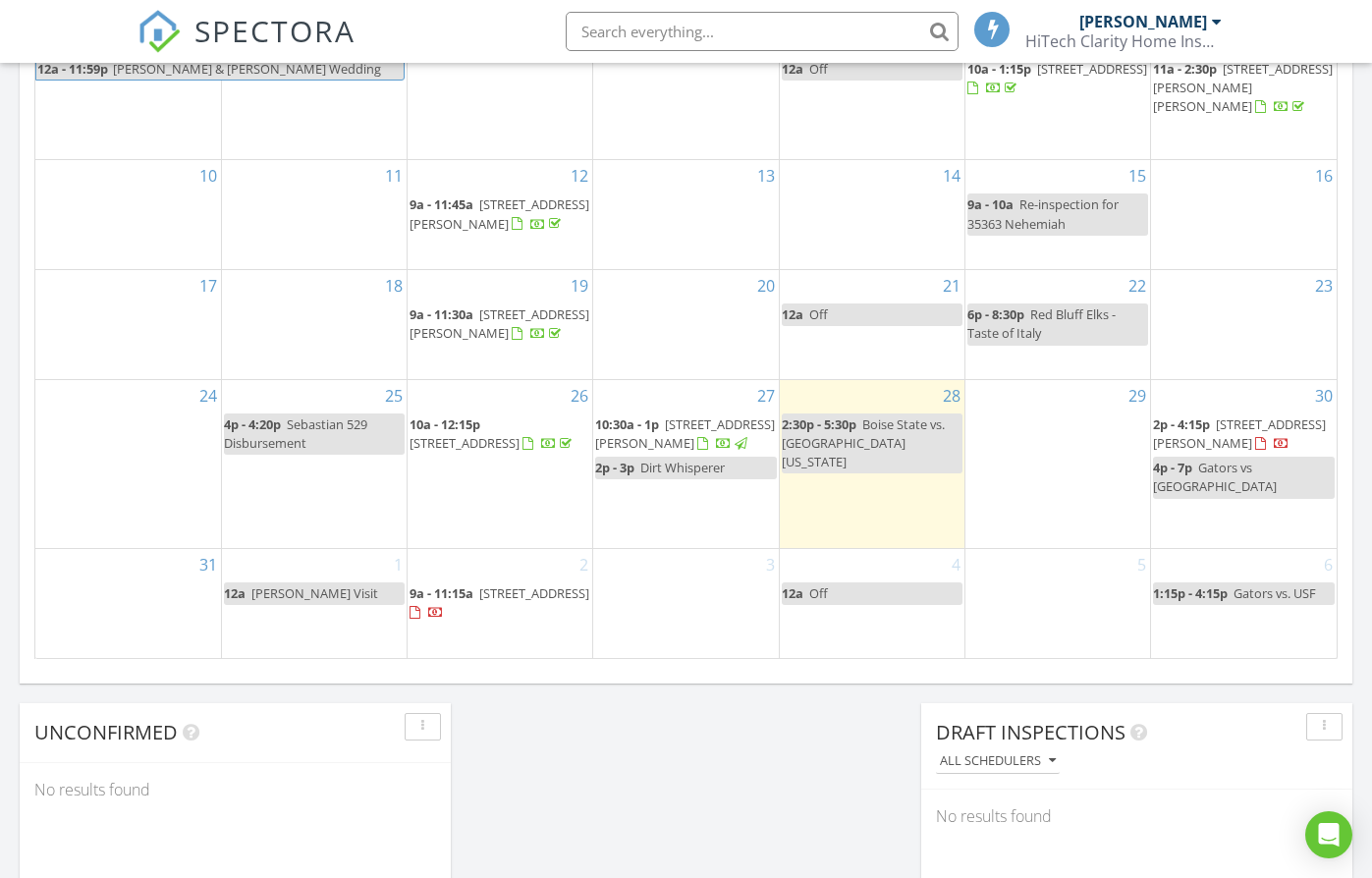
click at [776, 756] on div "Today Brian Hoefer 2:30 pm Boise State vs. South Florida Brian Hoefer New Inspe…" at bounding box center [686, 6] width 1372 height 1788
click at [1236, 452] on span "[STREET_ADDRESS][PERSON_NAME]" at bounding box center [1239, 433] width 173 height 37
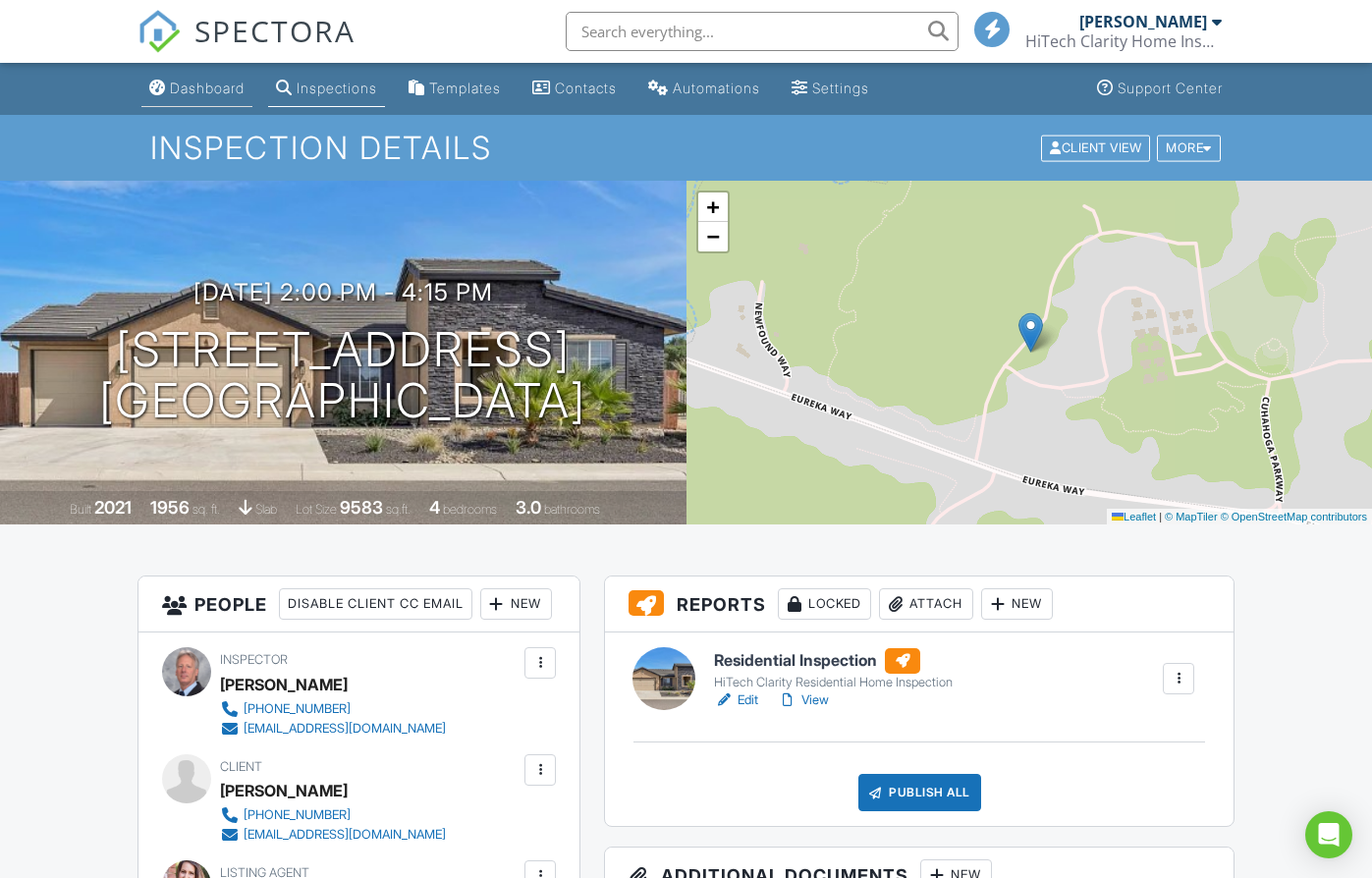
click at [218, 89] on div "Dashboard" at bounding box center [207, 88] width 75 height 17
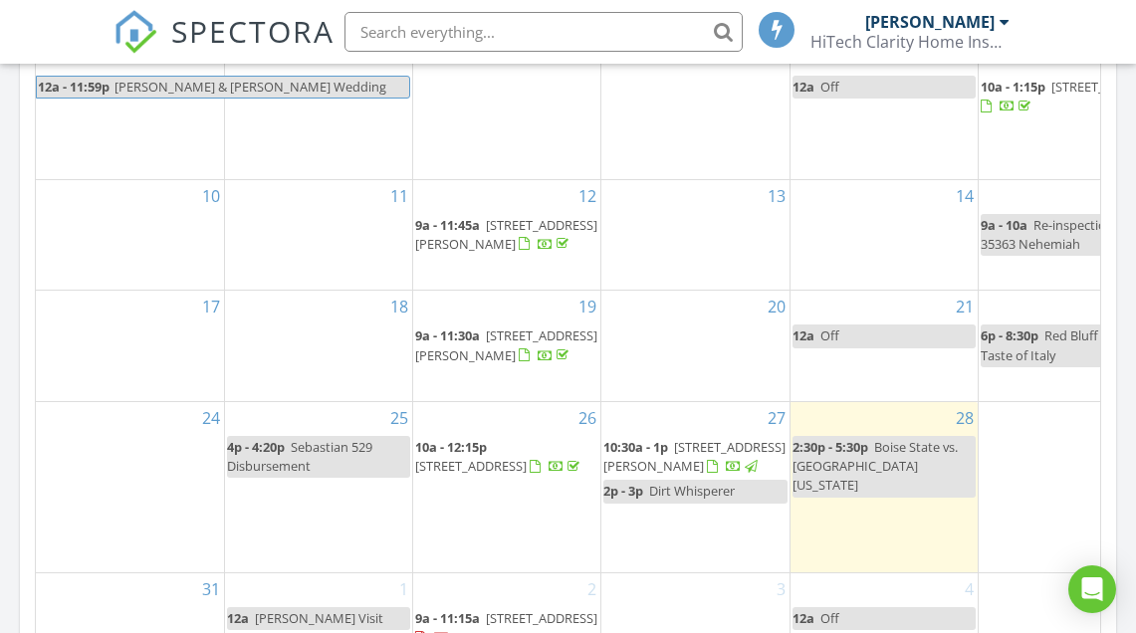
scroll to position [1843, 1167]
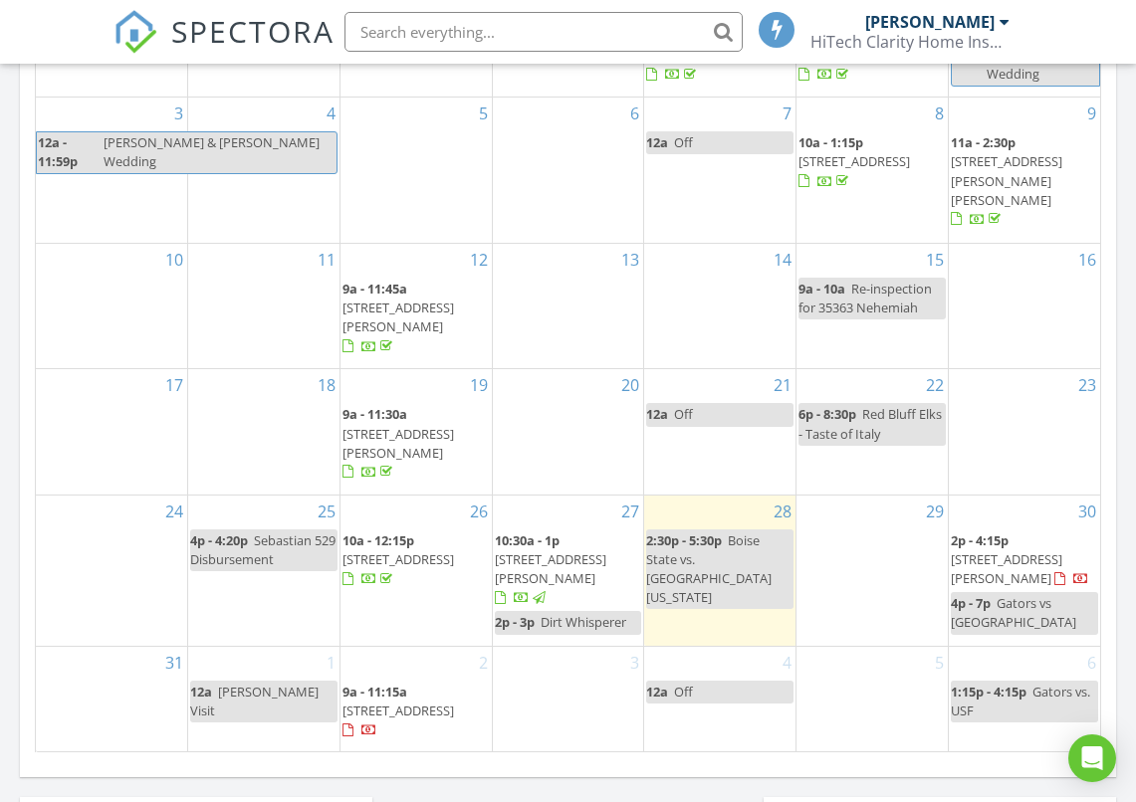
scroll to position [1129, 0]
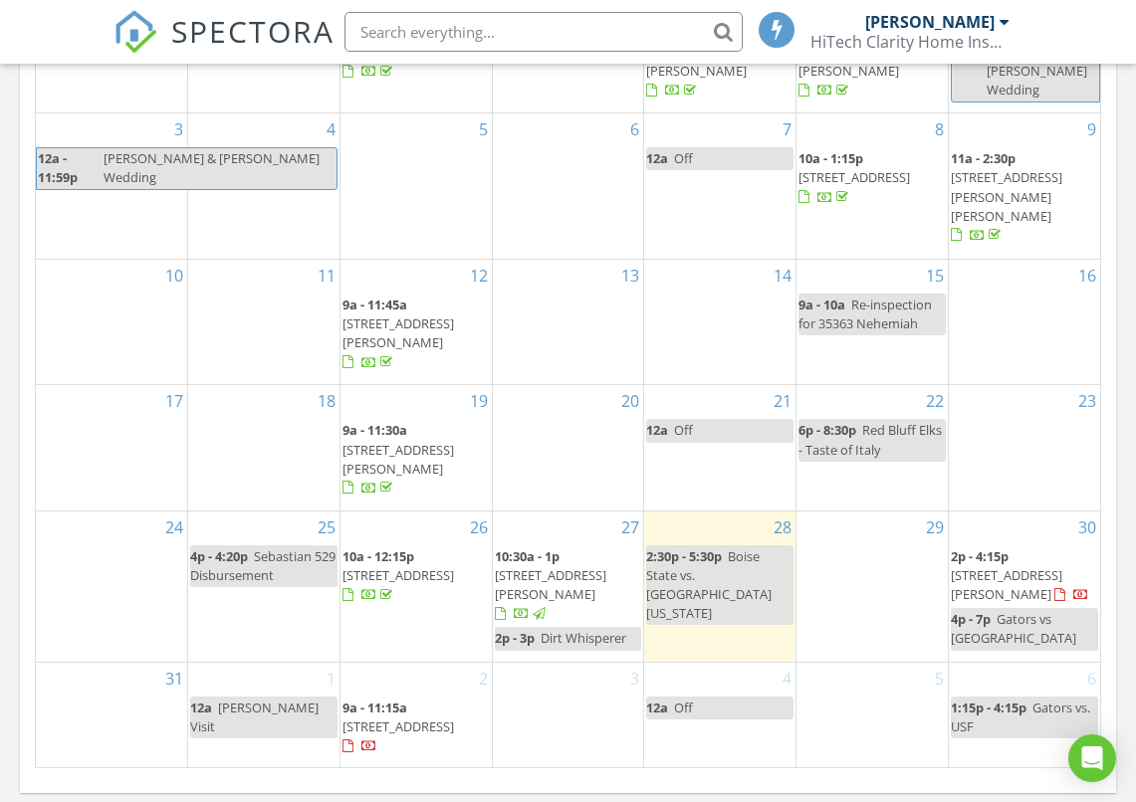
scroll to position [1162, 0]
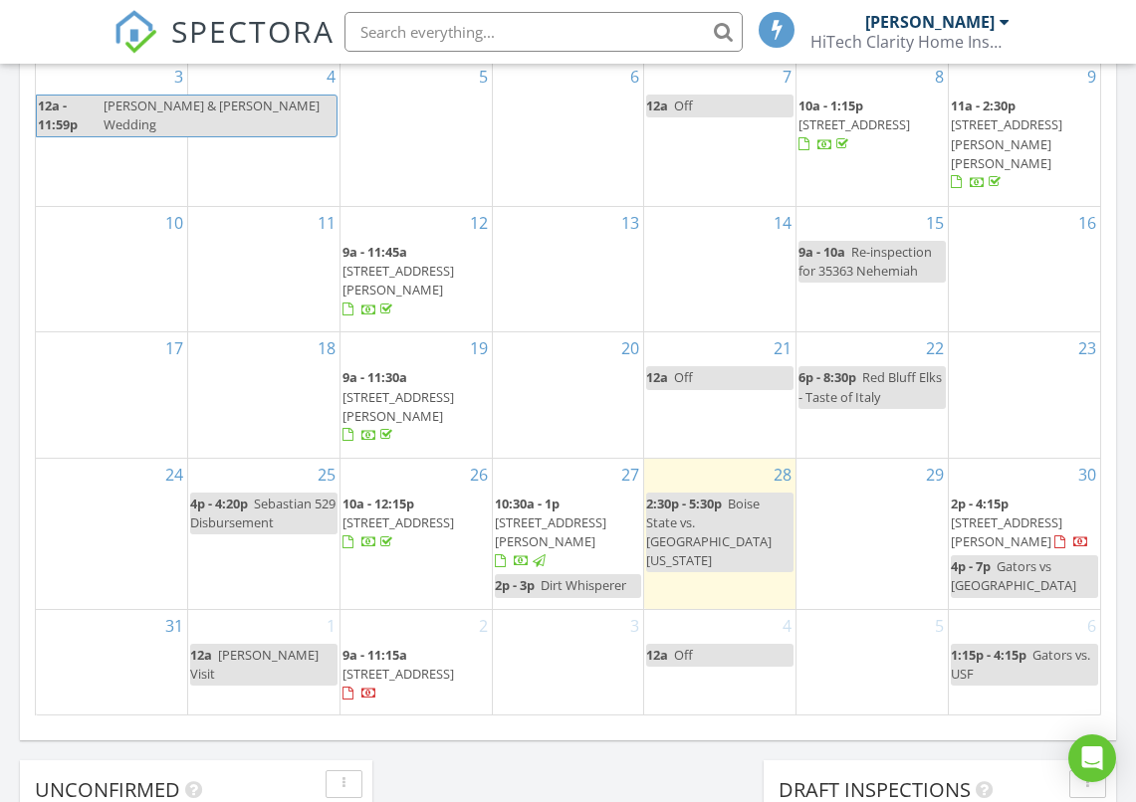
scroll to position [1162, 0]
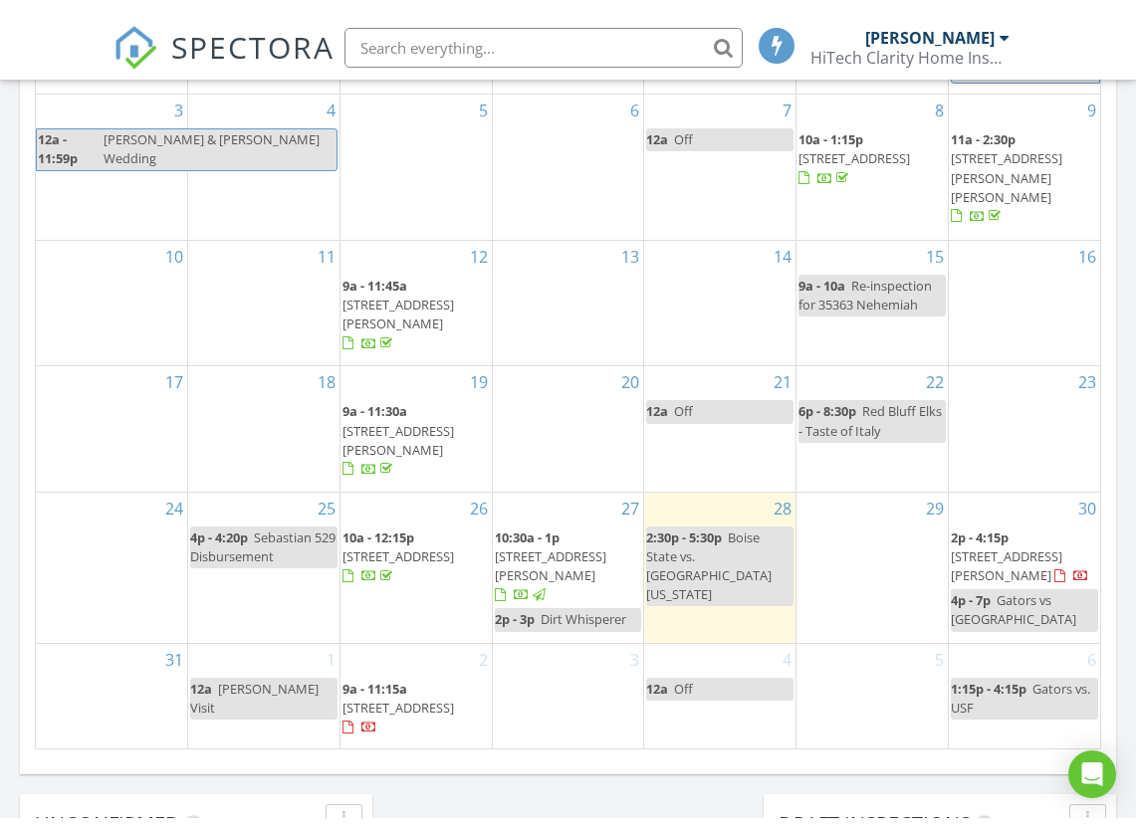
scroll to position [1126, 0]
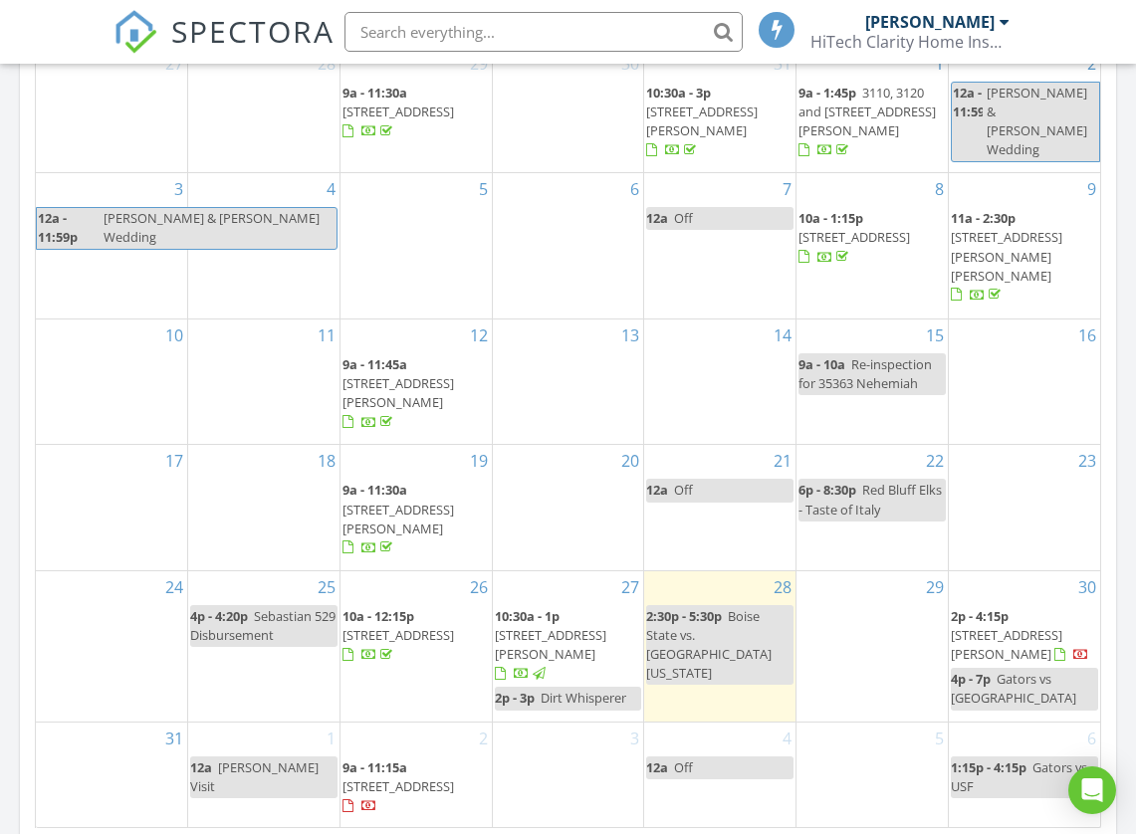
scroll to position [1094, 0]
